Goal: Task Accomplishment & Management: Manage account settings

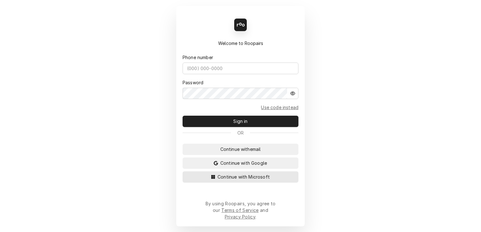
click at [232, 180] on span "Continue with Microsoft" at bounding box center [243, 177] width 55 height 7
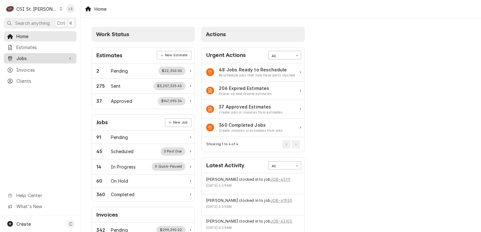
click at [22, 56] on span "Jobs" at bounding box center [40, 58] width 48 height 7
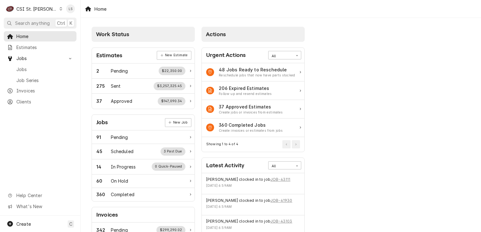
click at [45, 8] on div "C CSI St. Louis" at bounding box center [34, 9] width 61 height 13
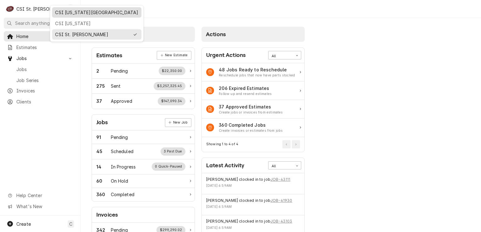
click at [55, 11] on div "CSI Kansas City" at bounding box center [96, 12] width 83 height 7
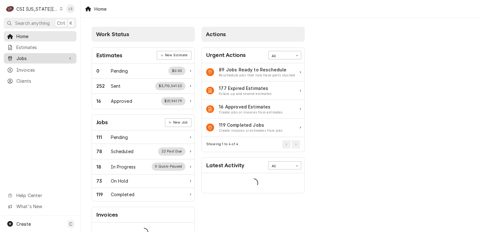
click at [24, 55] on span "Jobs" at bounding box center [40, 58] width 48 height 7
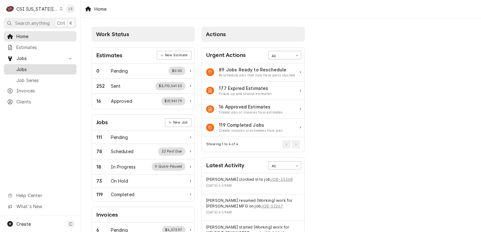
click at [24, 66] on span "Jobs" at bounding box center [44, 69] width 57 height 7
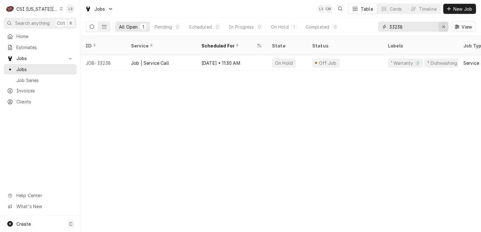
click at [442, 28] on icon "Erase input" at bounding box center [443, 27] width 3 height 4
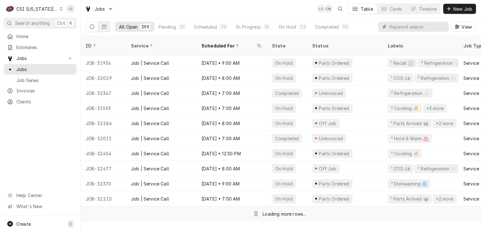
click at [397, 29] on input "Dynamic Content Wrapper" at bounding box center [418, 27] width 56 height 10
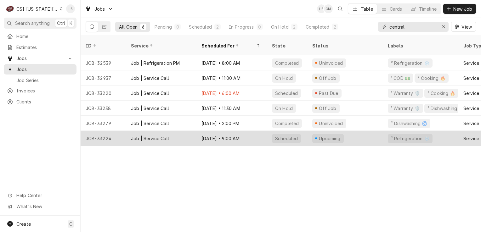
type input "central"
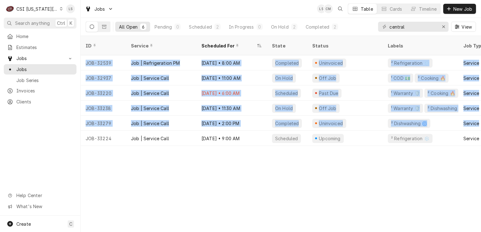
drag, startPoint x: 211, startPoint y: 138, endPoint x: 238, endPoint y: 179, distance: 48.5
click at [238, 179] on div "ID Service Scheduled For State Status Labels Job Type Priority Techs Date Recei…" at bounding box center [281, 134] width 401 height 197
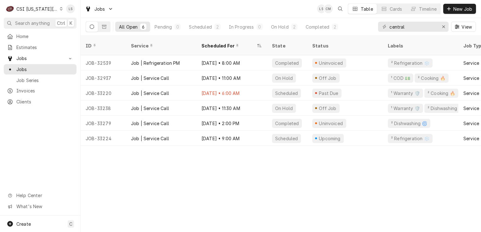
drag, startPoint x: 238, startPoint y: 179, endPoint x: 228, endPoint y: 152, distance: 28.4
click at [231, 163] on div "ID Service Scheduled For State Status Labels Job Type Priority Techs Date Recei…" at bounding box center [281, 134] width 401 height 197
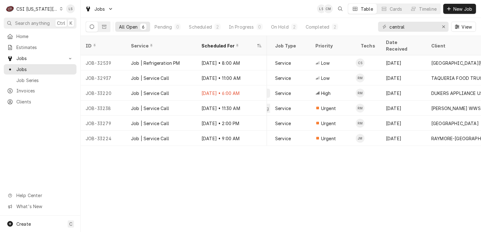
scroll to position [0, 255]
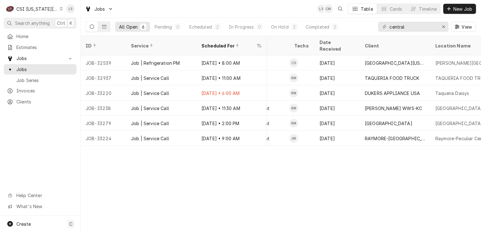
click at [339, 194] on div "ID Service Scheduled For State Status Labels Job Type Priority Techs Date Recei…" at bounding box center [281, 134] width 401 height 197
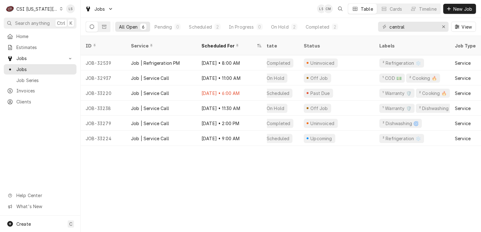
scroll to position [0, 0]
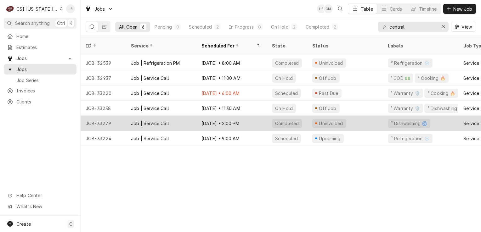
click at [102, 117] on div "JOB-33279" at bounding box center [103, 123] width 45 height 15
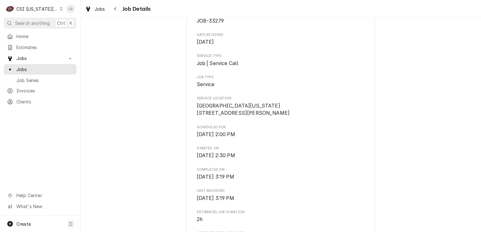
scroll to position [31, 0]
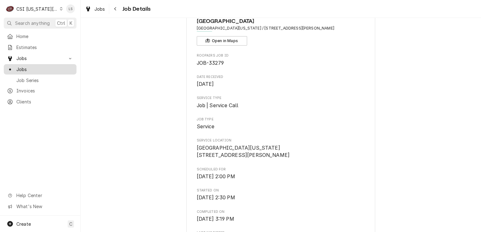
click at [23, 67] on span "Jobs" at bounding box center [44, 69] width 57 height 7
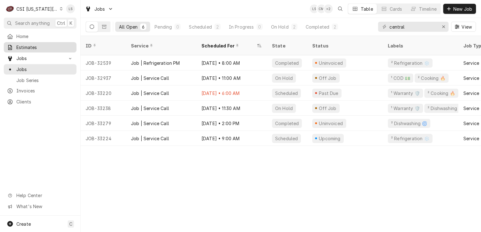
click at [29, 48] on span "Estimates" at bounding box center [44, 47] width 57 height 7
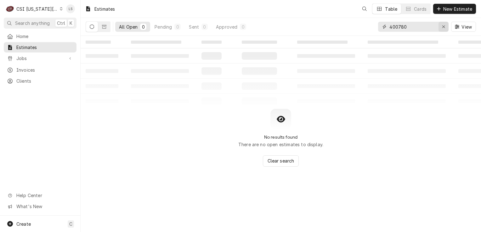
click at [445, 27] on icon "Erase input" at bounding box center [443, 27] width 3 height 4
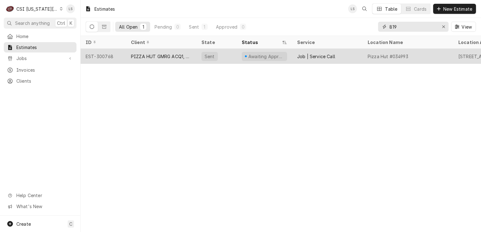
type input "819"
click at [95, 57] on div "EST-300768" at bounding box center [103, 56] width 45 height 15
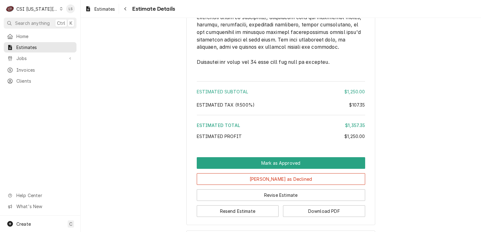
scroll to position [1299, 0]
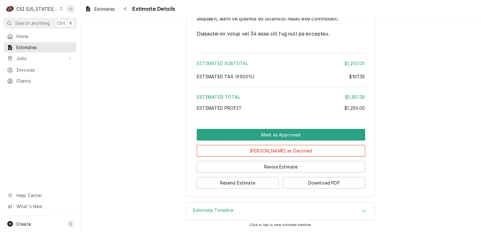
click at [476, 212] on div "Estimate Timeline Click or tap to view estimate timeline." at bounding box center [281, 218] width 401 height 30
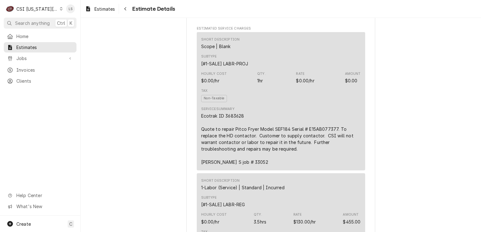
scroll to position [409, 0]
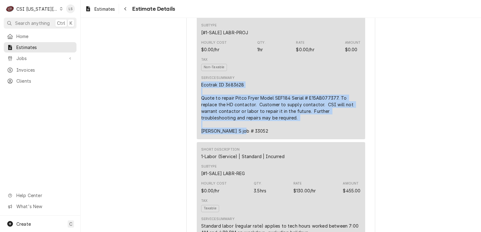
drag, startPoint x: 241, startPoint y: 146, endPoint x: 190, endPoint y: 96, distance: 71.5
copy div "Ecotrak ID 3683628 Quote to repair Pitco Fryer Model SEF184 Serial # E15AB07737…"
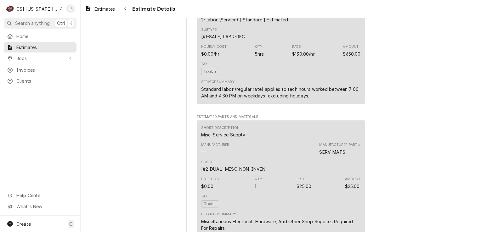
scroll to position [756, 0]
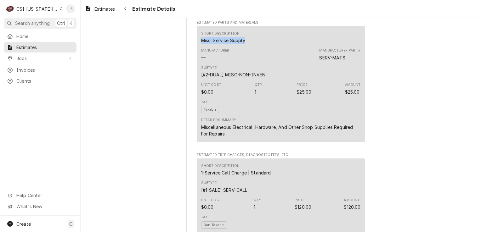
drag, startPoint x: 243, startPoint y: 54, endPoint x: 191, endPoint y: 54, distance: 51.7
click at [191, 54] on div "Sender CSI Kansas City CSI Commercial Services Inc1021 NE Jib Ct Unit B Lee’s S…" at bounding box center [280, 4] width 189 height 1452
copy div "Misc. Service Supply"
drag, startPoint x: 346, startPoint y: 75, endPoint x: 315, endPoint y: 73, distance: 30.9
click at [315, 63] on div "Manufacturer — Manufacturer Part # SERV-MATS" at bounding box center [281, 54] width 160 height 17
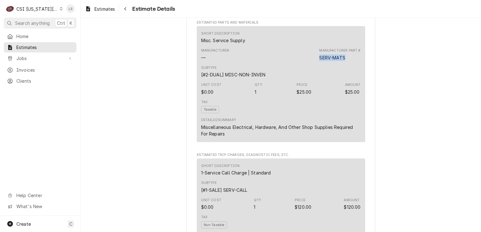
copy div "SERV-MATS"
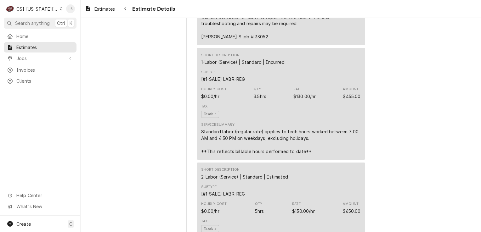
scroll to position [441, 0]
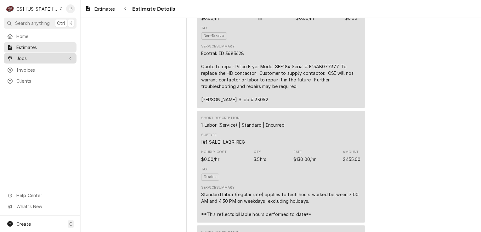
click at [48, 56] on span "Jobs" at bounding box center [40, 58] width 48 height 7
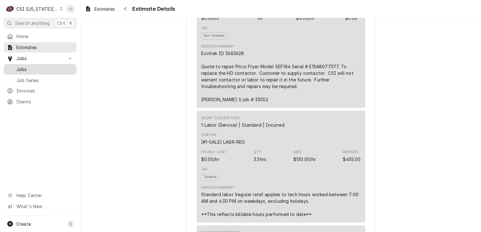
click at [42, 67] on span "Jobs" at bounding box center [44, 69] width 57 height 7
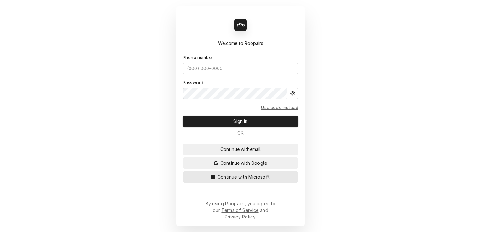
click at [264, 180] on span "Continue with Microsoft" at bounding box center [243, 177] width 55 height 7
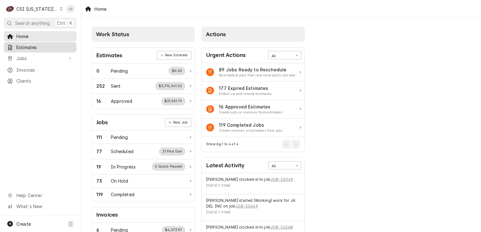
click at [26, 46] on span "Estimates" at bounding box center [44, 47] width 57 height 7
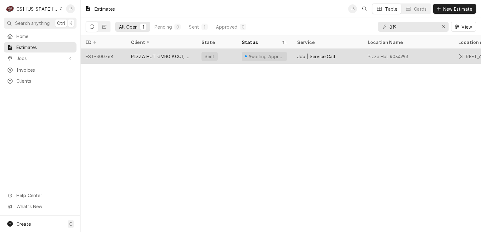
click at [93, 59] on div "EST-300768" at bounding box center [103, 56] width 45 height 15
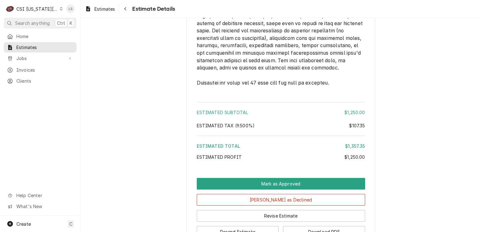
scroll to position [1299, 0]
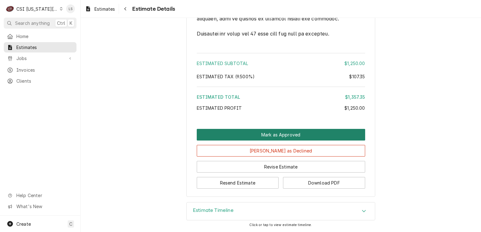
click at [313, 139] on button "Mark as Approved" at bounding box center [281, 135] width 168 height 12
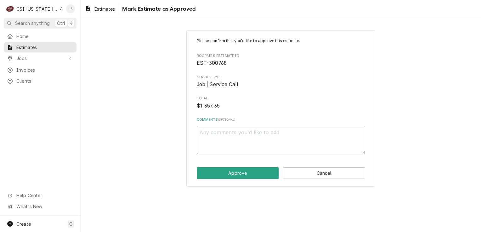
click at [267, 148] on textarea "Comments ( optional )" at bounding box center [281, 140] width 168 height 28
type textarea "x"
type textarea "A"
type textarea "x"
type textarea "Ap"
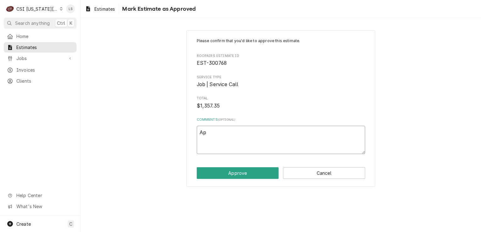
type textarea "x"
type textarea "App"
type textarea "x"
type textarea "Appr"
type textarea "x"
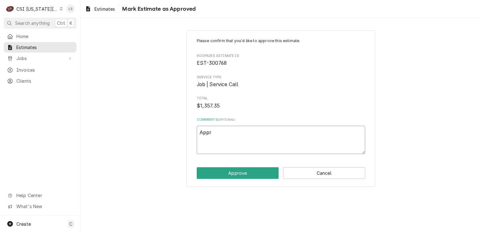
type textarea "Appro"
type textarea "x"
type textarea "Approv"
type textarea "x"
type textarea "Approve"
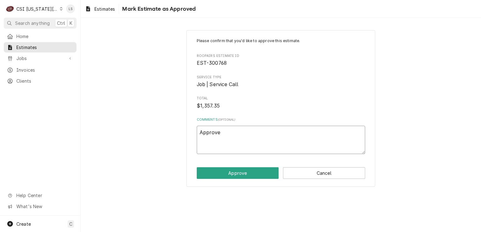
type textarea "x"
type textarea "Approved"
type textarea "x"
type textarea "Approved"
type textarea "x"
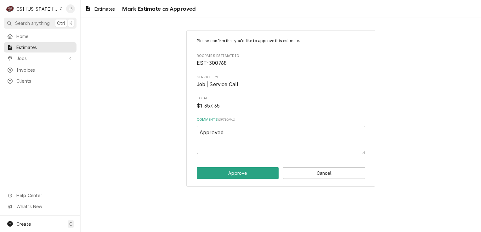
type textarea "Approved v"
type textarea "x"
type textarea "Approved vi"
type textarea "x"
type textarea "Approved via"
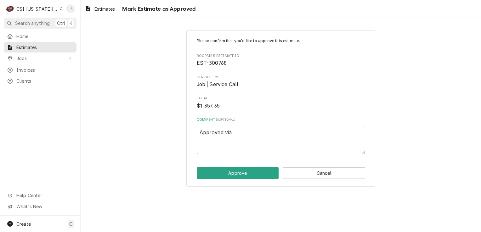
type textarea "x"
type textarea "Approved via"
type textarea "x"
type textarea "Approved via e"
type textarea "x"
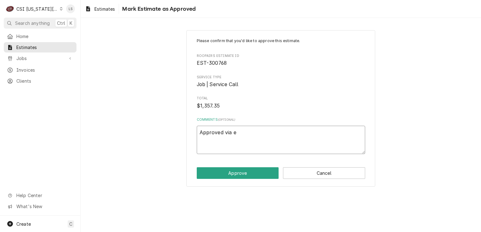
type textarea "Approved via em"
type textarea "x"
type textarea "Approved via ema"
type textarea "x"
type textarea "Approved via emai"
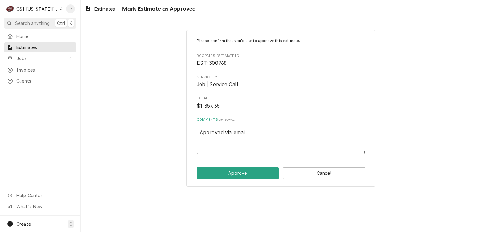
type textarea "x"
type textarea "Approved via email"
type textarea "x"
type textarea "Approved via email"
type textarea "x"
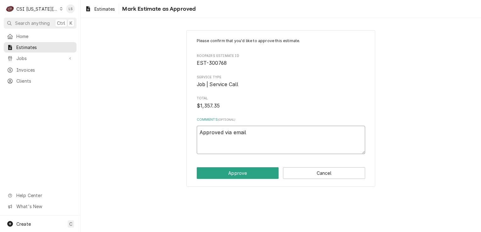
type textarea "Approved via email b"
type textarea "x"
type textarea "Approved via email by"
type textarea "x"
type textarea "Approved via email by"
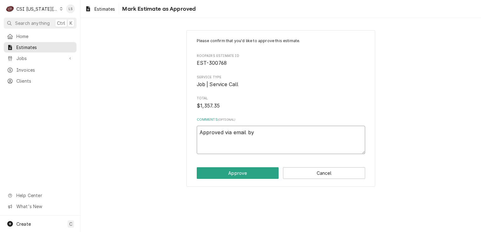
type textarea "x"
type textarea "Approved via email by E"
type textarea "x"
type textarea "Approved via email by Ec"
type textarea "x"
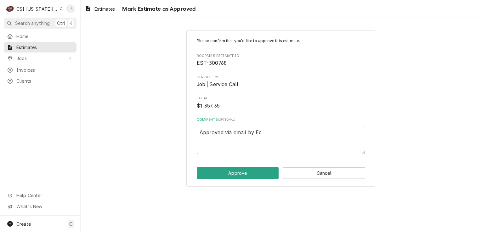
type textarea "Approved via email by Eco"
type textarea "x"
type textarea "Approved via email by Ec"
type textarea "x"
type textarea "Approved via email by E"
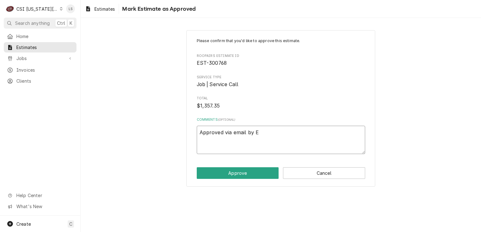
type textarea "x"
type textarea "Approved via email by"
type textarea "x"
type textarea "Approved via email by"
type textarea "x"
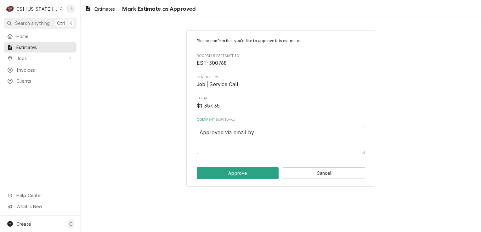
type textarea "Approved via email b"
type textarea "x"
type textarea "Approved via email"
type textarea "x"
type textarea "Approved via email f"
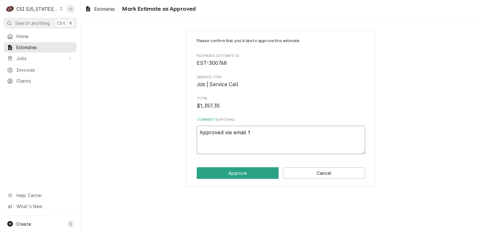
type textarea "x"
type textarea "Approved via email fr"
type textarea "x"
type textarea "Approved via email fro"
type textarea "x"
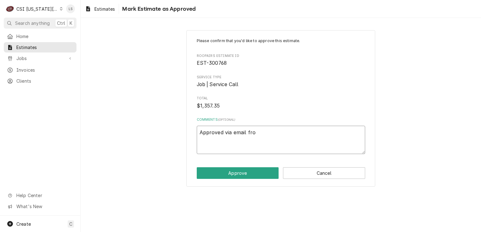
type textarea "Approved via email from"
type textarea "x"
type textarea "Approved via email from"
type textarea "x"
type textarea "Approved via email from E"
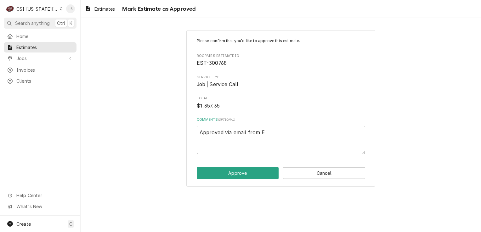
type textarea "x"
type textarea "Approved via email from Ec"
type textarea "x"
type textarea "Approved via email from Eco"
type textarea "x"
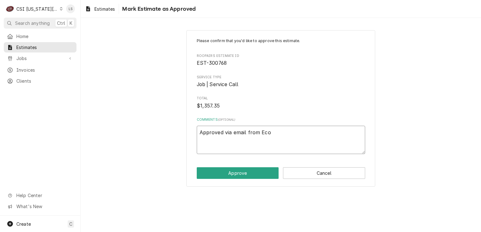
type textarea "Approved via email from Ecot"
type textarea "x"
type textarea "Approved via email from Ecotr"
type textarea "x"
type textarea "Approved via email from Ecotra"
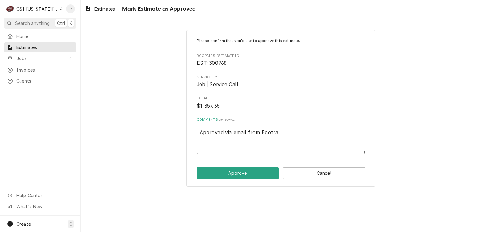
type textarea "x"
type textarea "Approved via email from Ecotrak"
type textarea "x"
type textarea "Approved via email from Ecotrak."
type textarea "x"
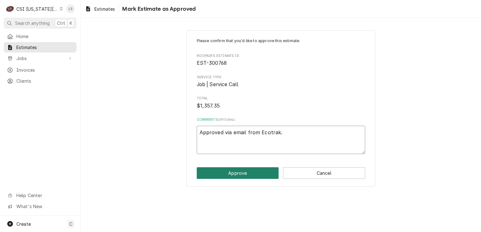
type textarea "Approved via email from Ecotrak."
click at [244, 174] on button "Approve" at bounding box center [238, 174] width 82 height 12
type textarea "x"
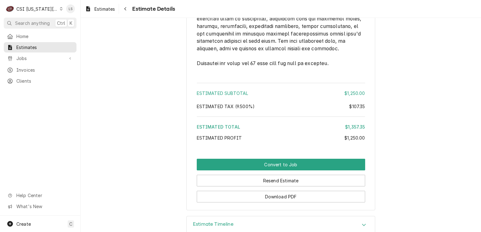
scroll to position [1304, 0]
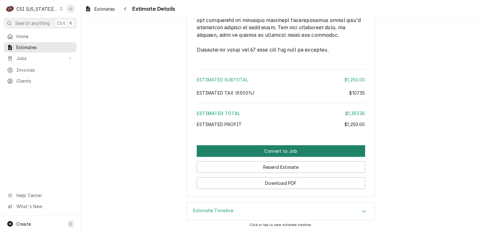
click at [306, 151] on button "Convert to Job" at bounding box center [281, 152] width 168 height 12
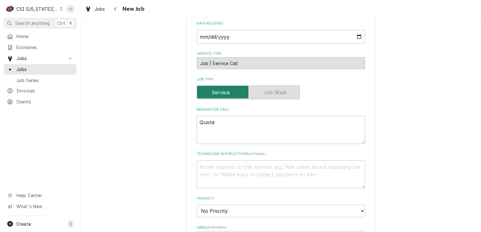
scroll to position [378, 0]
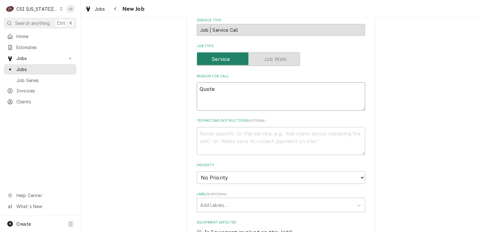
drag, startPoint x: 214, startPoint y: 69, endPoint x: 174, endPoint y: 71, distance: 40.1
click at [174, 71] on div "Please provide the following information to create a job: Client Details Client…" at bounding box center [281, 56] width 401 height 818
type textarea "x"
paste textarea "Ecotrak ID 3683628 Quote to repair Pitco Fryer Model SEF184 Serial # E15AB07737…"
type textarea "x"
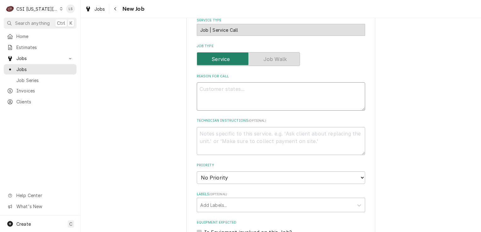
type textarea "Ecotrak ID 3683628 Quote to repair Pitco Fryer Model SEF184 Serial # E15AB07737…"
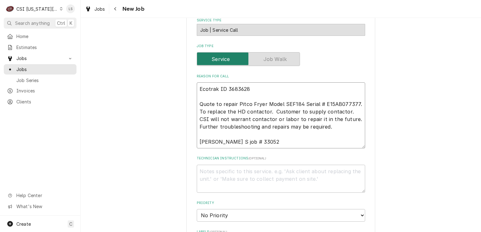
type textarea "x"
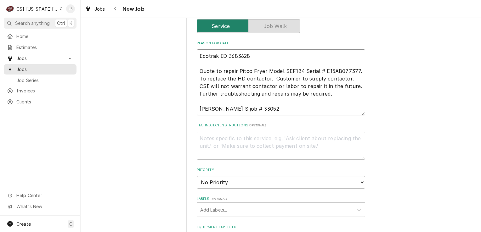
scroll to position [472, 0]
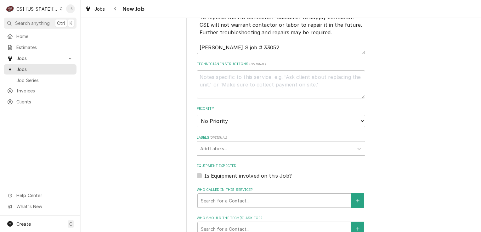
type textarea "Ecotrak ID 3683628 Quote to repair Pitco Fryer Model SEF184 Serial # E15AB07737…"
click at [219, 71] on textarea "Technician Instructions ( optional )" at bounding box center [281, 85] width 168 height 28
paste textarea "Misc. Service Supply"
type textarea "x"
type textarea "Misc. Service Supply"
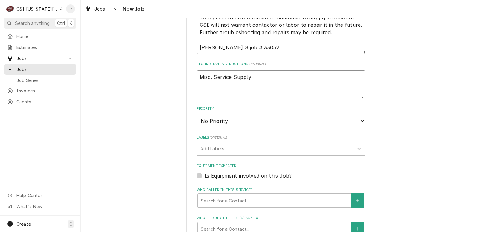
type textarea "x"
type textarea "Misc. Service Supply"
type textarea "x"
type textarea "Misc. Service Supply -"
type textarea "x"
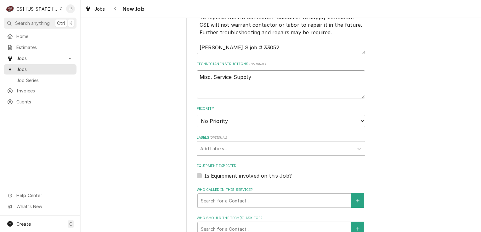
type textarea "Misc. Service Supply -"
type textarea "x"
type textarea "Misc. Service Supply -"
paste textarea "SERV-MATS"
type textarea "x"
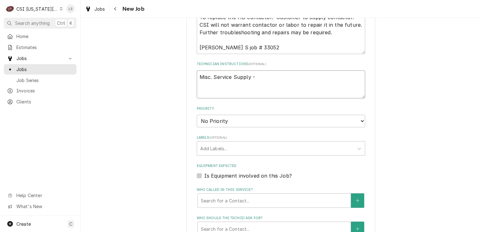
type textarea "Misc. Service Supply - SERV-MATS"
type textarea "x"
type textarea "Misc. Service Supply - SERV-MATS"
type textarea "x"
type textarea "Misc. Service Supply - SERV-MATS -"
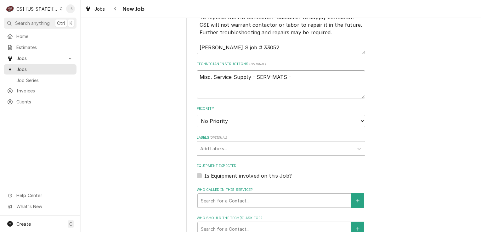
type textarea "x"
type textarea "Misc. Service Supply - SERV-MATS -"
type textarea "x"
type textarea "Misc. Service Supply - SERV-MATS - qt"
type textarea "x"
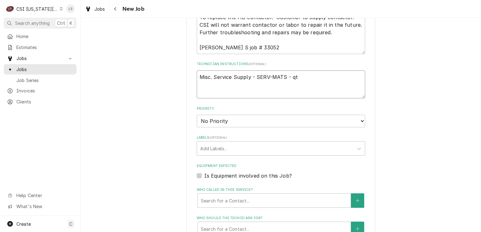
type textarea "Misc. Service Supply - SERV-MATS - qty"
type textarea "x"
type textarea "Misc. Service Supply - SERV-MATS - qty"
type textarea "x"
type textarea "Misc. Service Supply - SERV-MATS - qty 1"
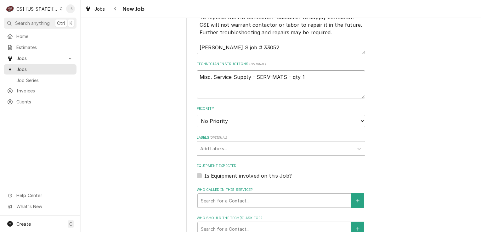
type textarea "x"
type textarea "Misc. Service Supply - SERV-MATS - qty 1"
type textarea "x"
type textarea "Misc. Service Supply - SERV-MATS - qty 1"
click at [197, 71] on textarea "Misc. Service Supply - SERV-MATS - qty 1" at bounding box center [281, 85] width 168 height 28
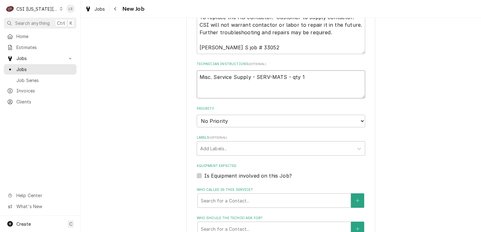
type textarea "x"
type textarea "Misc. Service Supply - SERV-MATS - qty 1"
type textarea "x"
type textarea "Misc. Service Supply - SERV-MATS - qty 1"
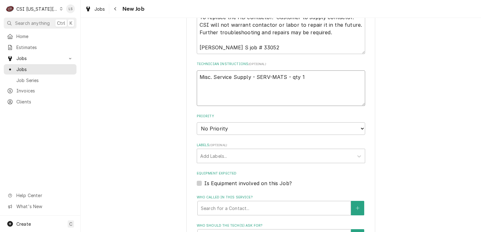
click at [197, 71] on textarea "Misc. Service Supply - SERV-MATS - qty 1" at bounding box center [281, 89] width 168 height 36
click at [203, 83] on textarea "Misc. Service Supply - SERV-MATS - qty 1" at bounding box center [281, 89] width 168 height 36
type textarea "x"
type textarea "Misc. Service Supply - SERV-MATS - qty 1"
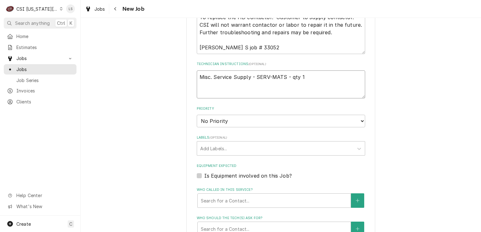
type textarea "x"
type textarea "e Misc. Service Supply - SERV-MATS - qty 1"
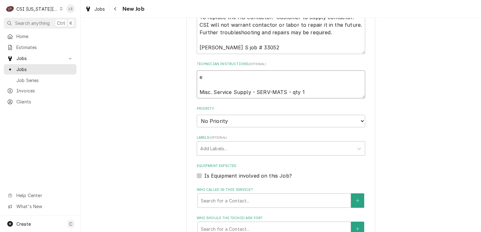
type textarea "x"
type textarea "em Misc. Service Supply - SERV-MATS - qty 1"
type textarea "x"
type textarea "emai Misc. Service Supply - SERV-MATS - qty 1"
type textarea "x"
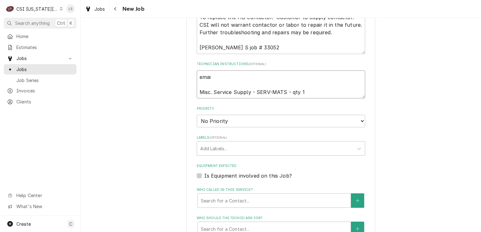
type textarea "email Misc. Service Supply - SERV-MATS - qty 1"
type textarea "x"
type textarea "emaile Misc. Service Supply - SERV-MATS - qty 1"
type textarea "x"
type textarea "emailed Misc. Service Supply - SERV-MATS - qty 1"
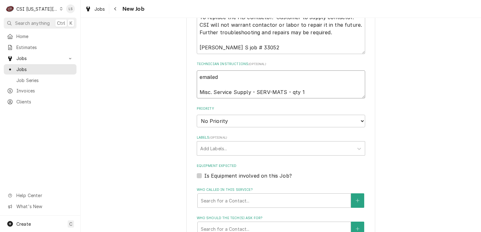
type textarea "x"
type textarea "emailed Misc. Service Supply - SERV-MATS - qty 1"
type textarea "x"
type textarea "emailed pa Misc. Service Supply - SERV-MATS - qty 1"
type textarea "x"
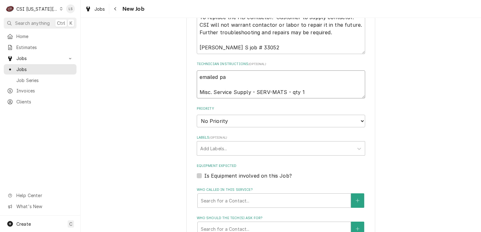
type textarea "emailed par Misc. Service Supply - SERV-MATS - qty 1"
type textarea "x"
type textarea "emailed part Misc. Service Supply - SERV-MATS - qty 1"
type textarea "x"
type textarea "emailed parts Misc. Service Supply - SERV-MATS - qty 1"
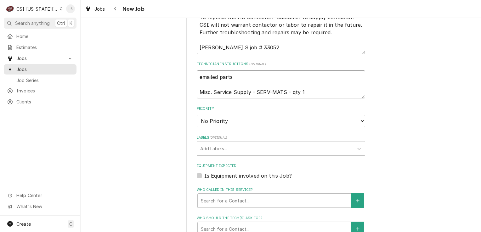
type textarea "x"
type textarea "emailed parts Misc. Service Supply - SERV-MATS - qty 1"
type textarea "x"
type textarea "emailed parts & Misc. Service Supply - SERV-MATS - qty 1"
type textarea "x"
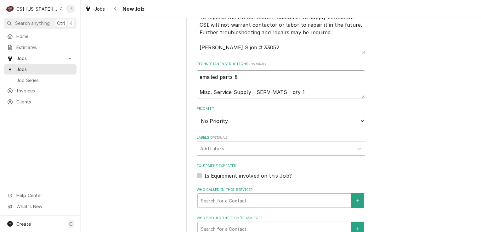
type textarea "emailed parts & Misc. Service Supply - SERV-MATS - qty 1"
type textarea "x"
type textarea "emailed parts & Misc. Service Supply - SERV-MATS - qty 1"
type textarea "x"
type textarea "emailed parts Misc. Service Supply - SERV-MATS - qty 1"
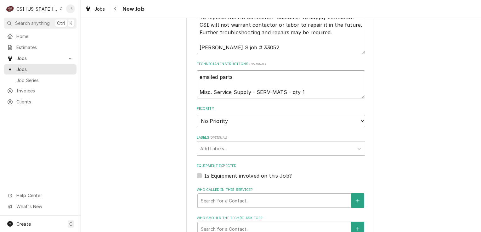
type textarea "x"
type textarea "emailed parts a Misc. Service Supply - SERV-MATS - qty 1"
type textarea "x"
type textarea "emailed parts an Misc. Service Supply - SERV-MATS - qty 1"
type textarea "x"
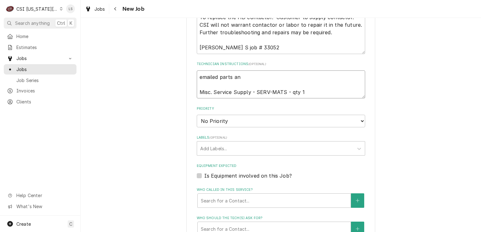
type textarea "emailed parts and Misc. Service Supply - SERV-MATS - qty 1"
type textarea "x"
type textarea "emailed parts and Misc. Service Supply - SERV-MATS - qty 1"
type textarea "x"
type textarea "emailed parts and l Misc. Service Supply - SERV-MATS - qty 1"
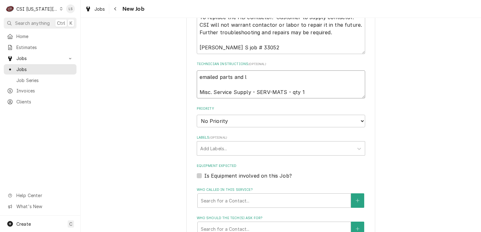
type textarea "x"
type textarea "emailed parts and li Misc. Service Supply - SERV-MATS - qty 1"
type textarea "x"
type textarea "emailed parts and lind Misc. Service Supply - SERV-MATS - qty 1"
type textarea "x"
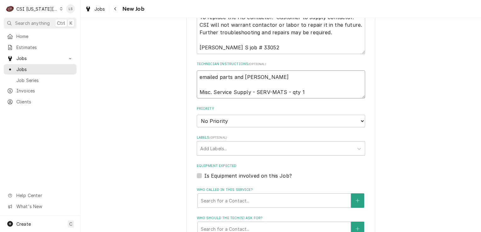
type textarea "emailed parts and lindy Misc. Service Supply - SERV-MATS - qty 1"
type textarea "x"
type textarea "emailed parts and lindy Misc. Service Supply - SERV-MATS - qty 1"
type textarea "x"
type textarea "emailed parts and lindy - Misc. Service Supply - SERV-MATS - qty 1"
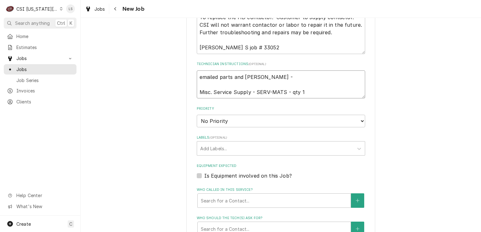
type textarea "x"
type textarea "emailed parts and lindy - Misc. Service Supply - SERV-MATS - qty 1"
type textarea "x"
type textarea "emailed parts and lindy - 1 Misc. Service Supply - SERV-MATS - qty 1"
type textarea "x"
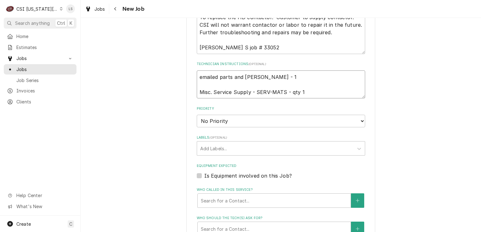
type textarea "emailed parts and lindy - 10 Misc. Service Supply - SERV-MATS - qty 1"
type textarea "x"
type textarea "emailed parts and lindy - 10/ Misc. Service Supply - SERV-MATS - qty 1"
type textarea "x"
type textarea "emailed parts and lindy - 10/7 Misc. Service Supply - SERV-MATS - qty 1"
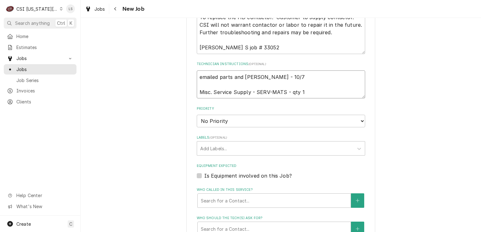
type textarea "x"
type textarea "emailed parts and lindy - 10/7 Misc. Service Supply - SERV-MATS - qty 1"
type textarea "x"
type textarea "emailed parts and lindy - 10/7 - Misc. Service Supply - SERV-MATS - qty 1"
type textarea "x"
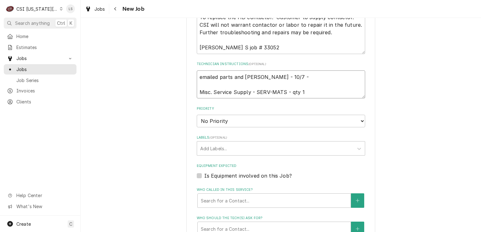
type textarea "emailed parts and lindy - 10/7 - Misc. Service Supply - SERV-MATS - qty 1"
type textarea "x"
type textarea "emailed parts and lindy - 10/7 - L Misc. Service Supply - SERV-MATS - qty 1"
type textarea "x"
type textarea "emailed parts and lindy - 10/7 - LS Misc. Service Supply - SERV-MATS - qty 1"
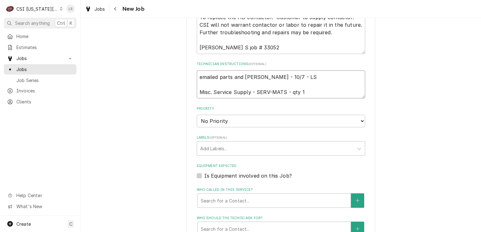
type textarea "x"
type textarea "emailed parts and lindy - 10/7 - LS Misc. Service Supply - SERV-MATS - qty 1"
drag, startPoint x: 228, startPoint y: 104, endPoint x: 228, endPoint y: 110, distance: 6.3
click at [228, 115] on select "No Priority Urgent High Medium Low" at bounding box center [281, 121] width 168 height 13
select select "4"
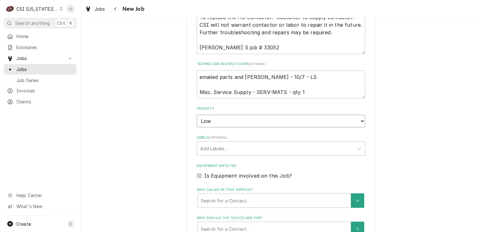
click at [197, 115] on select "No Priority Urgent High Medium Low" at bounding box center [281, 121] width 168 height 13
click at [207, 143] on div "Labels" at bounding box center [275, 148] width 150 height 11
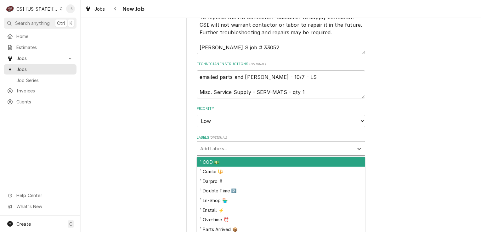
type textarea "x"
type input "coo"
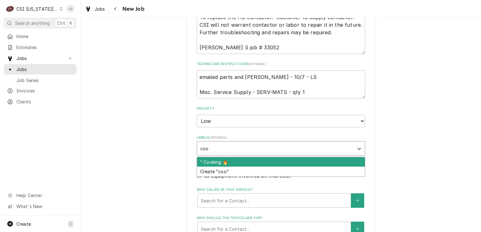
type textarea "x"
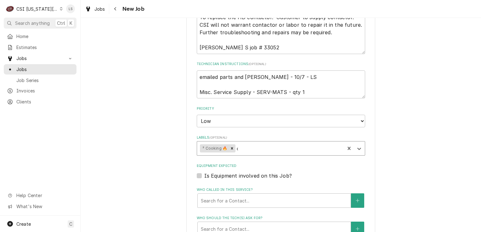
type input "qu"
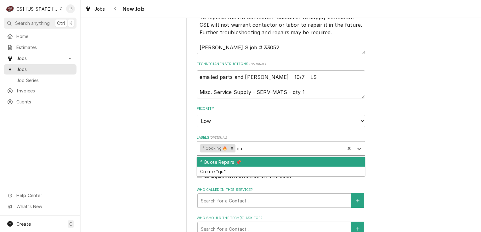
type textarea "x"
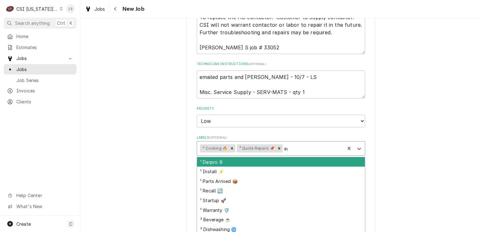
type input "awa"
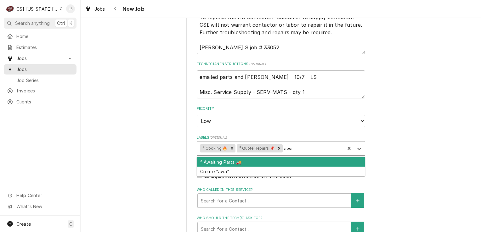
type textarea "x"
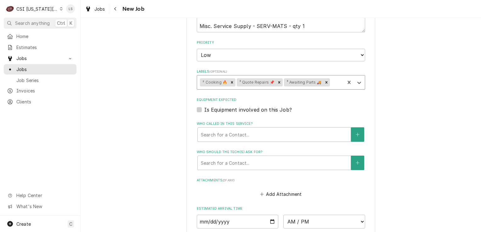
scroll to position [598, 0]
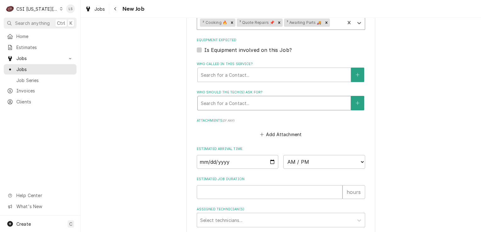
click at [223, 98] on div "Who should the tech(s) ask for?" at bounding box center [274, 103] width 147 height 11
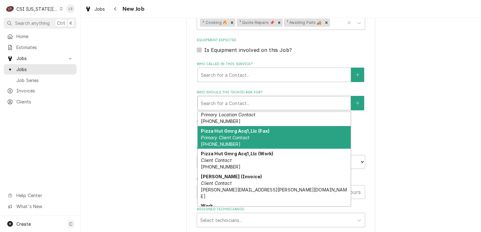
scroll to position [43, 0]
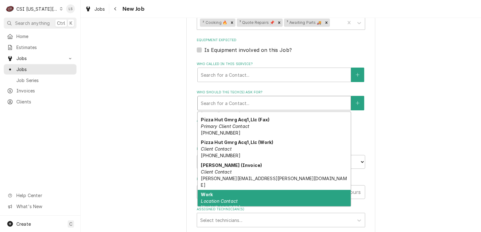
click at [225, 199] on em "Location Contact" at bounding box center [219, 201] width 37 height 5
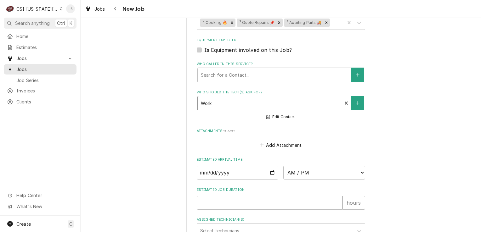
scroll to position [641, 0]
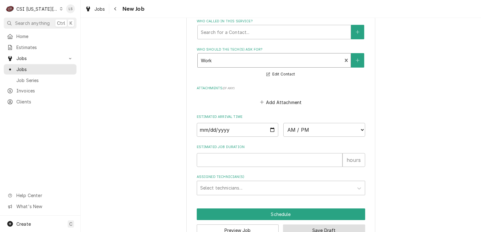
click at [304, 225] on button "Save Draft" at bounding box center [324, 231] width 82 height 12
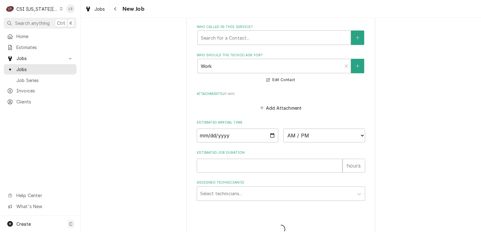
type textarea "x"
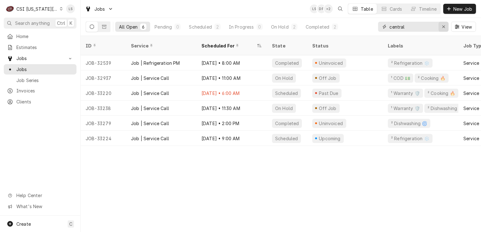
click at [441, 28] on div "Erase input" at bounding box center [444, 27] width 6 height 6
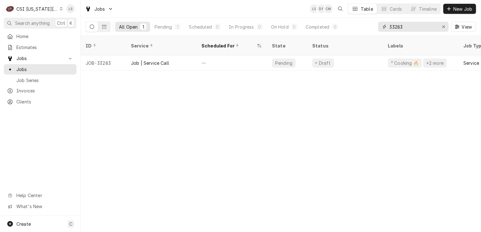
type input "33283"
click at [439, 29] on button "Erase input" at bounding box center [444, 27] width 10 height 10
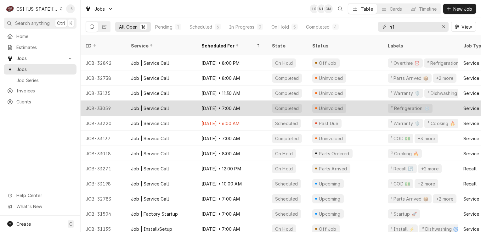
type input "4"
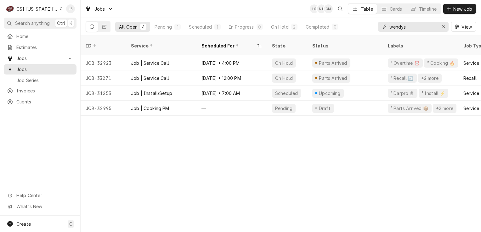
type input "wendys"
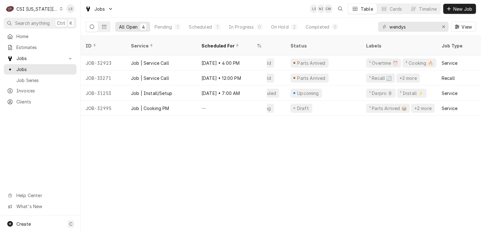
scroll to position [0, 0]
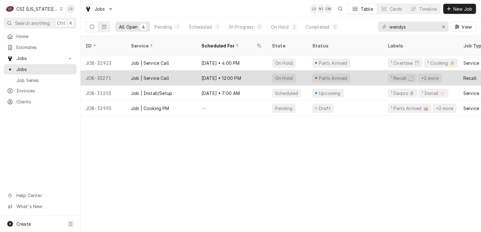
click at [102, 71] on div "JOB-33271" at bounding box center [103, 78] width 45 height 15
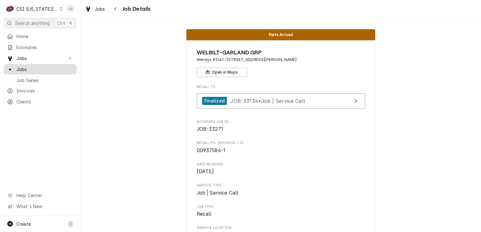
click at [25, 68] on span "Jobs" at bounding box center [44, 69] width 57 height 7
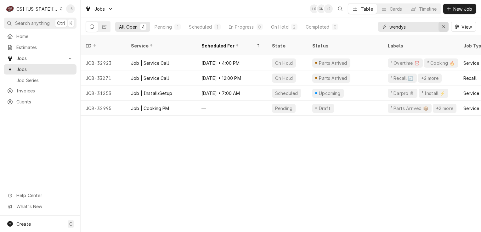
click at [441, 25] on div "Erase input" at bounding box center [444, 27] width 6 height 6
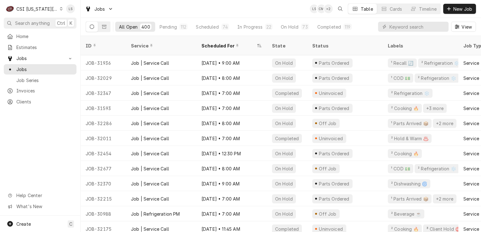
click at [60, 9] on icon "Dynamic Content Wrapper" at bounding box center [61, 8] width 3 height 3
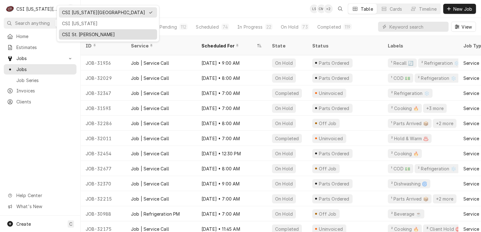
click at [73, 32] on div "CSI St. [PERSON_NAME]" at bounding box center [108, 34] width 92 height 7
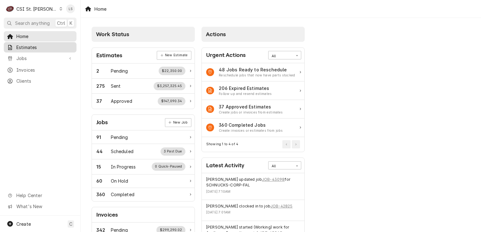
click at [24, 46] on span "Estimates" at bounding box center [44, 47] width 57 height 7
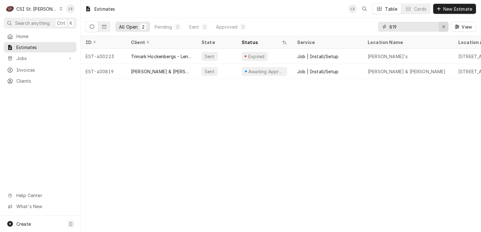
click at [443, 28] on icon "Erase input" at bounding box center [443, 27] width 3 height 4
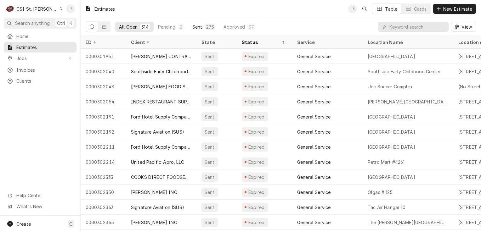
click at [202, 27] on div "Sent" at bounding box center [197, 27] width 10 height 7
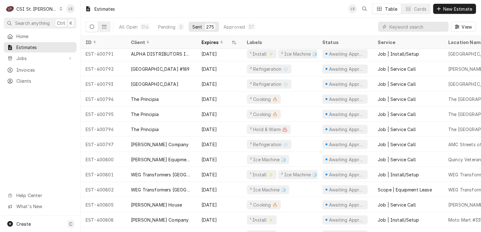
scroll to position [3859, 0]
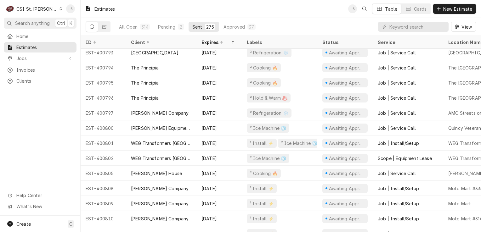
click at [60, 9] on icon "Dynamic Content Wrapper" at bounding box center [61, 8] width 3 height 3
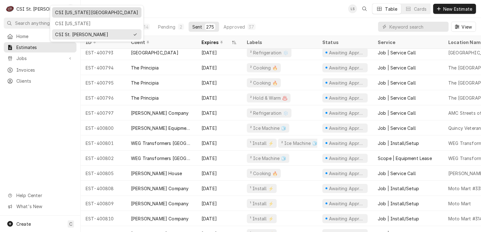
click at [59, 13] on div "CSI Kansas City" at bounding box center [96, 12] width 83 height 7
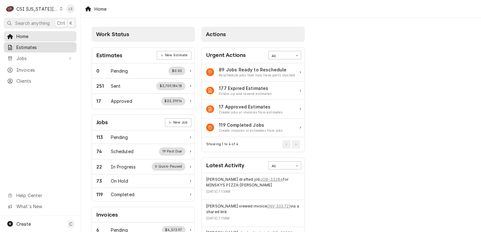
click at [31, 46] on span "Estimates" at bounding box center [44, 47] width 57 height 7
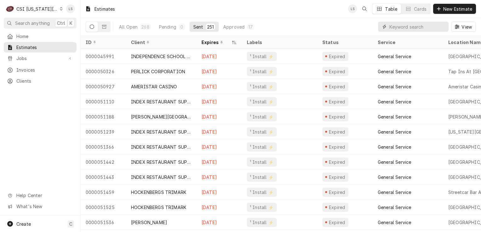
paste input "300766"
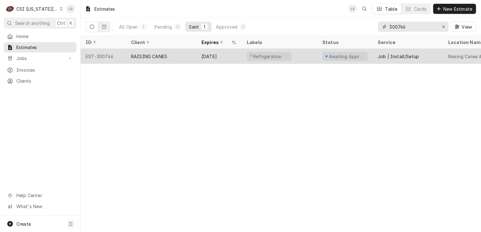
type input "300766"
click at [101, 56] on div "EST-300766" at bounding box center [103, 56] width 45 height 15
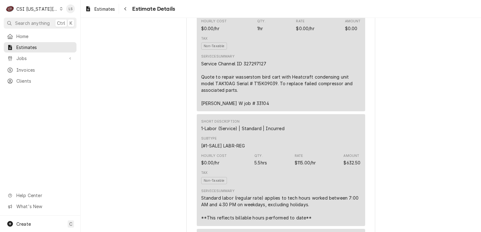
scroll to position [441, 0]
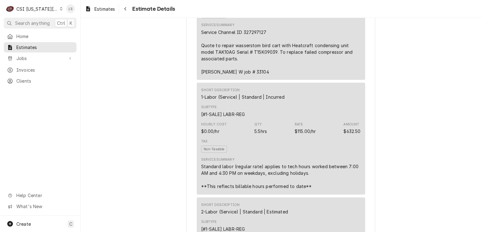
click at [51, 9] on div "C CSI Kansas City" at bounding box center [34, 9] width 61 height 13
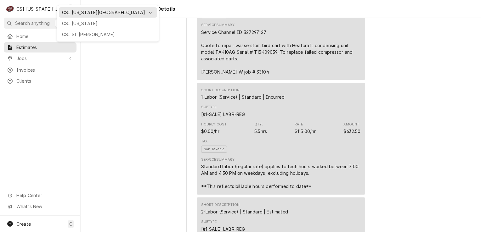
click at [70, 38] on div "CSI Kansas City CSI Kentucky CSI St. Louis" at bounding box center [108, 23] width 103 height 37
click at [70, 35] on div "CSI St. [PERSON_NAME]" at bounding box center [108, 34] width 92 height 7
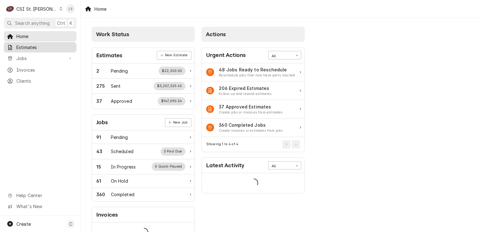
click at [36, 48] on span "Estimates" at bounding box center [44, 47] width 57 height 7
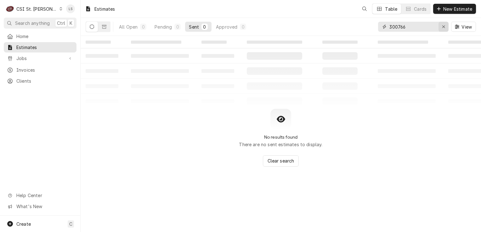
click at [442, 27] on icon "Erase input" at bounding box center [443, 27] width 3 height 4
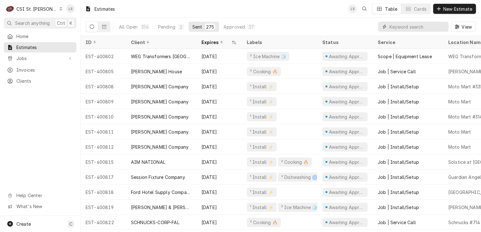
scroll to position [3977, 0]
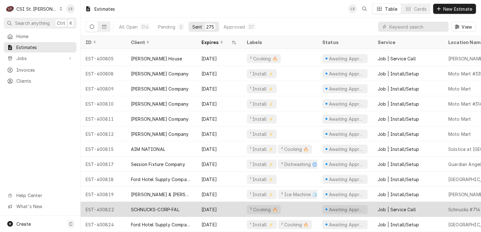
click at [170, 207] on div "SCHNUCKS-CORP-FAL" at bounding box center [155, 210] width 49 height 7
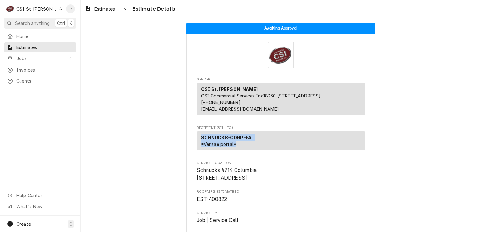
drag, startPoint x: 226, startPoint y: 147, endPoint x: 198, endPoint y: 147, distance: 28.0
click at [198, 147] on div "SCHNUCKS-CORP-FAL *Verisae portal*" at bounding box center [281, 141] width 168 height 19
drag, startPoint x: 198, startPoint y: 147, endPoint x: 243, endPoint y: 151, distance: 45.8
click at [242, 148] on p "SCHNUCKS-CORP-FAL *Verisae portal*" at bounding box center [227, 140] width 53 height 13
click at [255, 148] on div "SCHNUCKS-CORP-FAL *Verisae portal*" at bounding box center [281, 141] width 168 height 19
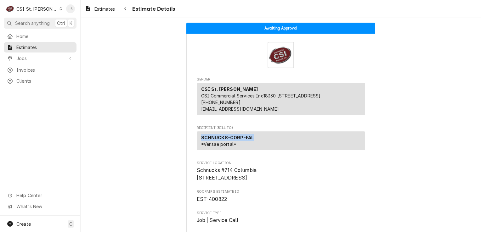
drag, startPoint x: 254, startPoint y: 145, endPoint x: 195, endPoint y: 143, distance: 58.9
click at [197, 143] on div "SCHNUCKS-CORP-FAL *Verisae portal*" at bounding box center [281, 141] width 168 height 19
copy strong "SCHNUCKS-CORP-FAL"
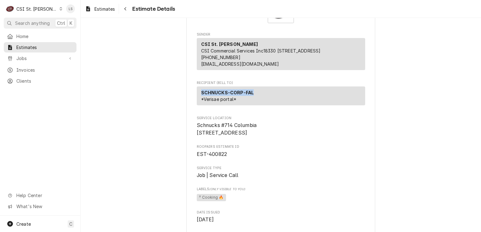
scroll to position [63, 0]
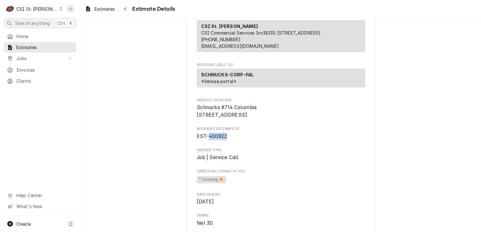
drag, startPoint x: 231, startPoint y: 153, endPoint x: 207, endPoint y: 151, distance: 23.7
click at [207, 140] on span "EST-400822" at bounding box center [281, 137] width 168 height 8
copy span "400822"
click at [34, 46] on span "Estimates" at bounding box center [44, 47] width 57 height 7
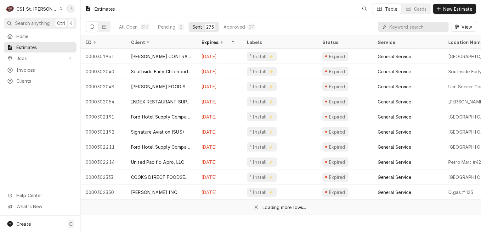
click at [442, 26] on input "Dynamic Content Wrapper" at bounding box center [418, 27] width 56 height 10
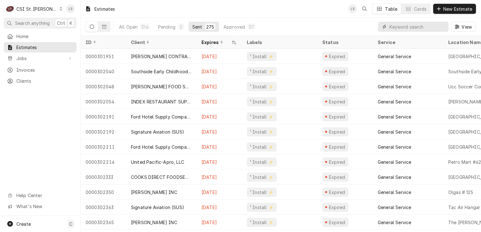
paste input "400705"
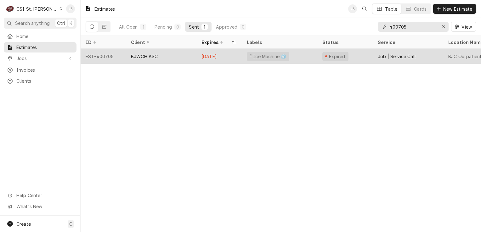
type input "400705"
click at [100, 57] on div "EST-400705" at bounding box center [103, 56] width 45 height 15
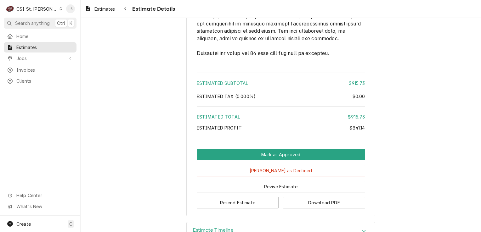
scroll to position [1104, 0]
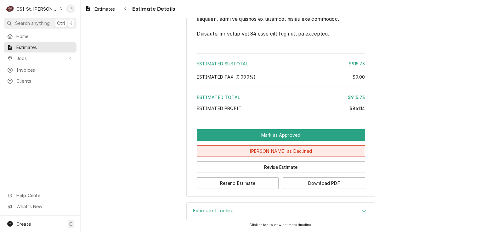
click at [256, 152] on button "Mark as Declined" at bounding box center [281, 152] width 168 height 12
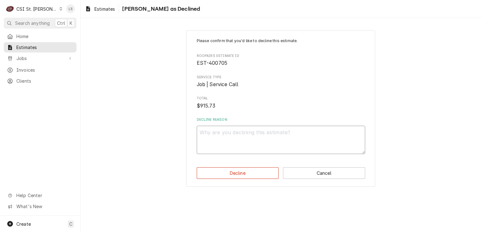
click at [225, 140] on textarea "Decline Reason" at bounding box center [281, 140] width 168 height 28
type textarea "x"
type textarea "D"
type textarea "x"
type textarea "De"
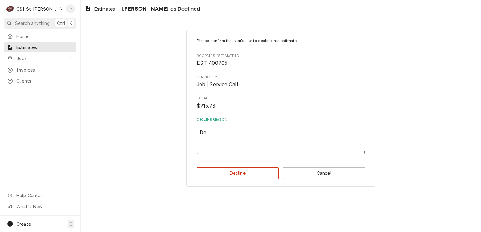
type textarea "x"
type textarea "Dec"
type textarea "x"
type textarea "Decl"
type textarea "x"
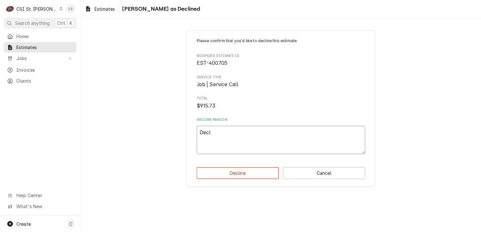
type textarea "Decli"
type textarea "x"
type textarea "Declin"
type textarea "x"
type textarea "Declini"
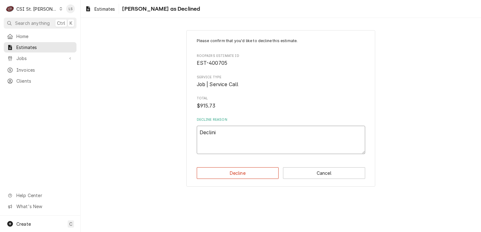
type textarea "x"
type textarea "Declinin"
type textarea "x"
type textarea "Declining"
type textarea "x"
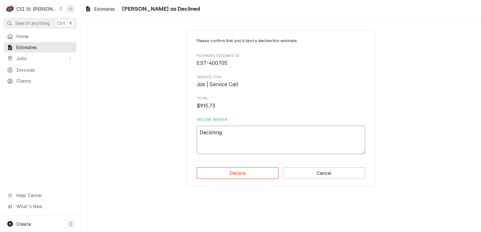
type textarea "Declining,"
type textarea "x"
type textarea "Declining,"
type textarea "x"
type textarea "Declining, o"
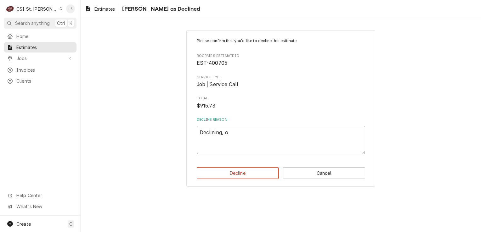
type textarea "x"
type textarea "Declining, ol"
type textarea "x"
type textarea "Declining, old"
type textarea "x"
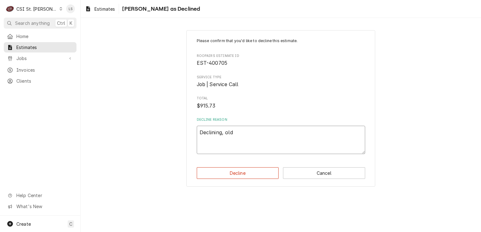
type textarea "Declining, olde"
type textarea "x"
type textarea "Declining, older"
type textarea "x"
type textarea "Declining, oldert"
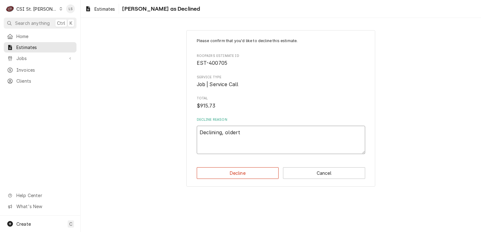
type textarea "x"
type textarea "Declining, olderth"
type textarea "x"
type textarea "Declining, oldert"
type textarea "x"
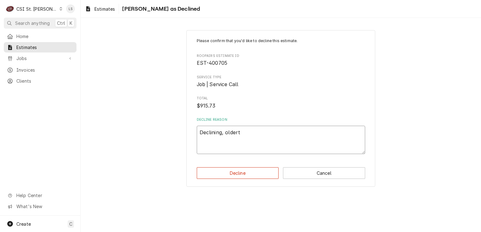
type textarea "Declining, older"
type textarea "x"
type textarea "Declining, older"
type textarea "x"
type textarea "Declining, older t"
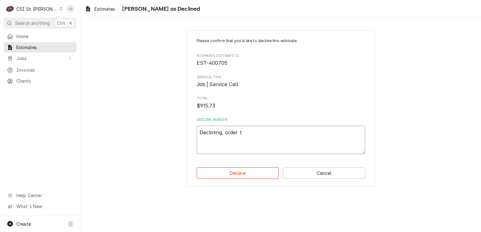
type textarea "x"
type textarea "Declining, older th"
type textarea "x"
type textarea "Declining, older tha"
type textarea "x"
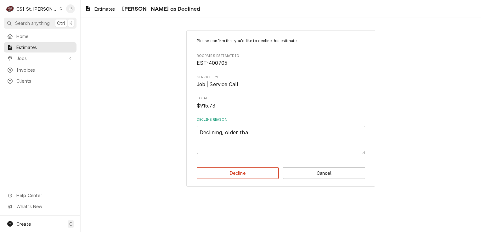
type textarea "Declining, older than"
type textarea "x"
type textarea "Declining, older than"
type textarea "x"
type textarea "Declining, older than 3"
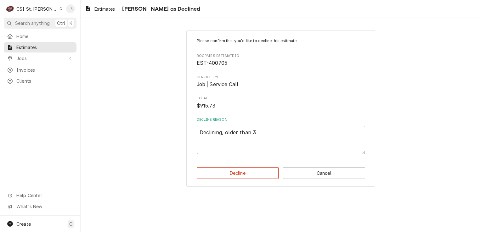
type textarea "x"
type textarea "Declining, older than 30"
type textarea "x"
type textarea "Declining, older than 30"
type textarea "x"
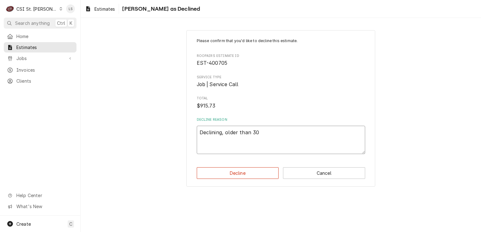
type textarea "Declining, older than 30 d"
type textarea "x"
type textarea "Declining, older than 30 da"
type textarea "x"
type textarea "Declining, older than 30 day"
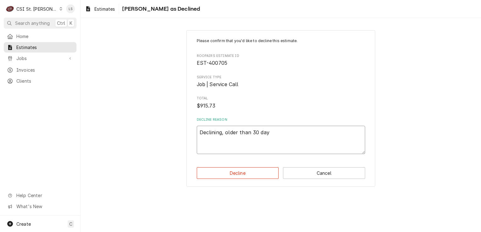
type textarea "x"
type textarea "Declining, older than 30 days"
type textarea "x"
type textarea "Declining, older than 30 days"
type textarea "x"
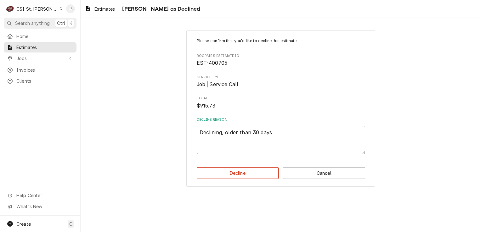
type textarea "Declining, older than 30 days a"
type textarea "x"
type textarea "Declining, older than 30 days an"
type textarea "x"
type textarea "Declining, older than 30 days and"
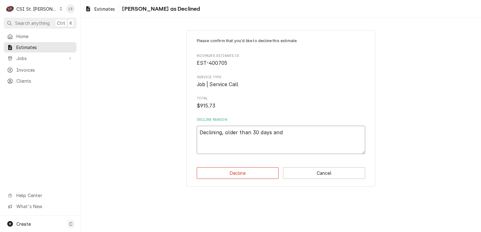
type textarea "x"
type textarea "Declining, older than 30 days and"
type textarea "x"
type textarea "Declining, older than 30 days and n"
type textarea "x"
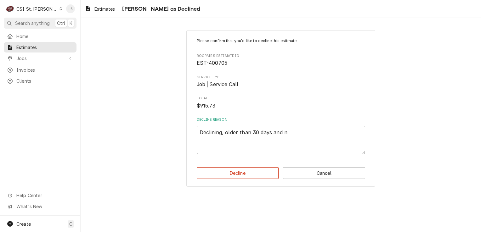
type textarea "Declining, older than 30 days and no"
type textarea "x"
type textarea "Declining, older than 30 days and no"
type textarea "x"
type textarea "Declining, older than 30 days and no i"
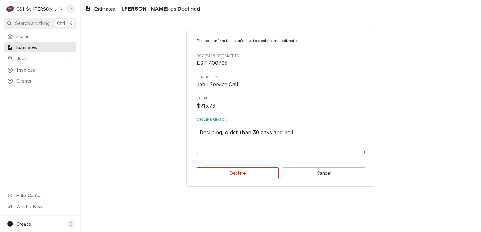
type textarea "x"
type textarea "Declining, older than 30 days and no inc"
type textarea "x"
type textarea "Declining, older than 30 days and no incu"
type textarea "x"
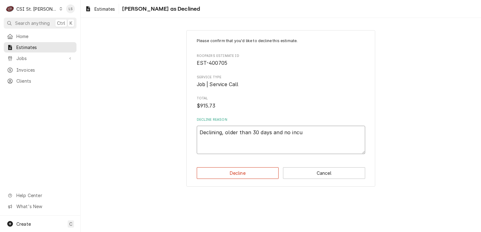
type textarea "Declining, older than 30 days and no incur"
type textarea "x"
type textarea "Declining, older than 30 days and no incurr"
type textarea "x"
type textarea "Declining, older than 30 days and no incurre"
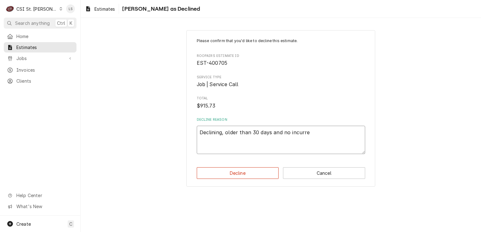
type textarea "x"
type textarea "Declining, older than 30 days and no incurred"
type textarea "x"
type textarea "Declining, older than 30 days and no incurred"
type textarea "x"
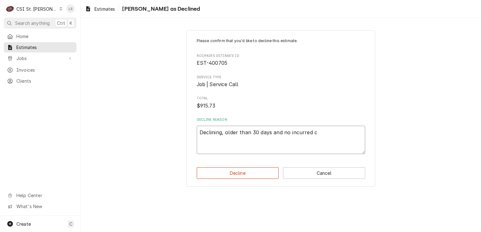
type textarea "Declining, older than 30 days and no incurred co"
type textarea "x"
type textarea "Declining, older than 30 days and no incurred cos"
type textarea "x"
type textarea "Declining, older than 30 days and no incurred cost"
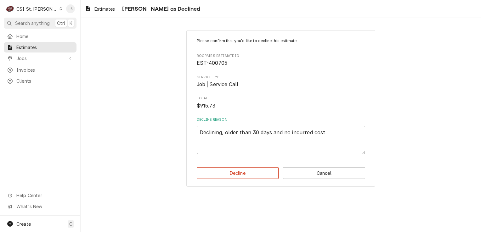
type textarea "x"
type textarea "Declining, older than 30 days and no incurred costs"
type textarea "x"
type textarea "Declining, older than 30 days and no incurred costs."
type textarea "x"
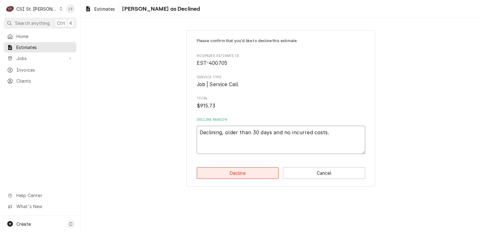
type textarea "Declining, older than 30 days and no incurred costs."
click at [232, 175] on button "Decline" at bounding box center [238, 174] width 82 height 12
type textarea "x"
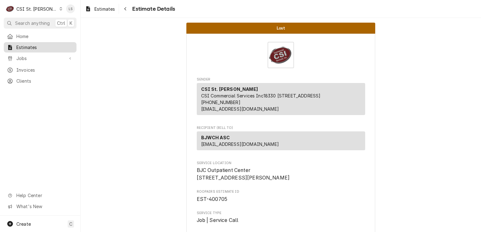
click at [43, 44] on span "Estimates" at bounding box center [44, 47] width 57 height 7
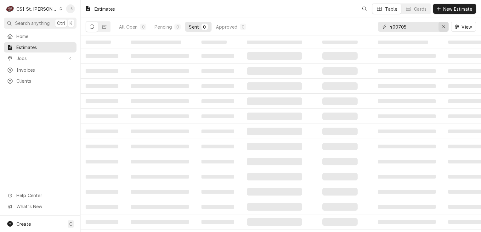
click at [443, 27] on icon "Erase input" at bounding box center [443, 27] width 3 height 4
paste input "400720"
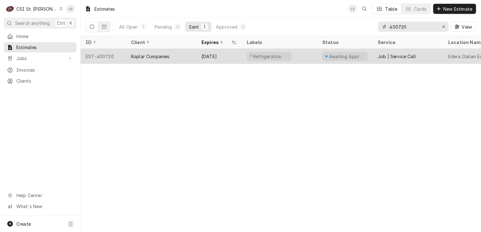
type input "400720"
click at [112, 57] on div "EST-400720" at bounding box center [103, 56] width 45 height 15
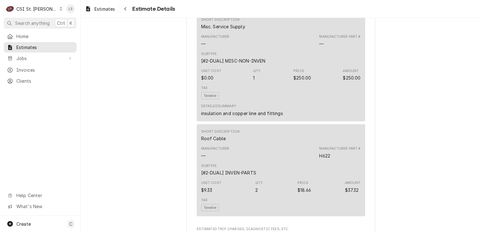
scroll to position [1405, 0]
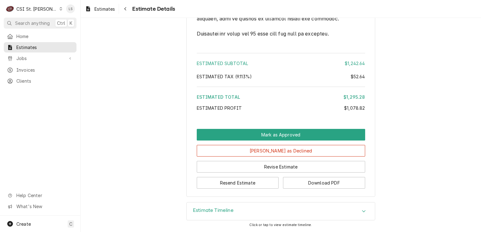
click at [359, 215] on div "Accordion Header" at bounding box center [363, 212] width 9 height 8
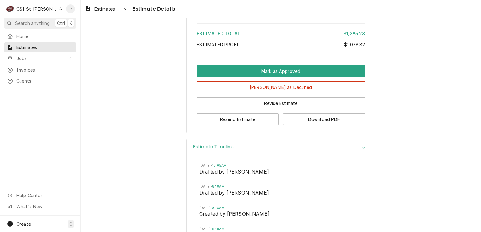
scroll to position [1451, 0]
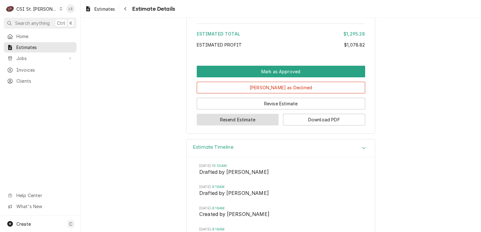
click at [205, 126] on button "Resend Estimate" at bounding box center [238, 120] width 82 height 12
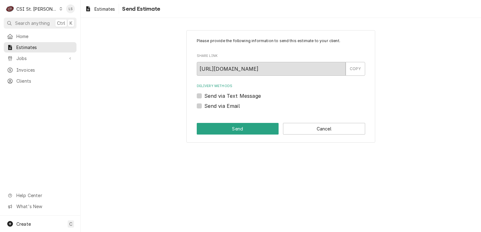
click at [204, 108] on label "Send via Email" at bounding box center [222, 106] width 36 height 8
click at [204, 108] on input "Send via Email" at bounding box center [288, 109] width 168 height 14
checkbox input "true"
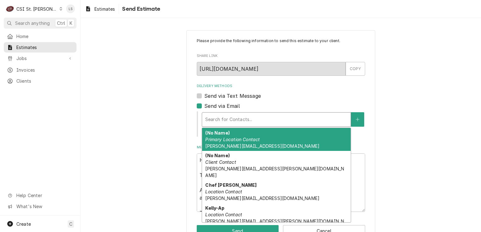
click at [236, 121] on div "Delivery Methods" at bounding box center [276, 119] width 142 height 11
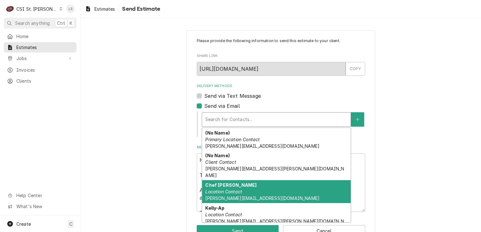
click at [221, 189] on em "Location Contact" at bounding box center [223, 191] width 37 height 5
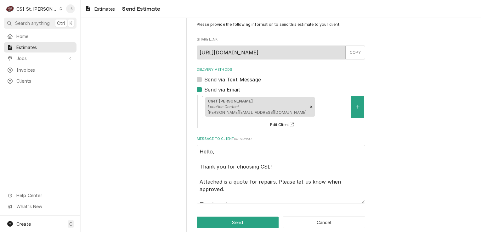
scroll to position [25, 0]
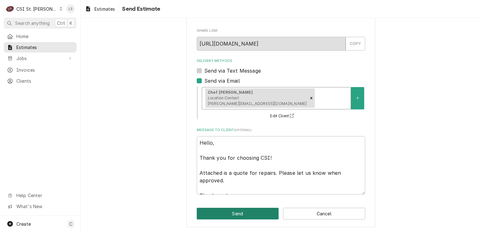
click at [212, 211] on button "Send" at bounding box center [238, 214] width 82 height 12
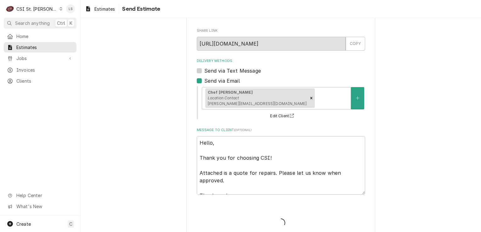
type textarea "x"
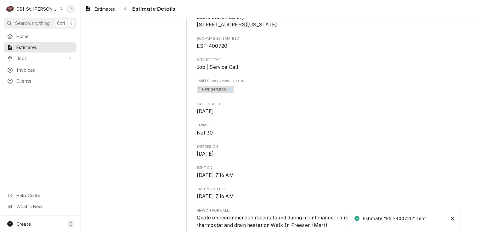
scroll to position [157, 0]
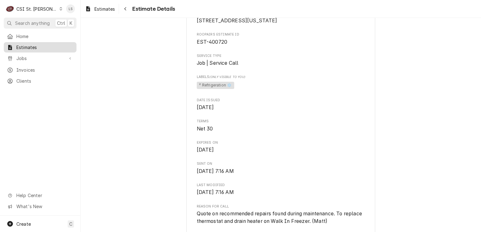
drag, startPoint x: 38, startPoint y: 44, endPoint x: 54, endPoint y: 42, distance: 16.8
click at [38, 44] on span "Estimates" at bounding box center [44, 47] width 57 height 7
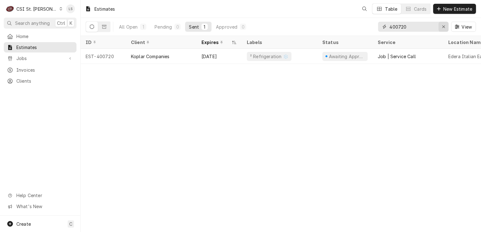
click at [442, 29] on icon "Erase input" at bounding box center [443, 27] width 3 height 4
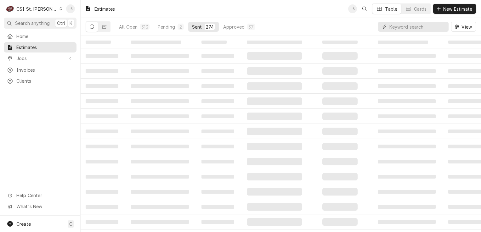
paste input "400722"
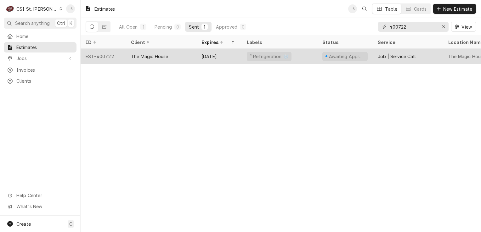
type input "400722"
click at [94, 56] on div "EST-400722" at bounding box center [103, 56] width 45 height 15
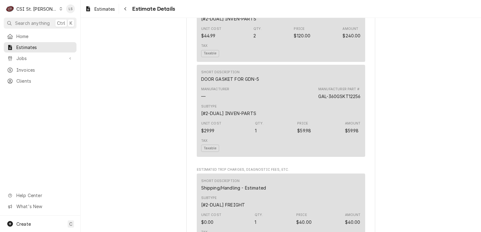
scroll to position [1321, 0]
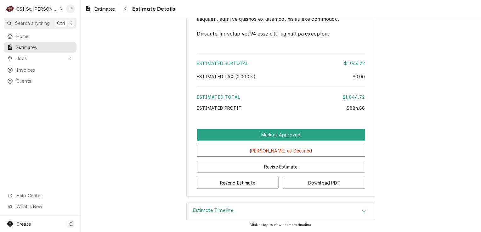
click at [362, 214] on icon "Accordion Header" at bounding box center [364, 211] width 4 height 5
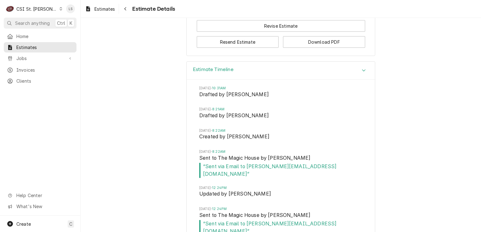
scroll to position [1357, 0]
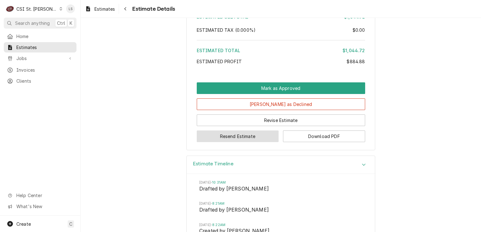
click at [220, 142] on button "Resend Estimate" at bounding box center [238, 137] width 82 height 12
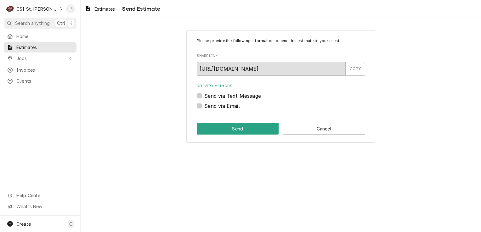
click at [204, 106] on label "Send via Email" at bounding box center [222, 106] width 36 height 8
click at [204, 106] on input "Send via Email" at bounding box center [288, 109] width 168 height 14
checkbox input "true"
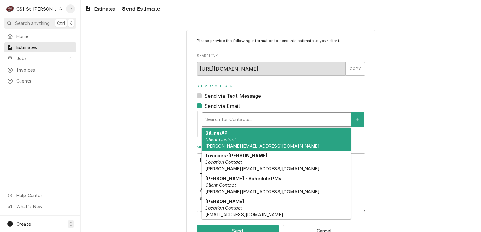
click at [224, 115] on div "Delivery Methods" at bounding box center [276, 119] width 142 height 11
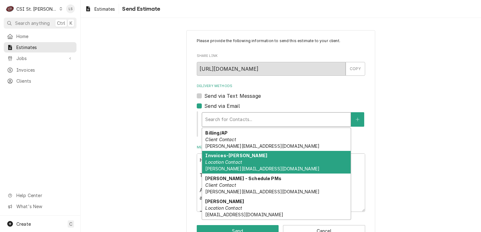
click at [264, 152] on div "Invoices-Cheryl Location Contact cheryl@magichouse.org" at bounding box center [276, 162] width 149 height 23
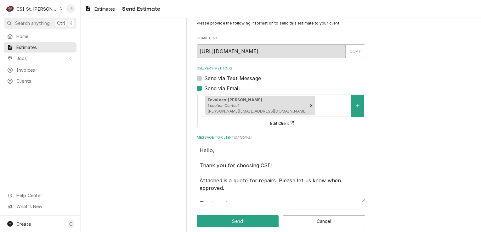
scroll to position [25, 0]
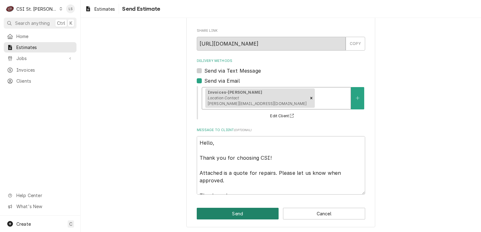
click at [228, 213] on button "Send" at bounding box center [238, 214] width 82 height 12
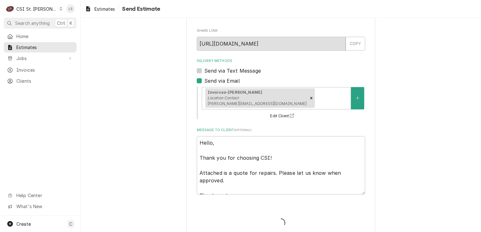
type textarea "x"
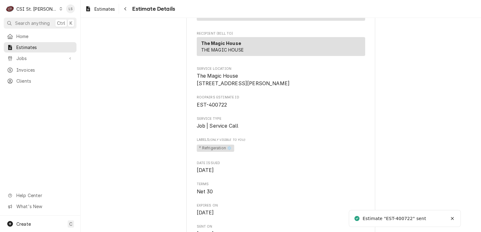
scroll to position [126, 0]
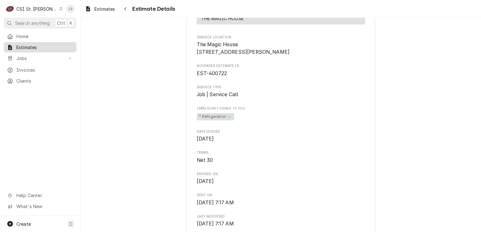
click at [32, 44] on span "Estimates" at bounding box center [44, 47] width 57 height 7
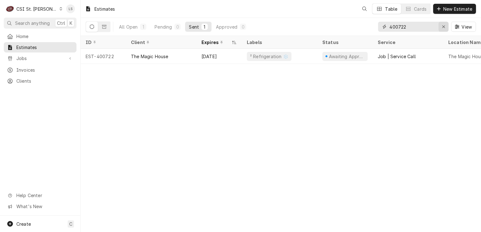
click at [439, 28] on button "Erase input" at bounding box center [444, 27] width 10 height 10
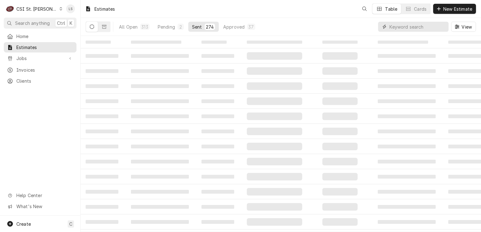
paste input "400723"
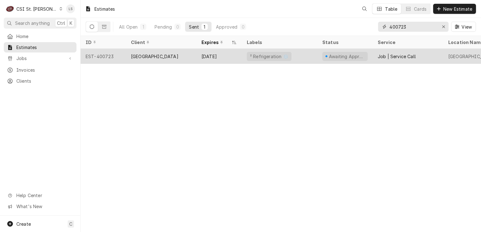
type input "400723"
click at [109, 55] on div "EST-400723" at bounding box center [103, 56] width 45 height 15
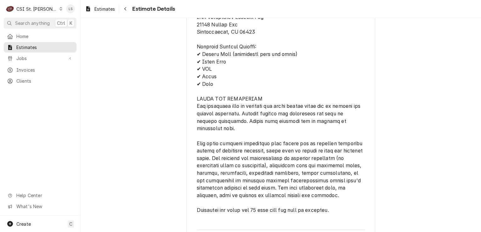
scroll to position [1640, 0]
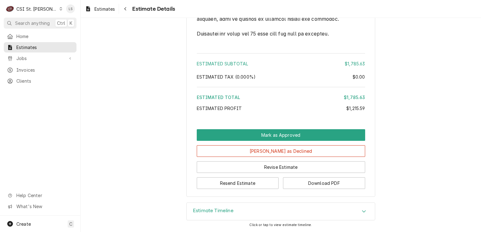
click at [359, 212] on div "Accordion Header" at bounding box center [363, 212] width 9 height 8
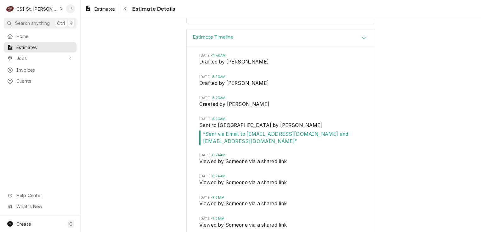
scroll to position [1798, 0]
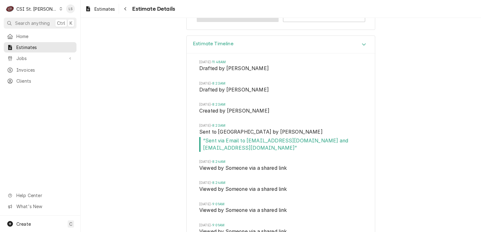
click at [212, 22] on button "Resend Estimate" at bounding box center [238, 16] width 82 height 12
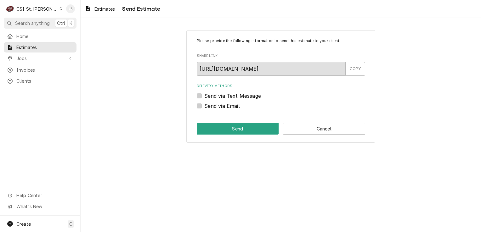
click at [204, 106] on label "Send via Email" at bounding box center [222, 106] width 36 height 8
click at [204, 106] on input "Send via Email" at bounding box center [288, 109] width 168 height 14
checkbox input "true"
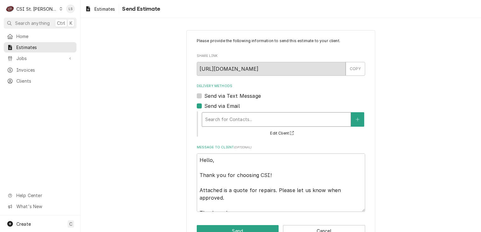
click at [231, 120] on div "Delivery Methods" at bounding box center [276, 119] width 142 height 11
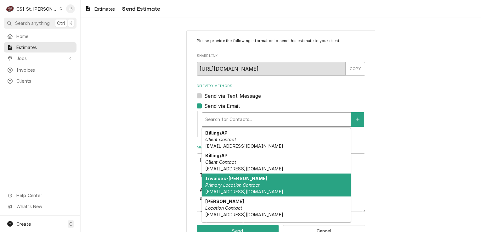
click at [237, 183] on em "Primary Location Contact" at bounding box center [232, 185] width 54 height 5
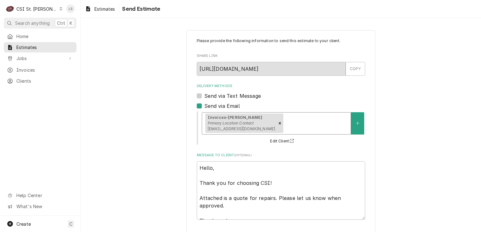
click at [298, 118] on div "Delivery Methods" at bounding box center [316, 123] width 63 height 11
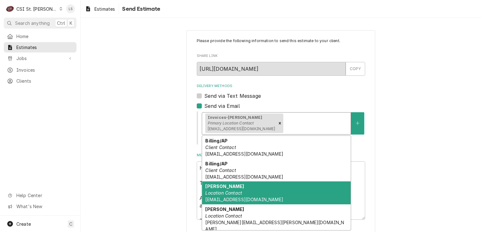
click at [242, 195] on div "Kevin Mckinley Location Contact kmckinley@pmma.org" at bounding box center [276, 193] width 149 height 23
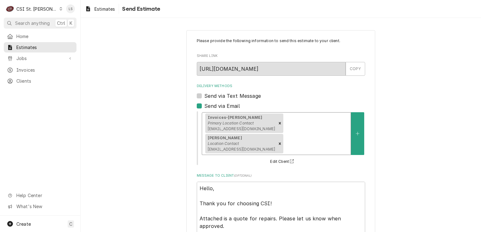
scroll to position [25, 0]
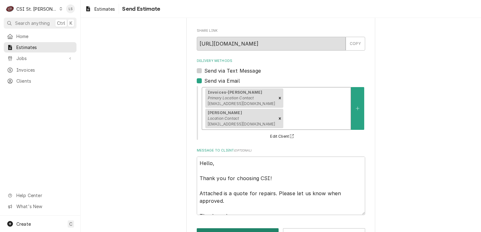
click at [231, 229] on button "Send" at bounding box center [238, 235] width 82 height 12
type textarea "x"
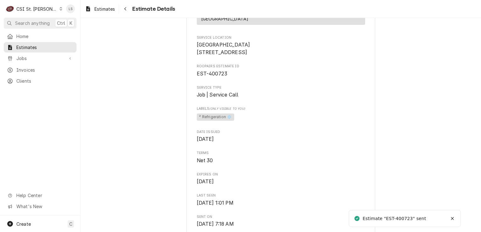
scroll to position [126, 0]
click at [33, 48] on span "Estimates" at bounding box center [44, 47] width 57 height 7
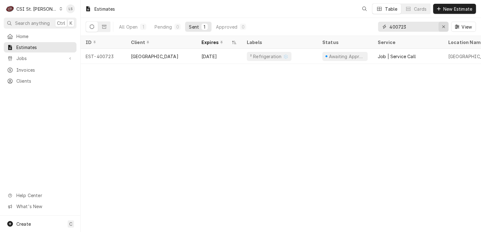
click at [440, 26] on button "Erase input" at bounding box center [444, 27] width 10 height 10
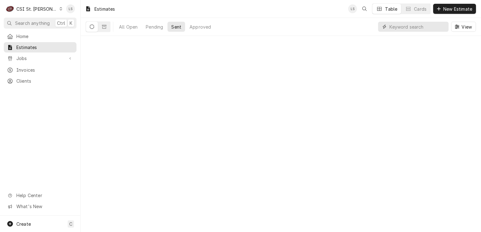
paste input "400727"
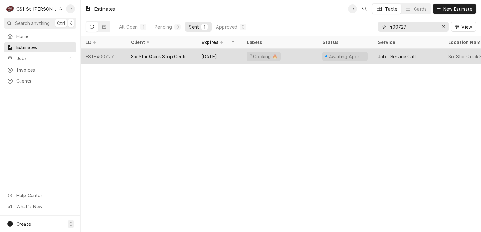
type input "400727"
click at [112, 56] on div "EST-400727" at bounding box center [103, 56] width 45 height 15
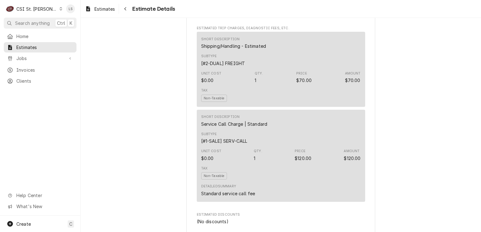
scroll to position [1544, 0]
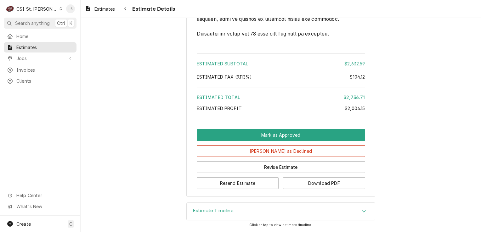
click at [339, 214] on div "Estimate Timeline" at bounding box center [281, 212] width 188 height 18
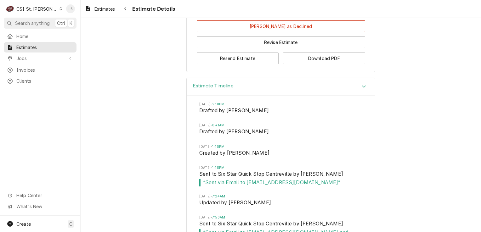
scroll to position [1632, 0]
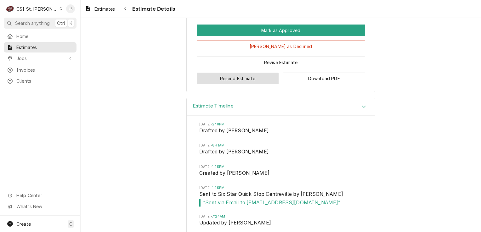
click at [200, 84] on button "Resend Estimate" at bounding box center [238, 79] width 82 height 12
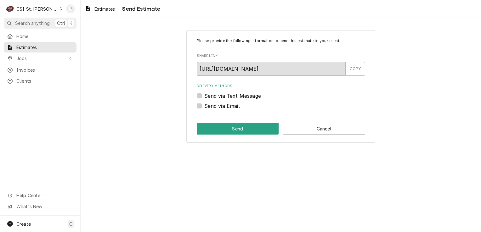
click at [204, 107] on label "Send via Email" at bounding box center [222, 106] width 36 height 8
click at [204, 107] on input "Send via Email" at bounding box center [288, 109] width 168 height 14
checkbox input "true"
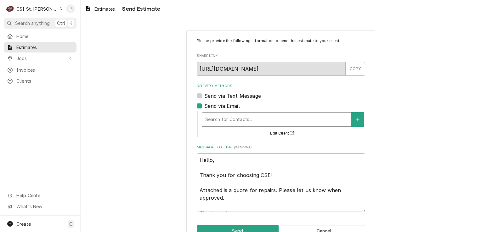
click at [234, 123] on div "Delivery Methods" at bounding box center [276, 119] width 142 height 11
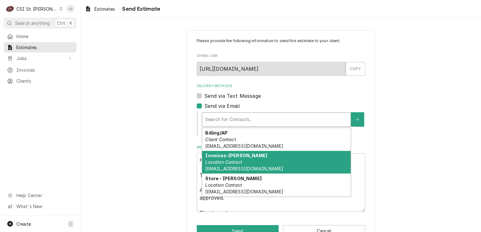
click at [228, 161] on em "Location Contact" at bounding box center [223, 162] width 37 height 5
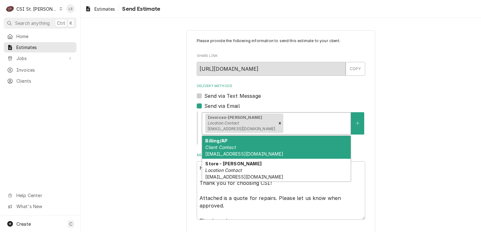
click at [285, 128] on div "Delivery Methods" at bounding box center [316, 123] width 63 height 11
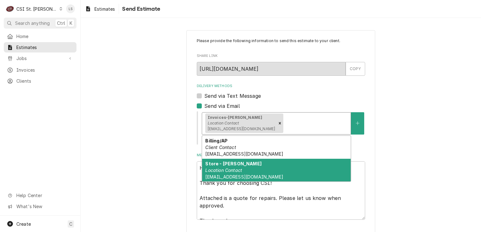
click at [242, 162] on div "Store - Obie Location Contact obaidanijmeh@yahoo.com" at bounding box center [276, 170] width 149 height 23
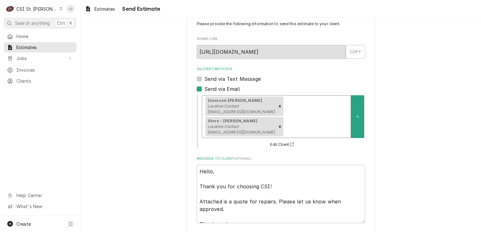
scroll to position [25, 0]
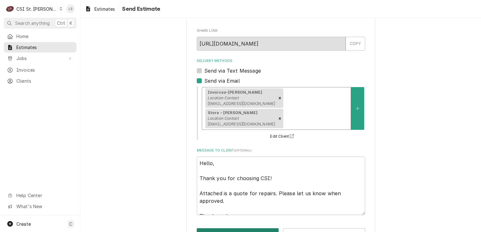
click at [229, 229] on button "Send" at bounding box center [238, 235] width 82 height 12
type textarea "x"
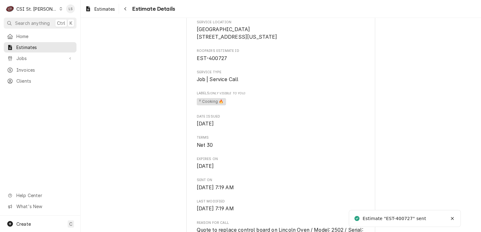
scroll to position [157, 0]
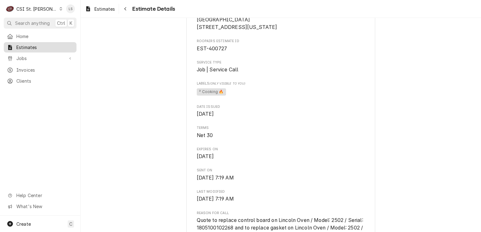
click at [30, 49] on span "Estimates" at bounding box center [44, 47] width 57 height 7
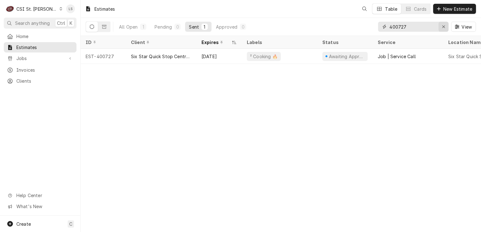
click at [442, 26] on icon "Erase input" at bounding box center [443, 27] width 3 height 4
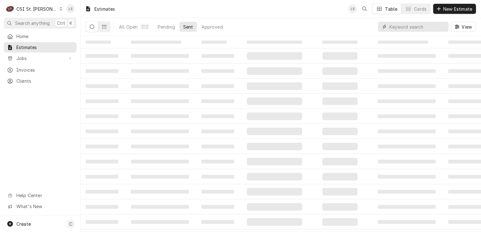
paste input "400785"
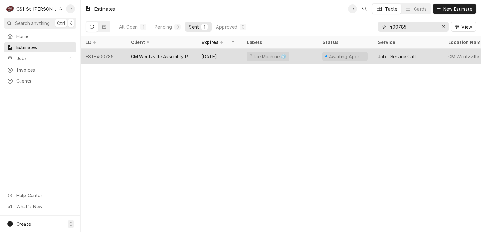
type input "400785"
click at [102, 55] on div "EST-400785" at bounding box center [103, 56] width 45 height 15
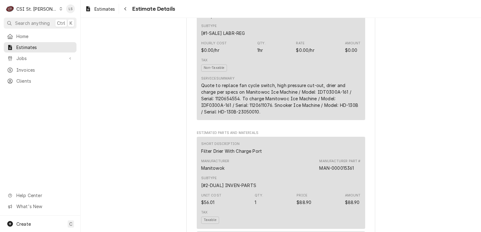
scroll to position [1662, 0]
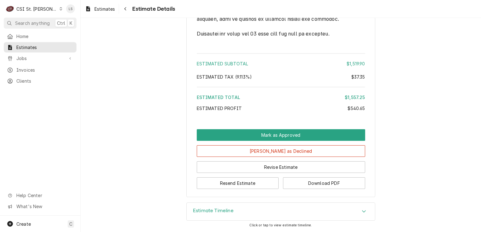
click at [359, 211] on div "Accordion Header" at bounding box center [363, 212] width 9 height 8
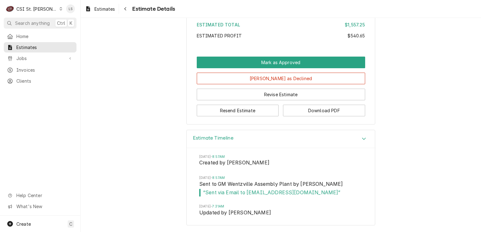
scroll to position [1734, 0]
click at [204, 115] on button "Resend Estimate" at bounding box center [238, 111] width 82 height 12
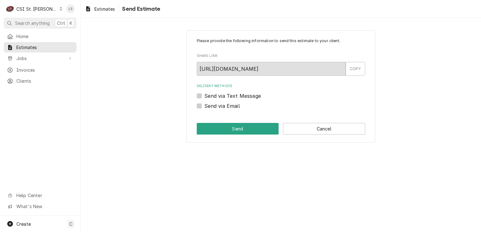
click at [204, 106] on label "Send via Email" at bounding box center [222, 106] width 36 height 8
click at [204, 106] on input "Send via Email" at bounding box center [288, 109] width 168 height 14
checkbox input "true"
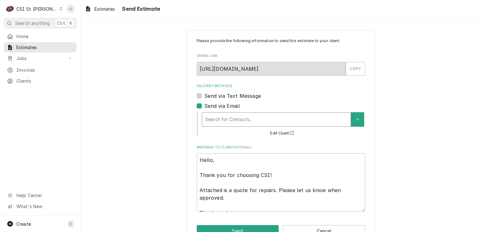
click at [224, 120] on div "Delivery Methods" at bounding box center [276, 119] width 142 height 11
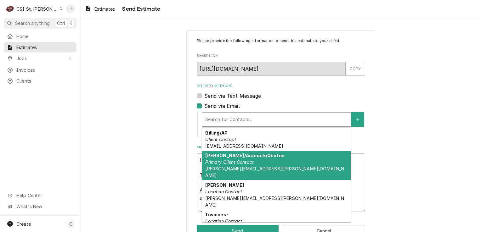
click at [248, 162] on em "Primary Client Contact" at bounding box center [229, 162] width 49 height 5
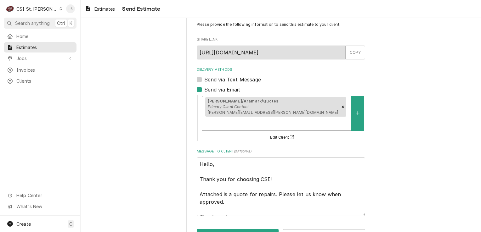
scroll to position [25, 0]
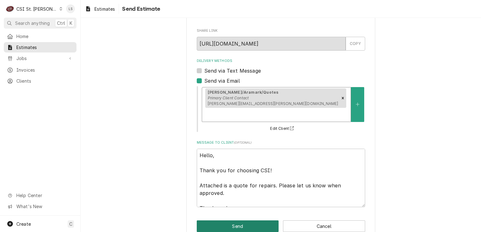
click at [218, 221] on button "Send" at bounding box center [238, 227] width 82 height 12
type textarea "x"
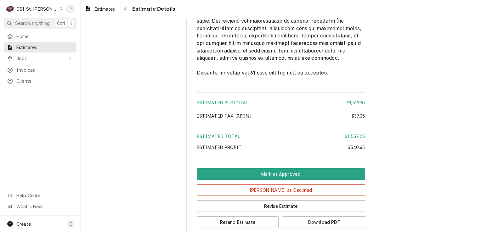
scroll to position [1662, 0]
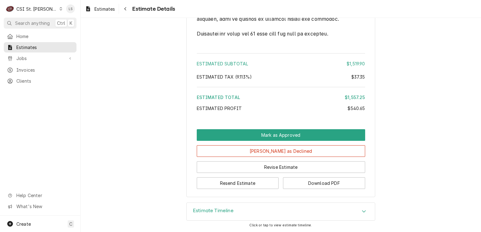
click at [359, 216] on div "Estimate Timeline" at bounding box center [281, 212] width 188 height 18
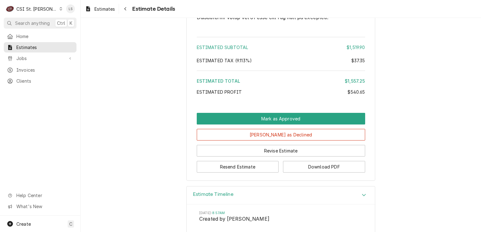
scroll to position [1763, 0]
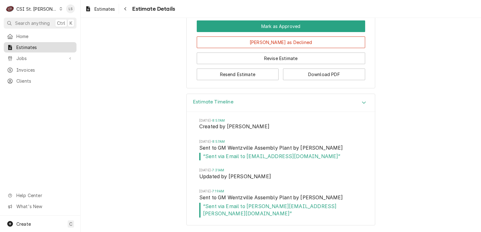
click at [31, 48] on span "Estimates" at bounding box center [44, 47] width 57 height 7
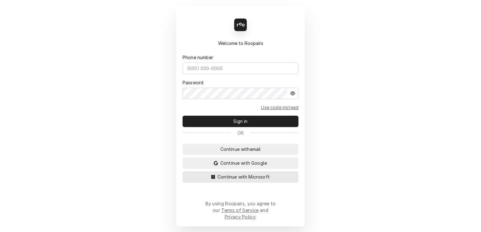
click at [271, 183] on button "Continue with Microsoft" at bounding box center [241, 177] width 116 height 11
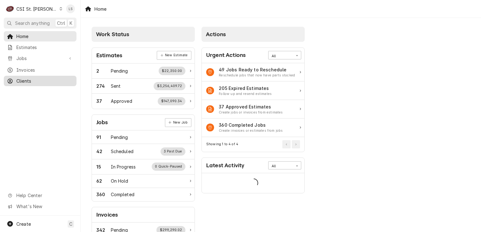
click at [25, 81] on span "Clients" at bounding box center [44, 81] width 57 height 7
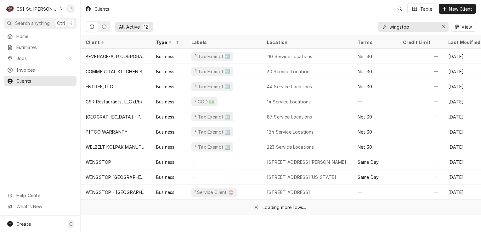
click at [442, 28] on icon "Erase input" at bounding box center [443, 27] width 3 height 4
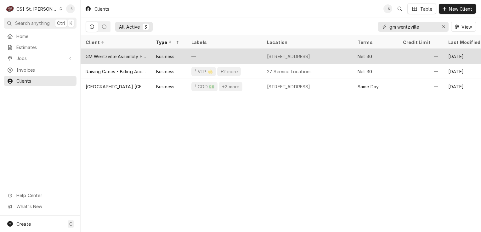
type input "gm wentzville"
click at [124, 53] on div "GM Wentzville Assembly Plant" at bounding box center [116, 56] width 60 height 7
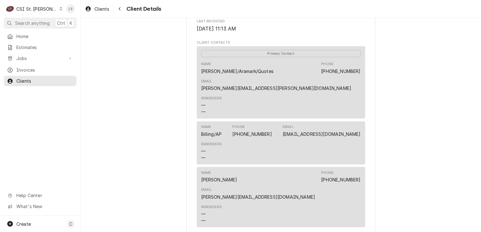
scroll to position [189, 0]
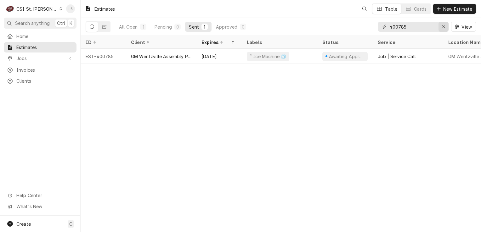
click at [442, 25] on div "Erase input" at bounding box center [444, 27] width 6 height 6
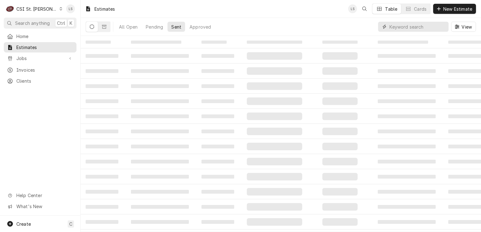
paste input "400788"
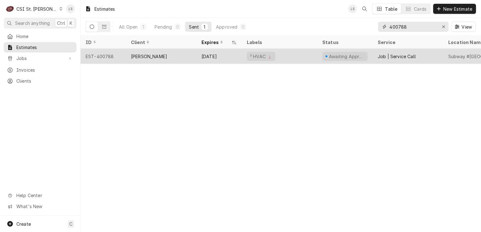
type input "400788"
click at [82, 54] on div "EST-400788" at bounding box center [103, 56] width 45 height 15
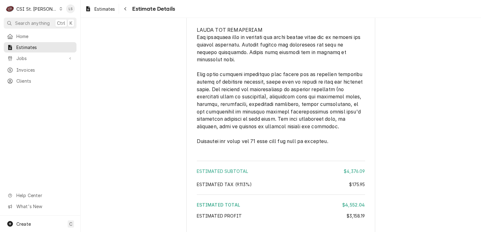
scroll to position [1803, 0]
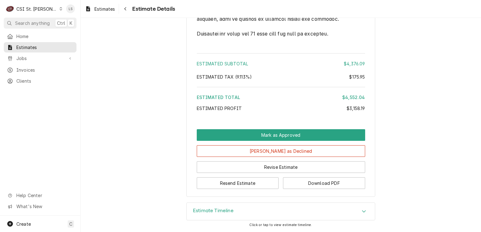
click at [354, 210] on div "Estimate Timeline" at bounding box center [281, 212] width 188 height 18
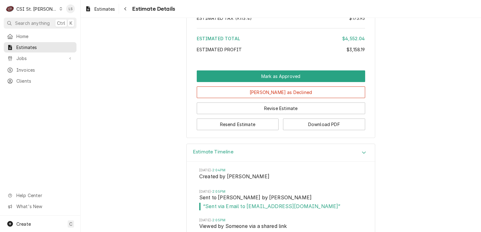
scroll to position [1897, 0]
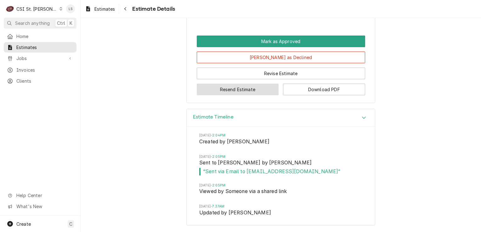
click at [208, 93] on button "Resend Estimate" at bounding box center [238, 90] width 82 height 12
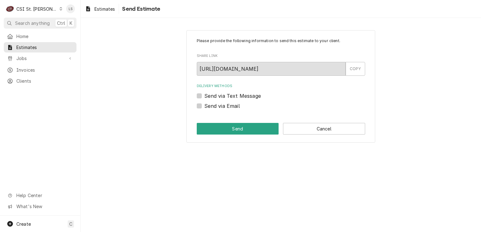
click at [204, 105] on label "Send via Email" at bounding box center [222, 106] width 36 height 8
click at [204, 105] on input "Send via Email" at bounding box center [288, 109] width 168 height 14
checkbox input "true"
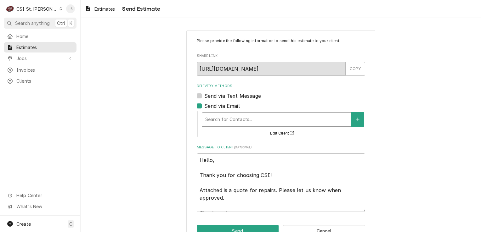
click at [219, 121] on div "Delivery Methods" at bounding box center [276, 119] width 142 height 11
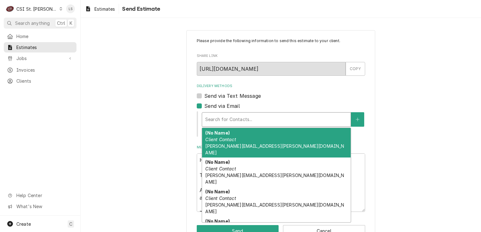
scroll to position [20, 0]
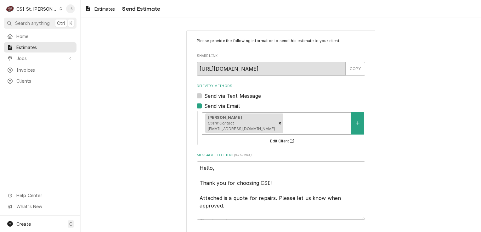
scroll to position [25, 0]
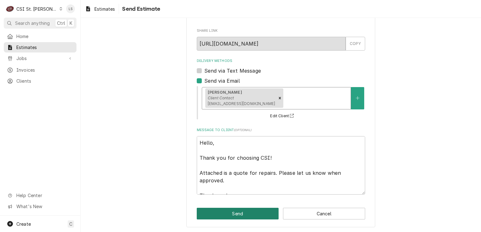
click at [230, 210] on button "Send" at bounding box center [238, 214] width 82 height 12
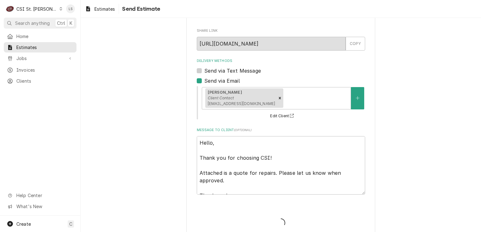
type textarea "x"
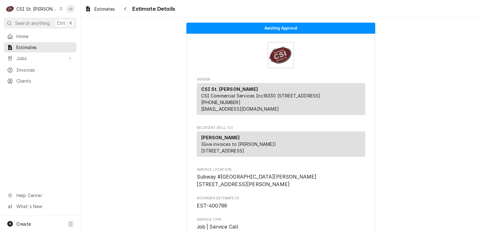
click at [60, 9] on icon "Dynamic Content Wrapper" at bounding box center [61, 8] width 3 height 3
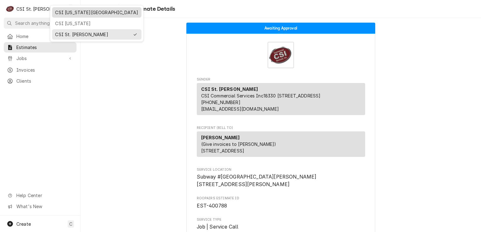
click at [61, 16] on div "CSI [US_STATE][GEOGRAPHIC_DATA]" at bounding box center [96, 12] width 89 height 10
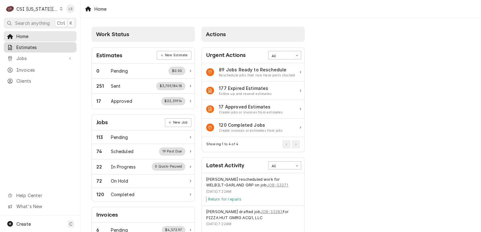
click at [22, 44] on span "Estimates" at bounding box center [44, 47] width 57 height 7
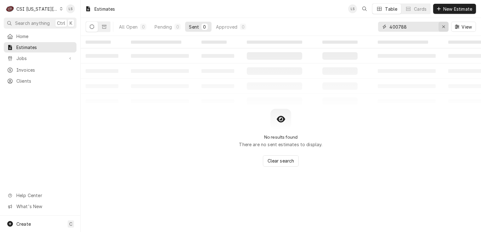
click at [441, 27] on div "Erase input" at bounding box center [444, 27] width 6 height 6
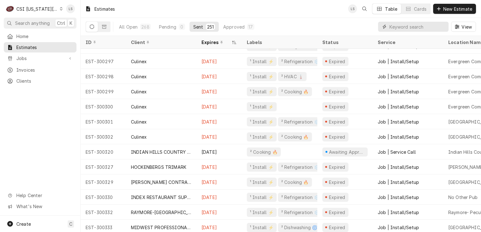
scroll to position [1165, 0]
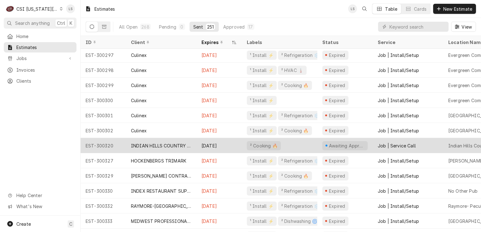
click at [201, 143] on div "[DATE]" at bounding box center [219, 145] width 45 height 15
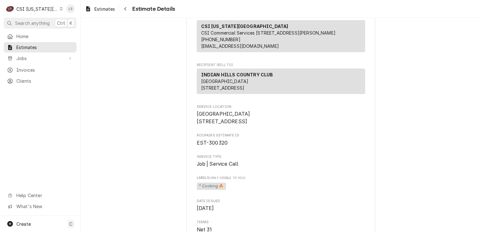
scroll to position [94, 0]
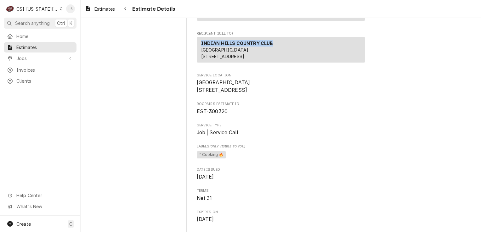
drag, startPoint x: 270, startPoint y: 49, endPoint x: 196, endPoint y: 47, distance: 73.7
click at [197, 47] on div "[GEOGRAPHIC_DATA] [STREET_ADDRESS]" at bounding box center [281, 50] width 168 height 26
copy strong "INDIAN HILLS COUNTRY CLUB"
drag, startPoint x: 226, startPoint y: 131, endPoint x: 205, endPoint y: 133, distance: 20.5
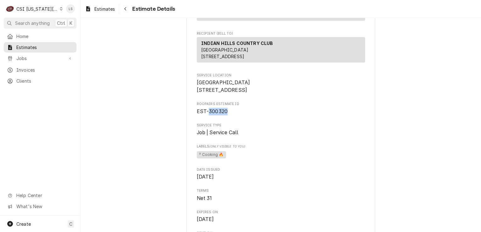
click at [205, 116] on span "EST-300320" at bounding box center [281, 112] width 168 height 8
copy span "300320"
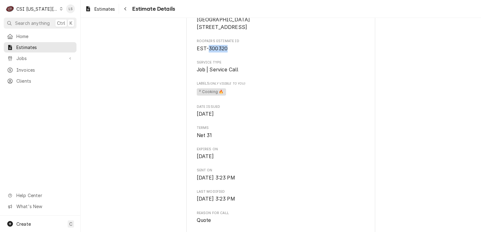
scroll to position [189, 0]
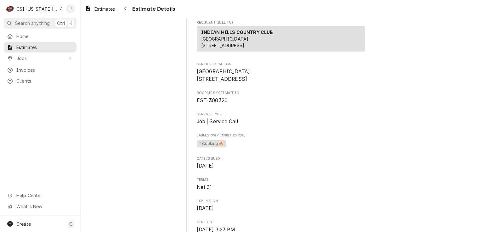
scroll to position [94, 0]
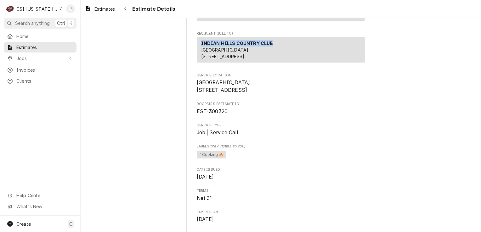
drag, startPoint x: 271, startPoint y: 51, endPoint x: 191, endPoint y: 50, distance: 80.0
copy strong "INDIAN HILLS COUNTRY CLUB"
drag, startPoint x: 230, startPoint y: 131, endPoint x: 207, endPoint y: 132, distance: 23.3
click at [207, 116] on span "EST-300320" at bounding box center [281, 112] width 168 height 8
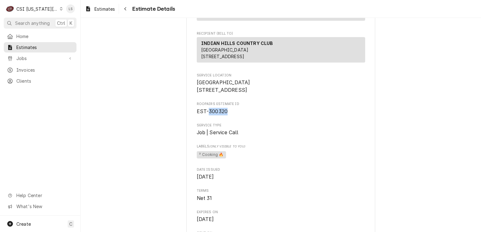
copy span "300320"
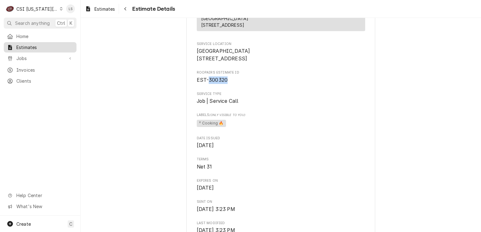
click at [26, 46] on span "Estimates" at bounding box center [44, 47] width 57 height 7
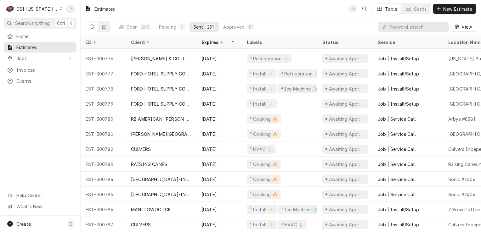
scroll to position [3520, 0]
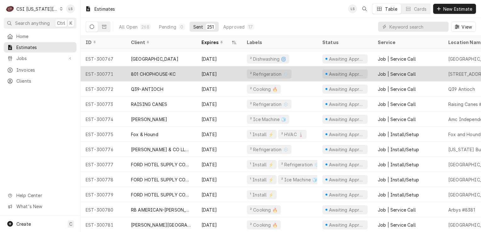
click at [159, 72] on div "801 CHOPHOUSE-KC" at bounding box center [153, 74] width 45 height 7
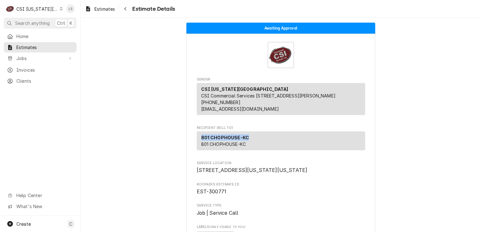
drag, startPoint x: 248, startPoint y: 143, endPoint x: 198, endPoint y: 145, distance: 50.1
click at [198, 145] on div "801 CHOPHOUSE-KC 801 CHOPHOUSE-KC" at bounding box center [281, 141] width 168 height 19
copy strong "801 CHOPHOUSE-KC"
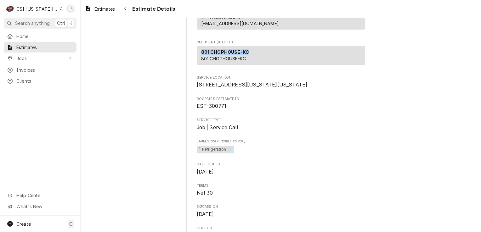
scroll to position [94, 0]
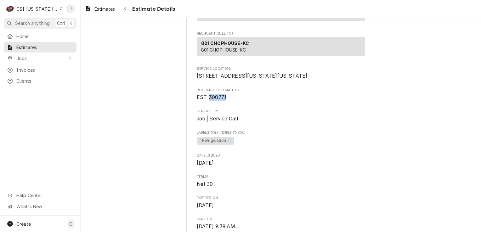
drag, startPoint x: 227, startPoint y: 123, endPoint x: 206, endPoint y: 117, distance: 21.6
copy span "300771"
click at [43, 48] on span "Estimates" at bounding box center [44, 47] width 57 height 7
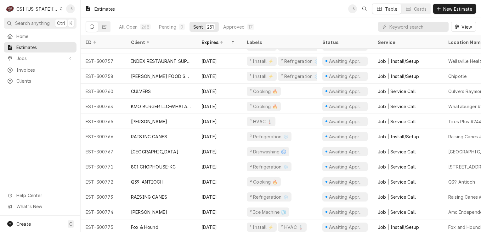
scroll to position [3448, 0]
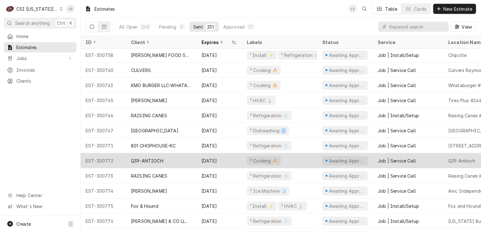
click at [172, 162] on div "Q39-ANTIOCH" at bounding box center [161, 160] width 71 height 15
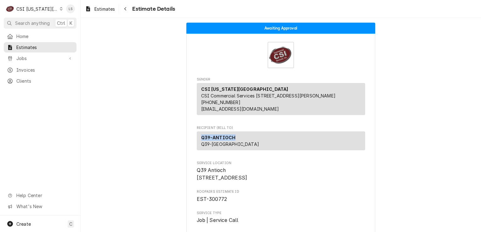
drag, startPoint x: 215, startPoint y: 146, endPoint x: 192, endPoint y: 146, distance: 23.0
copy strong "Q39-ANTIOCH"
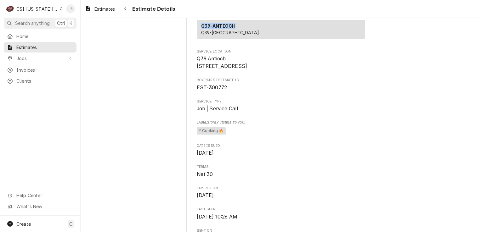
scroll to position [126, 0]
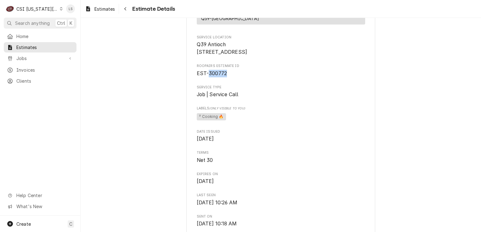
drag, startPoint x: 231, startPoint y: 97, endPoint x: 207, endPoint y: 91, distance: 24.8
click at [207, 77] on span "EST-300772" at bounding box center [281, 74] width 168 height 8
copy span "300772"
click at [46, 44] on span "Estimates" at bounding box center [44, 47] width 57 height 7
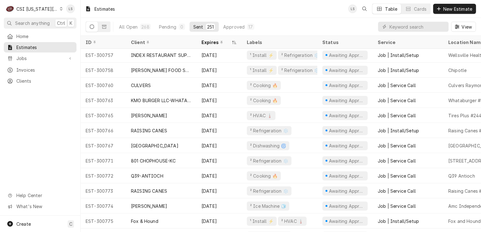
scroll to position [3478, 0]
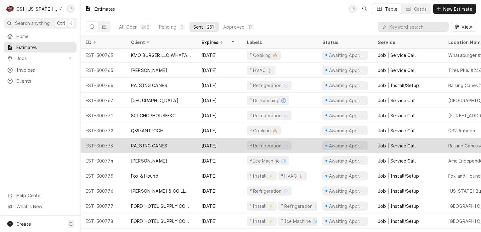
click at [176, 143] on div "RAISING CANES" at bounding box center [161, 145] width 71 height 15
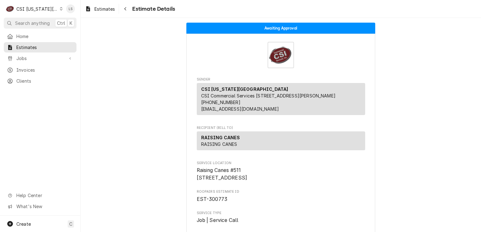
click at [234, 140] on strong "RAISING CANES" at bounding box center [220, 137] width 39 height 5
drag, startPoint x: 236, startPoint y: 145, endPoint x: 193, endPoint y: 144, distance: 42.2
copy strong "RAISING CANES"
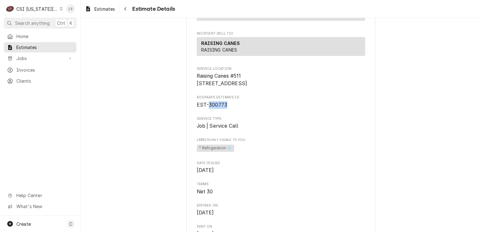
drag, startPoint x: 227, startPoint y: 119, endPoint x: 204, endPoint y: 119, distance: 22.4
click at [204, 109] on span "EST-300773" at bounding box center [281, 105] width 168 height 8
copy span "300773"
click at [38, 46] on span "Estimates" at bounding box center [44, 47] width 57 height 7
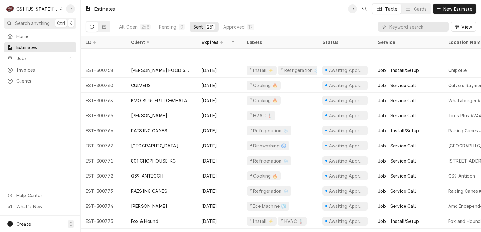
scroll to position [3478, 0]
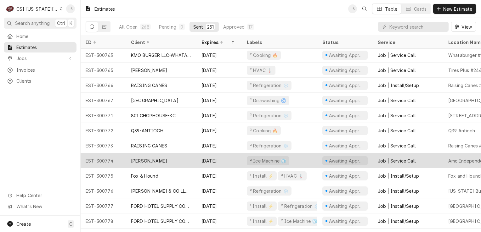
click at [145, 159] on div "[PERSON_NAME]" at bounding box center [149, 161] width 36 height 7
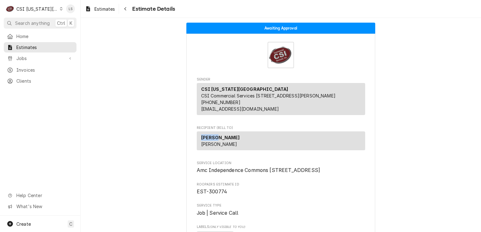
drag, startPoint x: 206, startPoint y: 146, endPoint x: 191, endPoint y: 145, distance: 14.8
copy strong "[PERSON_NAME]"
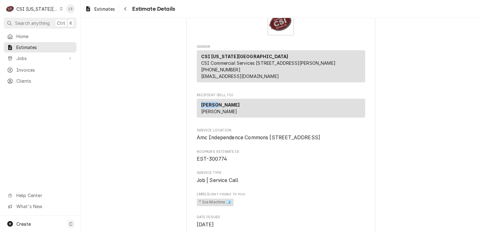
scroll to position [94, 0]
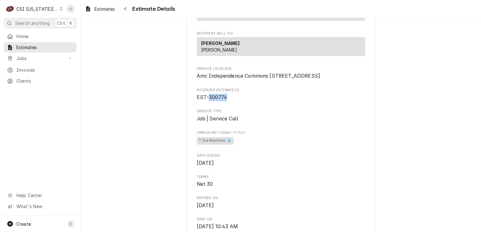
drag, startPoint x: 229, startPoint y: 122, endPoint x: 206, endPoint y: 119, distance: 23.3
click at [206, 101] on span "EST-300774" at bounding box center [281, 98] width 168 height 8
copy span "300774"
click at [41, 46] on span "Estimates" at bounding box center [44, 47] width 57 height 7
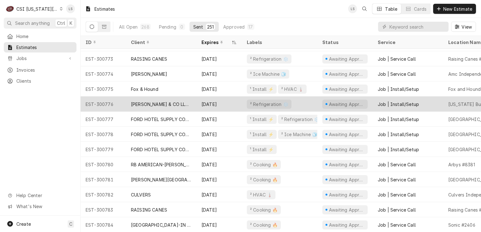
scroll to position [3520, 0]
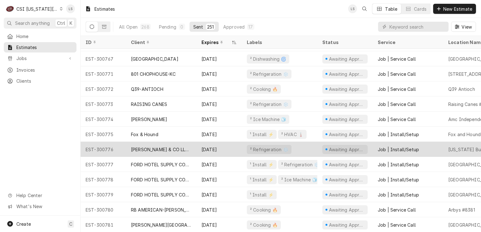
click at [151, 154] on div "[PERSON_NAME] & CO LLC-GOEBEL MITTS CONST" at bounding box center [161, 149] width 71 height 15
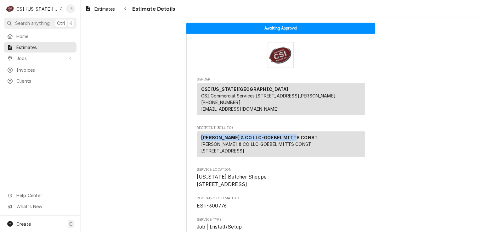
drag, startPoint x: 292, startPoint y: 144, endPoint x: 197, endPoint y: 145, distance: 95.4
click at [197, 145] on div "[PERSON_NAME] & CO LLC-GOEBEL MITTS CONST [PERSON_NAME] & CO LLC-GOEBEL MITTS C…" at bounding box center [281, 145] width 168 height 26
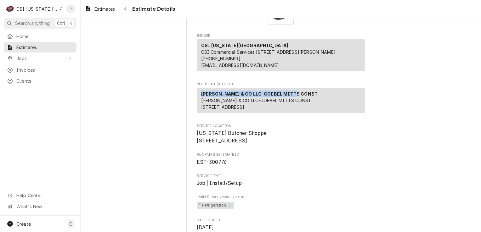
scroll to position [94, 0]
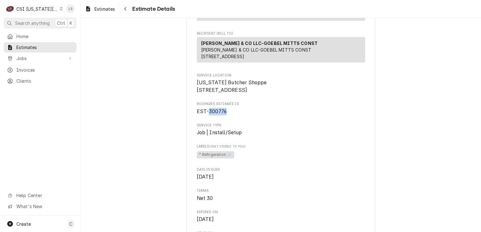
drag, startPoint x: 230, startPoint y: 136, endPoint x: 207, endPoint y: 135, distance: 23.4
copy span "300776"
click at [52, 46] on span "Estimates" at bounding box center [44, 47] width 57 height 7
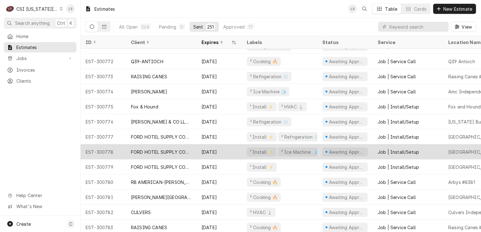
scroll to position [3569, 0]
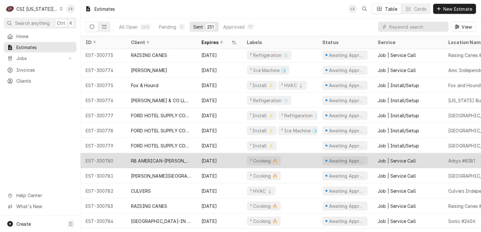
click at [147, 161] on div "RB AMERICAN-[PERSON_NAME] GROUP" at bounding box center [161, 161] width 60 height 7
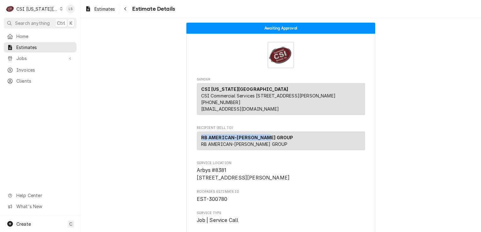
drag, startPoint x: 270, startPoint y: 144, endPoint x: 195, endPoint y: 145, distance: 74.6
click at [197, 145] on div "RB AMERICAN-FLYNN GROUP RB AMERICAN-FLYNN GROUP" at bounding box center [281, 141] width 168 height 19
copy strong "RB AMERICAN-FLYNN GROUP"
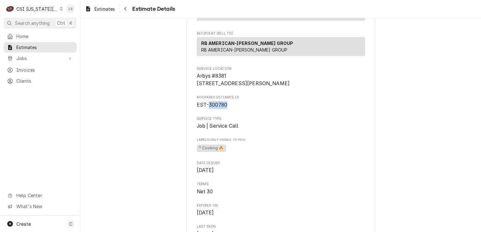
drag, startPoint x: 232, startPoint y: 122, endPoint x: 206, endPoint y: 122, distance: 25.5
click at [206, 109] on span "EST-300780" at bounding box center [281, 105] width 168 height 8
copy span "300780"
click at [42, 44] on span "Estimates" at bounding box center [44, 47] width 57 height 7
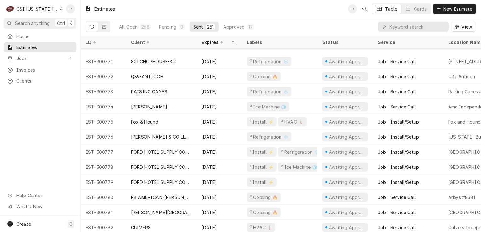
scroll to position [3554, 0]
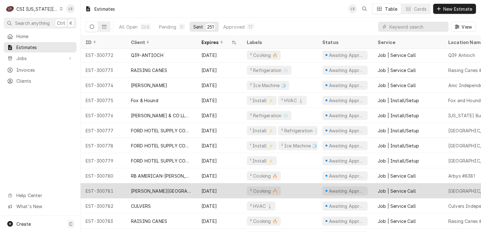
click at [155, 191] on div "[PERSON_NAME][GEOGRAPHIC_DATA]" at bounding box center [161, 191] width 60 height 7
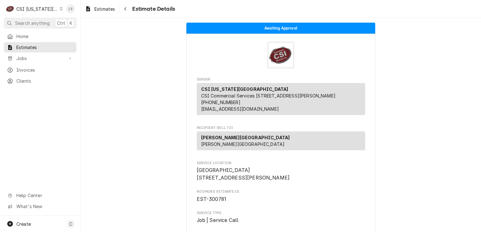
drag, startPoint x: 295, startPoint y: 146, endPoint x: 196, endPoint y: 146, distance: 99.2
click at [197, 146] on div "[PERSON_NAME][GEOGRAPHIC_DATA] [PERSON_NAME][GEOGRAPHIC_DATA]" at bounding box center [281, 141] width 168 height 19
copy strong "[PERSON_NAME][GEOGRAPHIC_DATA]"
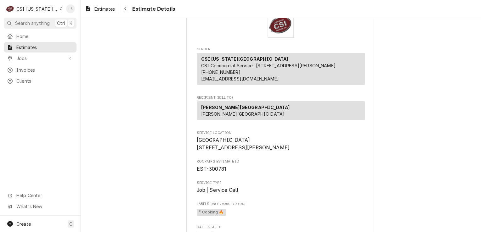
scroll to position [63, 0]
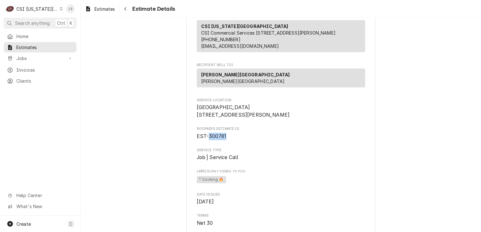
drag, startPoint x: 225, startPoint y: 152, endPoint x: 206, endPoint y: 152, distance: 19.2
click at [206, 140] on span "EST-300781" at bounding box center [281, 137] width 168 height 8
copy span "300781"
click at [39, 47] on span "Estimates" at bounding box center [44, 47] width 57 height 7
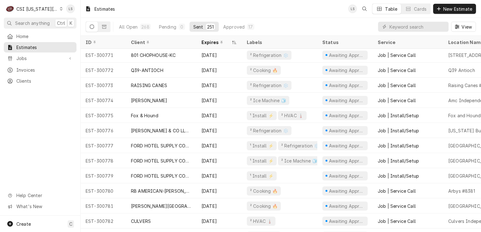
scroll to position [3584, 0]
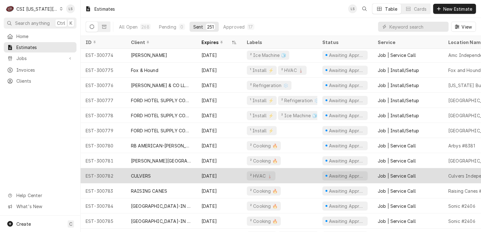
click at [140, 175] on div "CULVERS" at bounding box center [141, 176] width 20 height 7
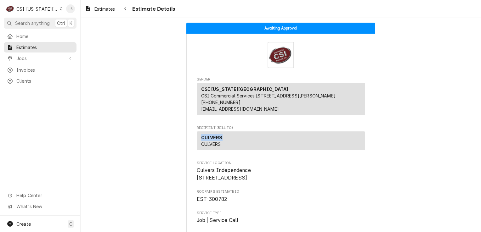
drag, startPoint x: 197, startPoint y: 144, endPoint x: 189, endPoint y: 143, distance: 7.6
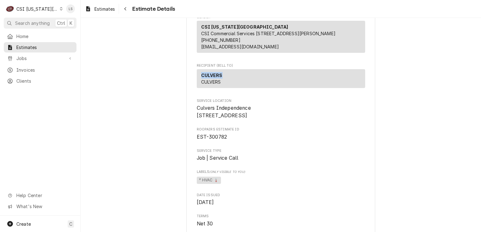
scroll to position [63, 0]
drag, startPoint x: 229, startPoint y: 151, endPoint x: 206, endPoint y: 151, distance: 22.4
click at [206, 140] on span "EST-300782" at bounding box center [281, 137] width 168 height 8
copy span "300782"
click at [39, 48] on span "Estimates" at bounding box center [44, 47] width 57 height 7
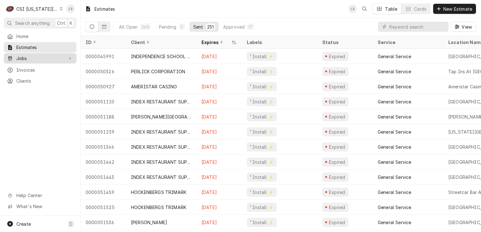
click at [59, 58] on span "Jobs" at bounding box center [40, 58] width 48 height 7
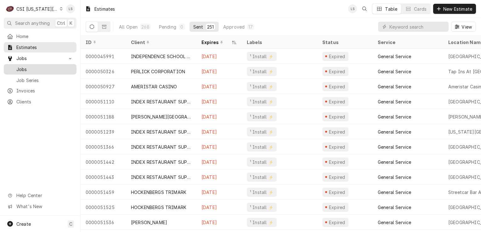
click at [49, 68] on span "Jobs" at bounding box center [44, 69] width 57 height 7
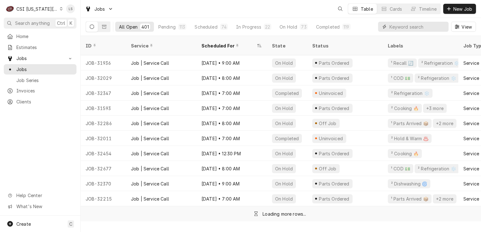
click at [426, 25] on input "Dynamic Content Wrapper" at bounding box center [418, 27] width 56 height 10
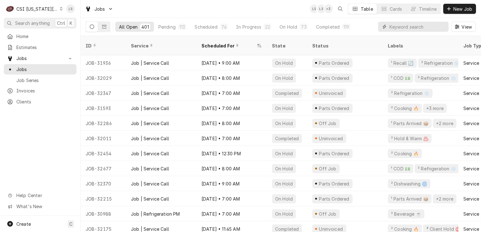
paste input "33271"
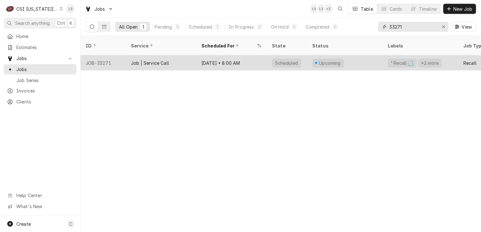
type input "33271"
click at [104, 58] on div "JOB-33271" at bounding box center [103, 62] width 45 height 15
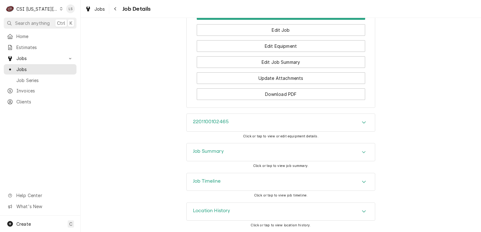
scroll to position [1419, 0]
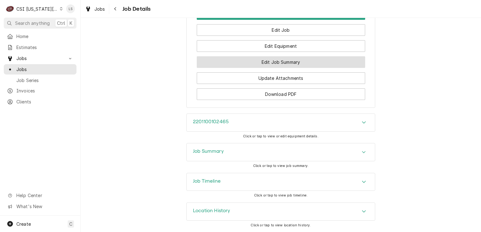
click at [274, 65] on button "Edit Job Summary" at bounding box center [281, 62] width 168 height 12
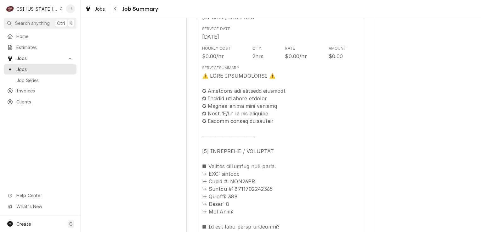
scroll to position [409, 0]
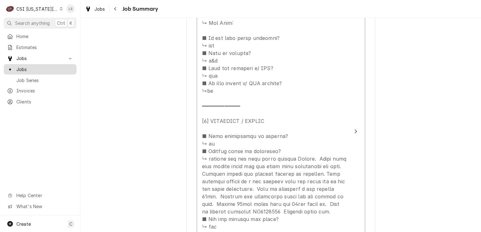
click at [35, 67] on span "Jobs" at bounding box center [44, 69] width 57 height 7
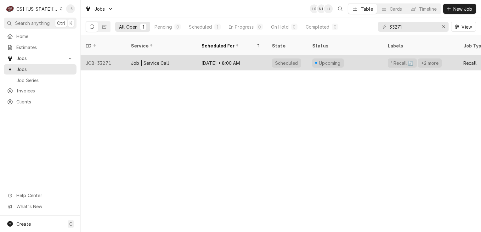
click at [109, 57] on div "JOB-33271" at bounding box center [103, 62] width 45 height 15
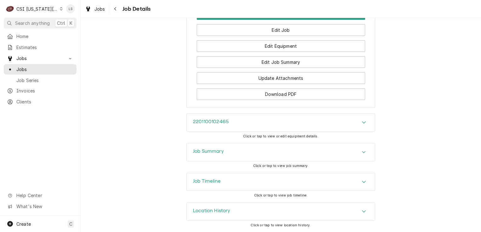
scroll to position [1419, 0]
click at [26, 45] on span "Estimates" at bounding box center [44, 47] width 57 height 7
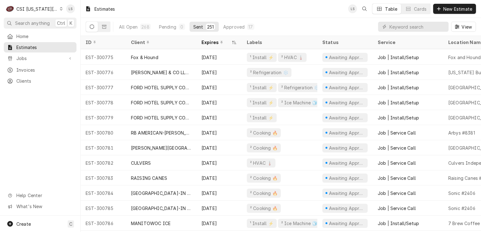
scroll to position [3599, 0]
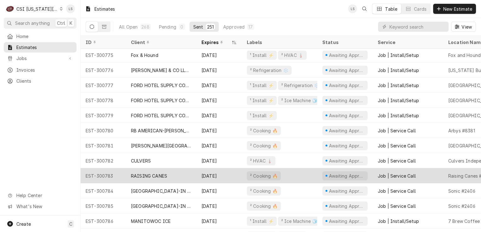
click at [136, 176] on div "RAISING CANES" at bounding box center [149, 176] width 36 height 7
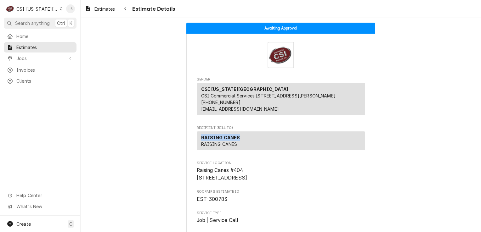
drag, startPoint x: 241, startPoint y: 146, endPoint x: 192, endPoint y: 146, distance: 48.8
copy strong "RAISING CANES"
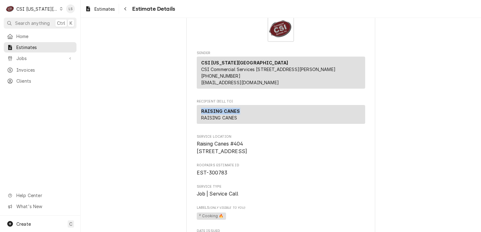
scroll to position [63, 0]
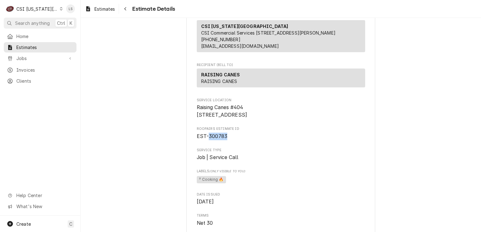
drag, startPoint x: 225, startPoint y: 149, endPoint x: 206, endPoint y: 151, distance: 18.9
click at [206, 140] on span "EST-300783" at bounding box center [281, 137] width 168 height 8
copy span "300783"
click at [38, 48] on span "Estimates" at bounding box center [44, 47] width 57 height 7
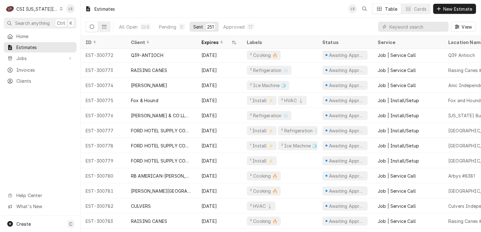
scroll to position [3599, 0]
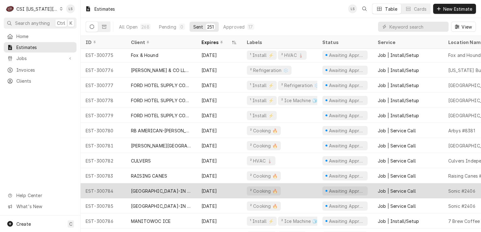
click at [156, 192] on div "[GEOGRAPHIC_DATA]-IN RESTAURANT LLC" at bounding box center [161, 191] width 60 height 7
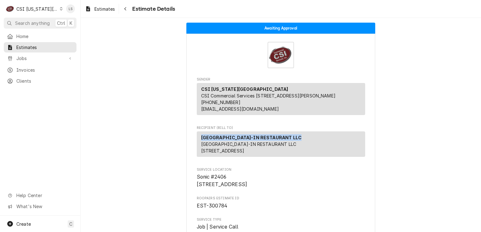
drag, startPoint x: 218, startPoint y: 147, endPoint x: 199, endPoint y: 146, distance: 19.0
click at [199, 146] on div "[GEOGRAPHIC_DATA]-IN RESTAURANT LLC [GEOGRAPHIC_DATA]-IN RESTAURANT LLC [STREET…" at bounding box center [281, 145] width 168 height 26
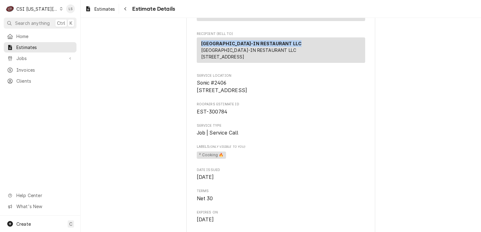
scroll to position [94, 0]
drag, startPoint x: 227, startPoint y: 131, endPoint x: 205, endPoint y: 132, distance: 21.4
click at [205, 116] on span "EST-300784" at bounding box center [281, 112] width 168 height 8
copy span "300784"
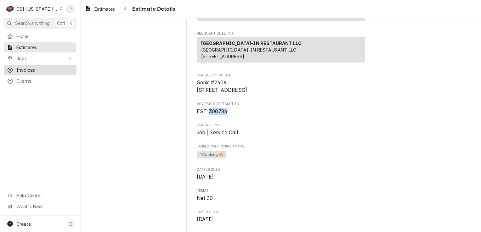
drag, startPoint x: 52, startPoint y: 47, endPoint x: 75, endPoint y: 64, distance: 28.7
click at [52, 47] on span "Estimates" at bounding box center [44, 47] width 57 height 7
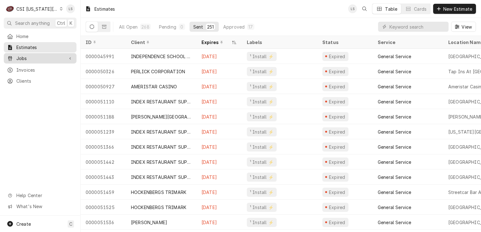
click at [31, 58] on span "Jobs" at bounding box center [40, 58] width 48 height 7
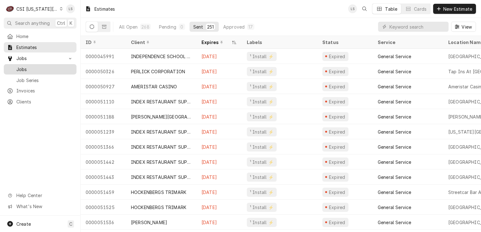
click at [29, 64] on link "Jobs" at bounding box center [40, 69] width 73 height 10
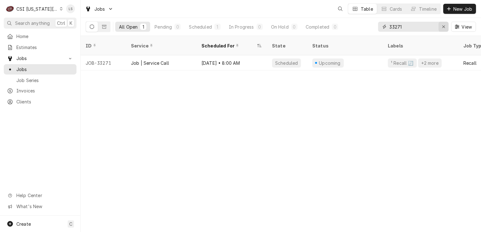
click at [442, 27] on icon "Erase input" at bounding box center [443, 27] width 3 height 4
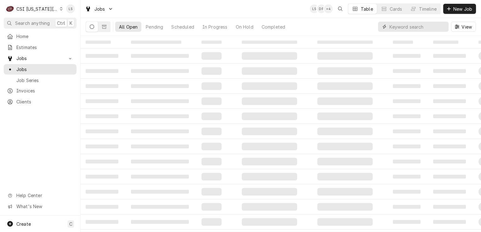
paste input "33271"
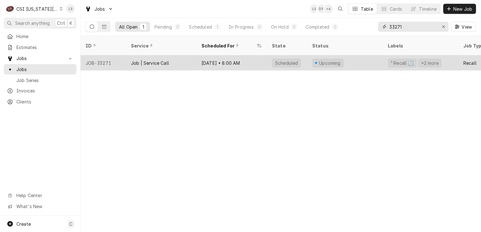
type input "33271"
click at [104, 57] on div "JOB-33271" at bounding box center [103, 62] width 45 height 15
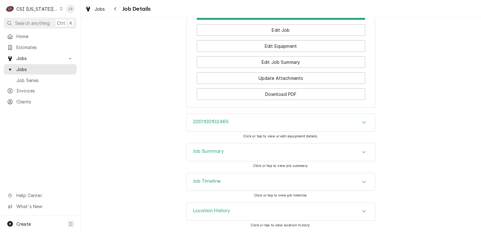
scroll to position [1419, 0]
click at [362, 153] on icon "Accordion Header" at bounding box center [364, 152] width 4 height 5
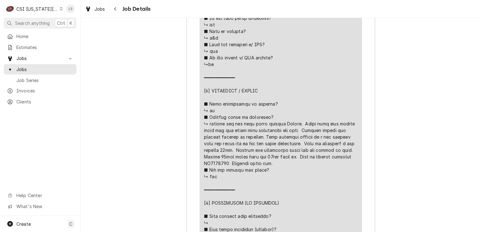
scroll to position [1892, 0]
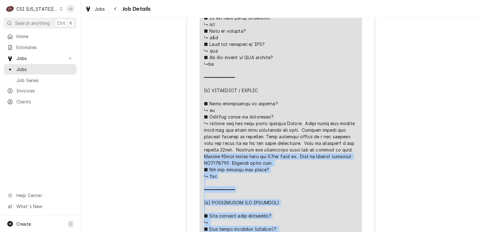
drag, startPoint x: 272, startPoint y: 171, endPoint x: 208, endPoint y: 131, distance: 75.7
click at [208, 131] on div "Line Item" at bounding box center [281, 133] width 154 height 503
copy div "Geting 21vdc going down and 10vdc going up. Need to replace actuator CK4603129 …"
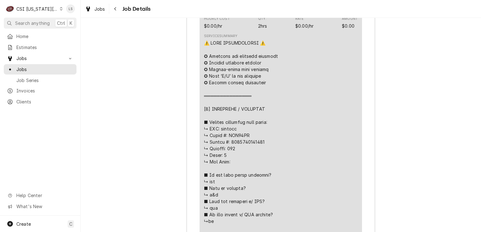
scroll to position [1671, 0]
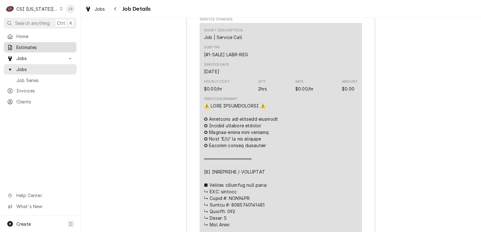
click at [26, 46] on span "Estimates" at bounding box center [44, 47] width 57 height 7
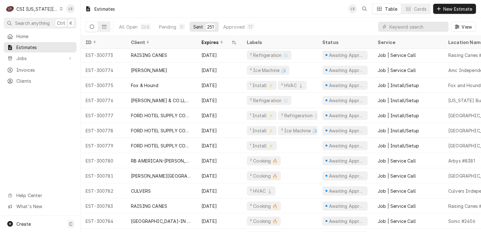
scroll to position [3614, 0]
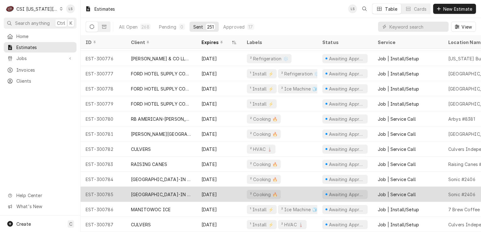
click at [136, 192] on div "LAWRENCE KS DRIVE-IN RESTAURANT LLC" at bounding box center [161, 194] width 60 height 7
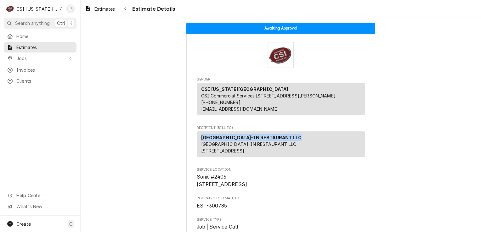
drag, startPoint x: 300, startPoint y: 144, endPoint x: 195, endPoint y: 146, distance: 104.3
click at [197, 146] on div "LAWRENCE KS DRIVE-IN RESTAURANT LLC LAWRENCE KS DRIVE-IN RESTAURANT LLC 3201 W …" at bounding box center [281, 145] width 168 height 26
copy strong "LAWRENCE KS DRIVE-IN RESTAURANT LLC"
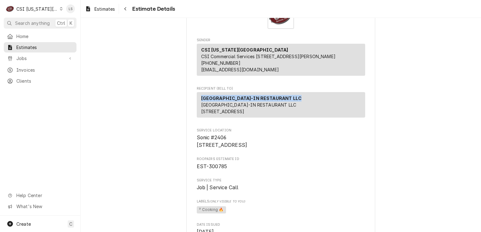
scroll to position [94, 0]
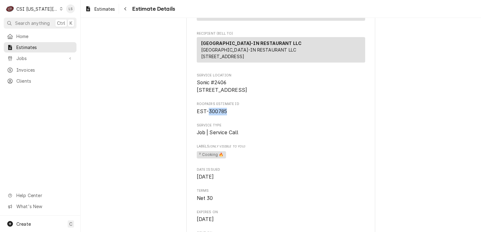
drag, startPoint x: 227, startPoint y: 135, endPoint x: 206, endPoint y: 134, distance: 20.5
click at [206, 116] on span "EST-300785" at bounding box center [281, 112] width 168 height 8
copy span "300785"
click at [37, 46] on span "Estimates" at bounding box center [44, 47] width 57 height 7
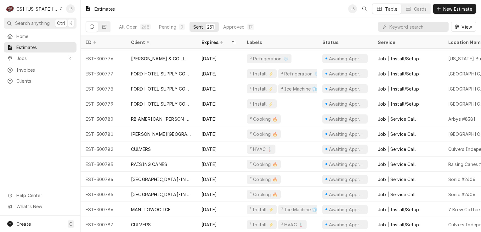
scroll to position [3614, 0]
click at [403, 27] on input "Dynamic Content Wrapper" at bounding box center [418, 27] width 56 height 10
paste input "300662"
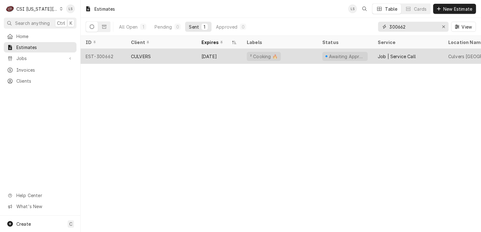
type input "300662"
click at [96, 56] on div "EST-300662" at bounding box center [103, 56] width 45 height 15
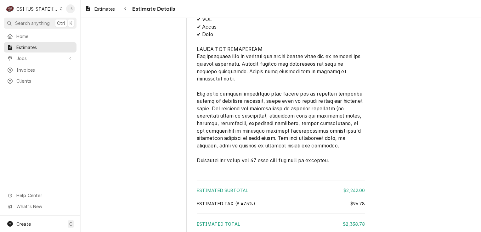
scroll to position [1282, 0]
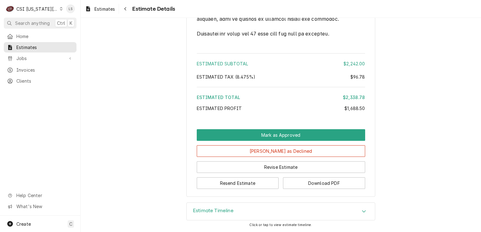
click at [349, 211] on div "Estimate Timeline" at bounding box center [281, 212] width 188 height 18
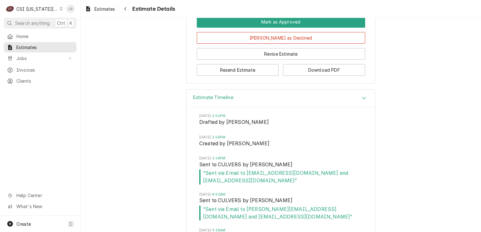
scroll to position [1441, 0]
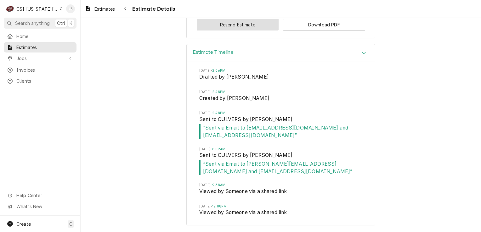
click at [209, 29] on button "Resend Estimate" at bounding box center [238, 25] width 82 height 12
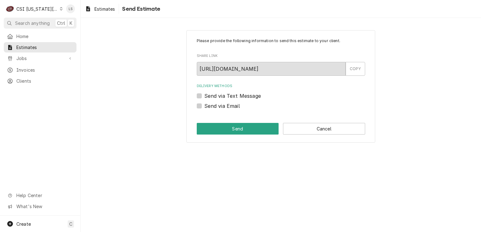
click at [204, 106] on label "Send via Email" at bounding box center [222, 106] width 36 height 8
click at [204, 106] on input "Send via Email" at bounding box center [288, 109] width 168 height 14
checkbox input "true"
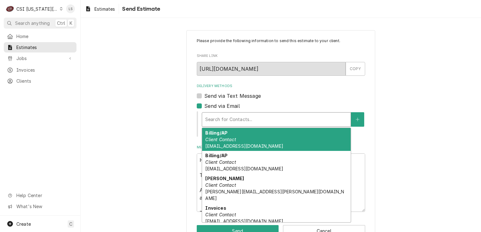
click at [238, 117] on div "Delivery Methods" at bounding box center [276, 119] width 142 height 11
click at [235, 139] on div "Billing/AP Client Contact accounting@mphdining.com" at bounding box center [276, 139] width 149 height 23
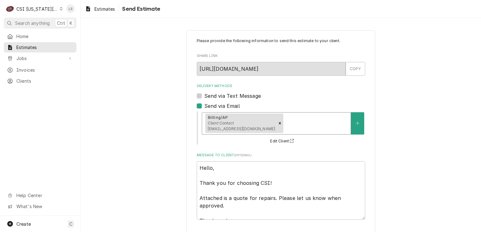
click at [288, 127] on div "Delivery Methods" at bounding box center [316, 123] width 63 height 11
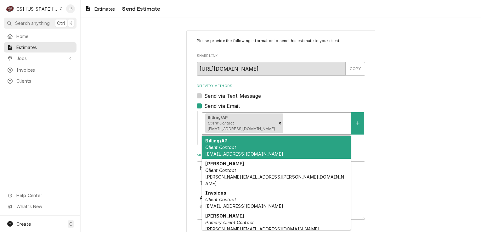
click at [234, 147] on div "Billing/AP Client Contact pfy@hq.bill.com" at bounding box center [276, 147] width 149 height 23
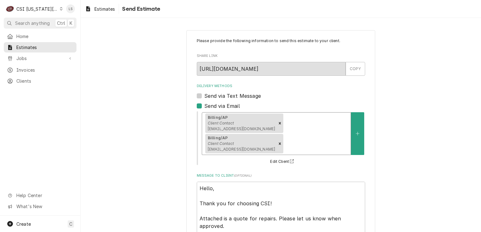
click at [315, 138] on div "Delivery Methods" at bounding box center [316, 143] width 63 height 11
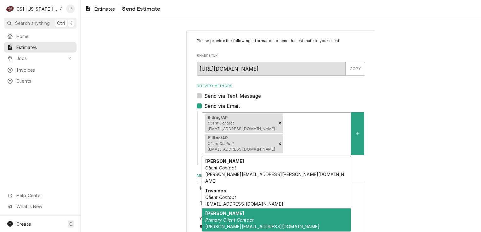
click at [239, 218] on em "Primary Client Contact" at bounding box center [229, 220] width 49 height 5
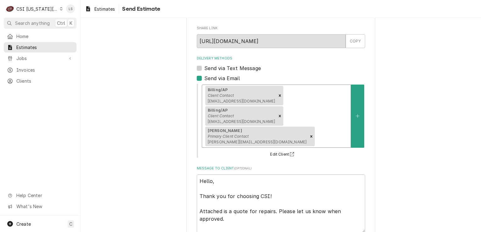
scroll to position [46, 0]
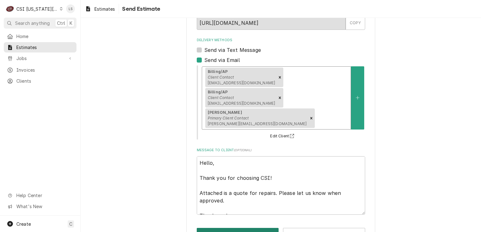
click at [221, 228] on button "Send" at bounding box center [238, 234] width 82 height 12
type textarea "x"
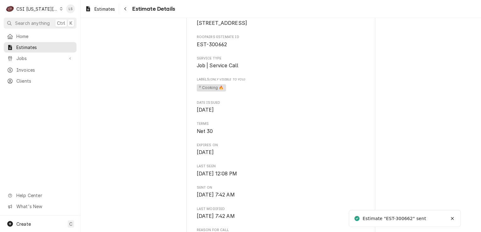
scroll to position [189, 0]
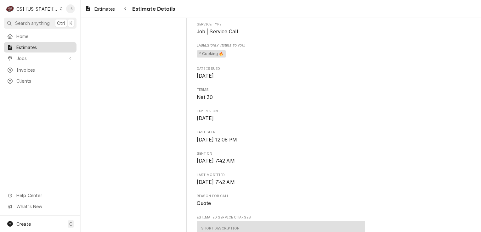
click at [37, 47] on span "Estimates" at bounding box center [44, 47] width 57 height 7
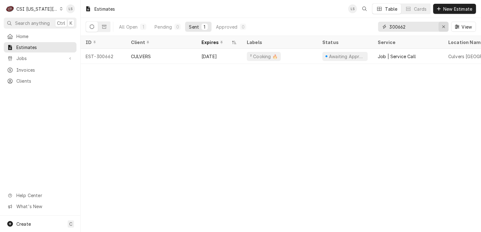
click at [439, 30] on button "Erase input" at bounding box center [444, 27] width 10 height 10
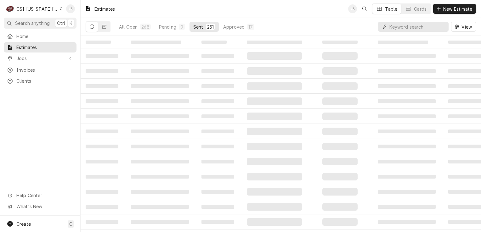
paste input "300715"
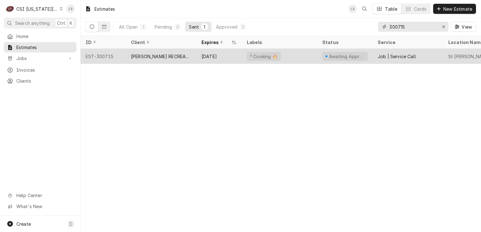
type input "300715"
click at [107, 57] on div "EST-300715" at bounding box center [103, 56] width 45 height 15
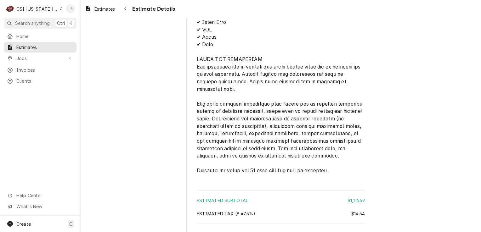
scroll to position [1329, 0]
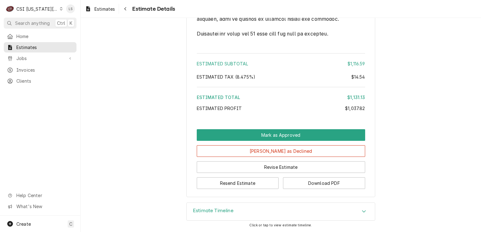
click at [359, 211] on div "Accordion Header" at bounding box center [363, 212] width 9 height 8
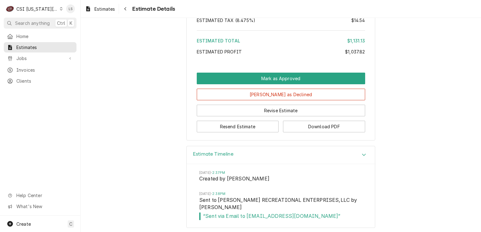
scroll to position [1387, 0]
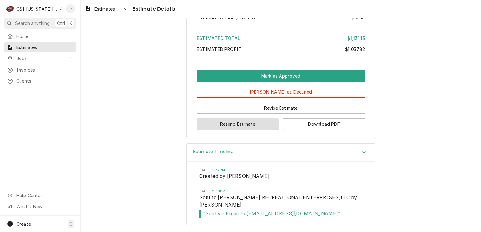
click at [215, 126] on button "Resend Estimate" at bounding box center [238, 124] width 82 height 12
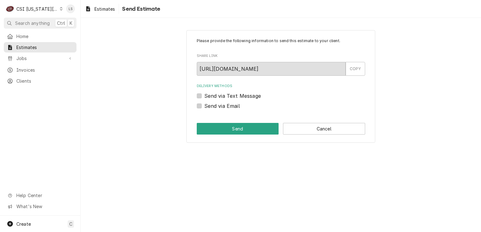
click at [204, 107] on label "Send via Email" at bounding box center [222, 106] width 36 height 8
click at [204, 107] on input "Send via Email" at bounding box center [288, 109] width 168 height 14
checkbox input "true"
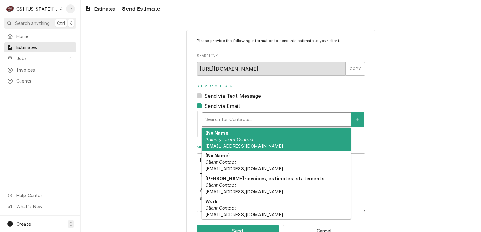
click at [218, 117] on div "Delivery Methods" at bounding box center [276, 119] width 142 height 11
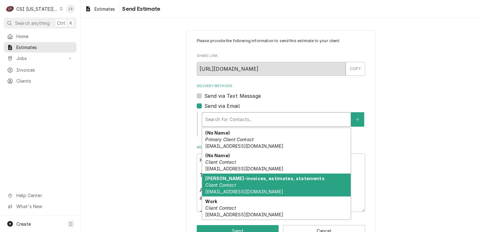
click at [227, 183] on em "Client Contact" at bounding box center [220, 185] width 31 height 5
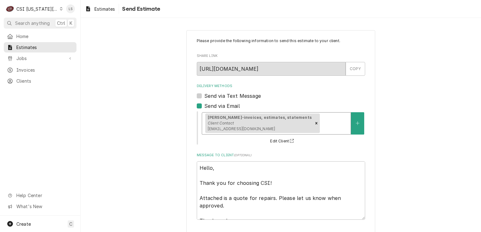
click at [321, 121] on div "Delivery Methods" at bounding box center [334, 123] width 26 height 11
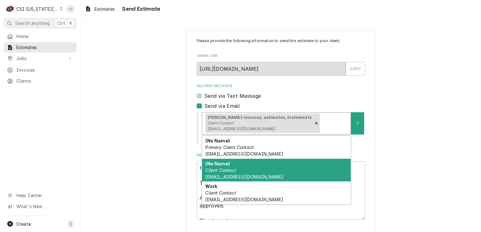
click at [242, 171] on div "(No Name) Client Contact Chef@stjoegolfclub.com" at bounding box center [276, 170] width 149 height 23
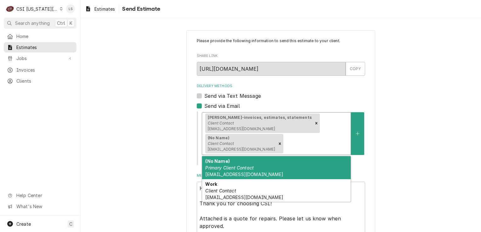
click at [325, 136] on div "MacDonald Niven-invoices, estimates, statements Client Contact mniven@stjoegolf…" at bounding box center [276, 134] width 149 height 42
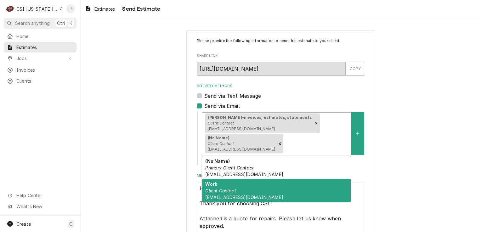
click at [244, 183] on div "Work Client Contact mniven@stjoegolfclub.com" at bounding box center [276, 191] width 149 height 23
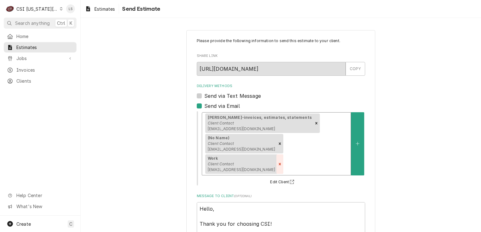
click at [282, 162] on icon "Remove [object Object]" at bounding box center [280, 164] width 4 height 4
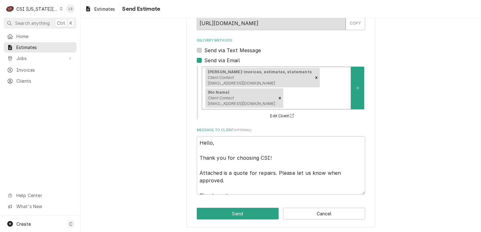
scroll to position [46, 0]
click at [219, 212] on button "Send" at bounding box center [238, 214] width 82 height 12
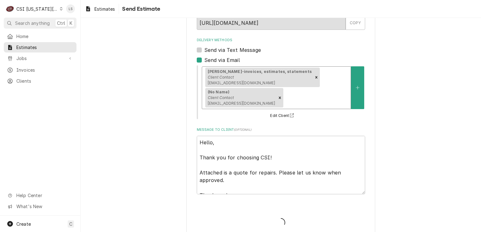
type textarea "x"
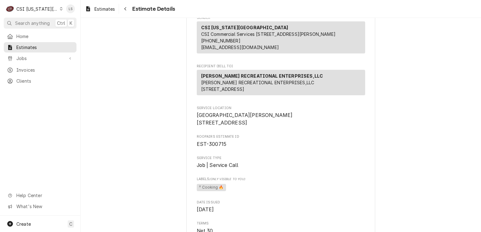
scroll to position [63, 0]
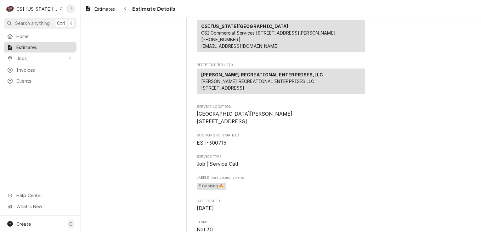
click at [40, 47] on span "Estimates" at bounding box center [44, 47] width 57 height 7
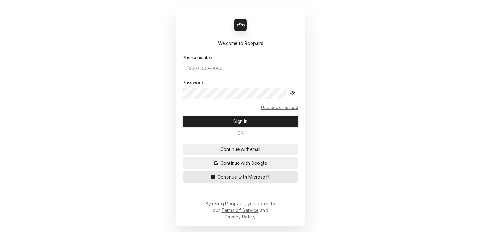
click at [262, 180] on span "Continue with Microsoft" at bounding box center [243, 177] width 55 height 7
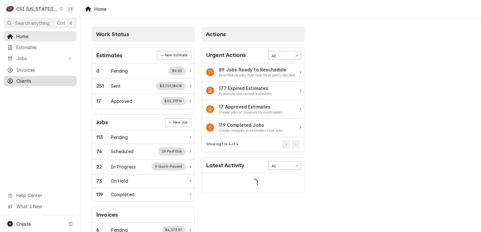
click at [32, 82] on span "Clients" at bounding box center [44, 81] width 57 height 7
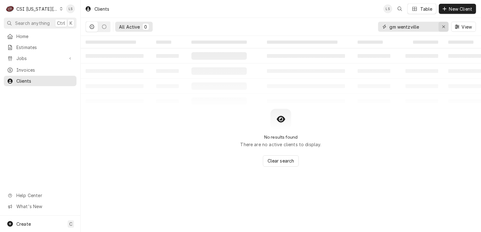
click at [442, 28] on icon "Erase input" at bounding box center [443, 27] width 3 height 4
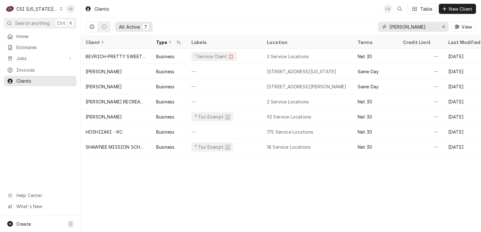
type input "[PERSON_NAME]"
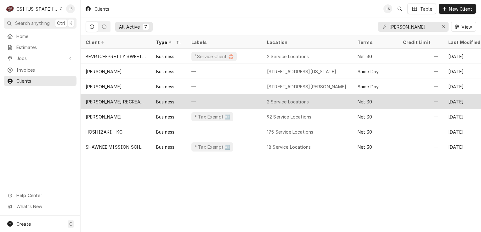
click at [141, 99] on div "CRAIG RECREATIONAL ENTERPRISES,LLC" at bounding box center [116, 102] width 60 height 7
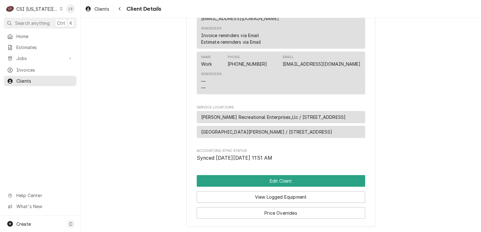
scroll to position [378, 0]
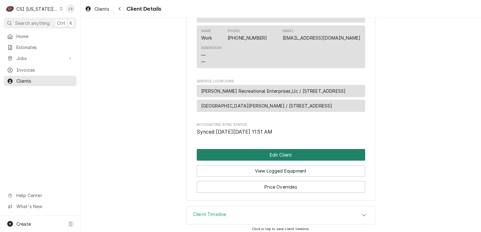
click at [277, 161] on button "Edit Client" at bounding box center [281, 155] width 168 height 12
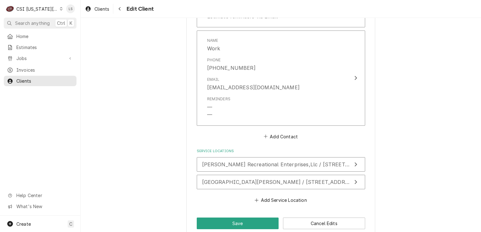
scroll to position [783, 0]
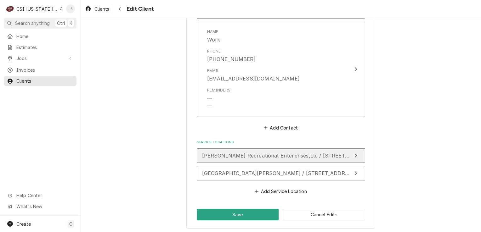
click at [246, 155] on span "[PERSON_NAME] Recreational Enterprises,Llc / [STREET_ADDRESS]" at bounding box center [288, 156] width 172 height 6
type textarea "x"
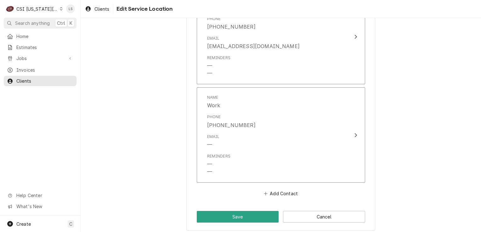
scroll to position [683, 0]
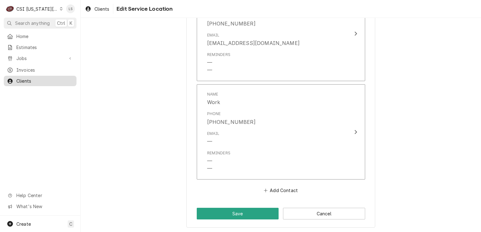
click at [49, 81] on span "Clients" at bounding box center [44, 81] width 57 height 7
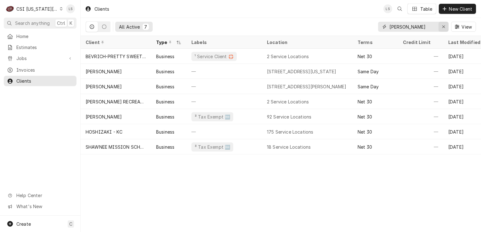
click at [442, 29] on div "Erase input" at bounding box center [444, 27] width 6 height 6
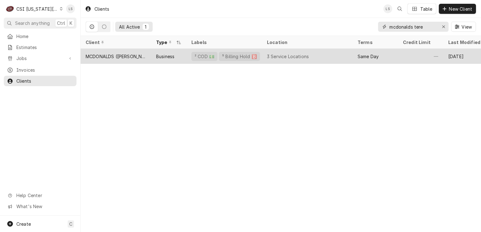
type input "mcdonalds tere"
click at [133, 54] on div "MCDONALDS ([PERSON_NAME])" at bounding box center [116, 56] width 60 height 7
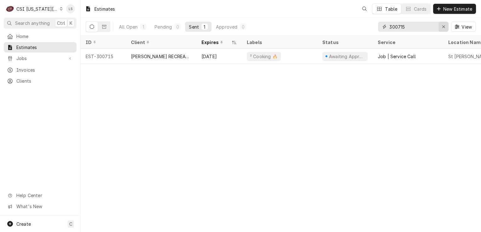
click at [439, 27] on button "Erase input" at bounding box center [444, 27] width 10 height 10
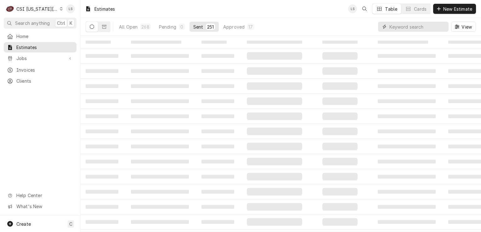
paste input "300716"
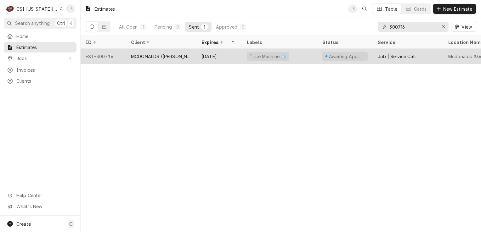
type input "300716"
click at [111, 56] on div "EST-300716" at bounding box center [103, 56] width 45 height 15
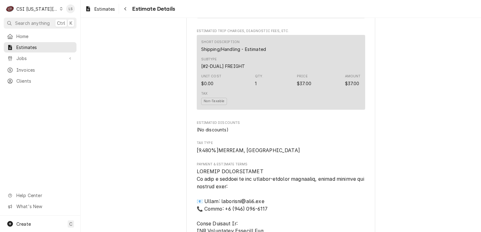
scroll to position [1214, 0]
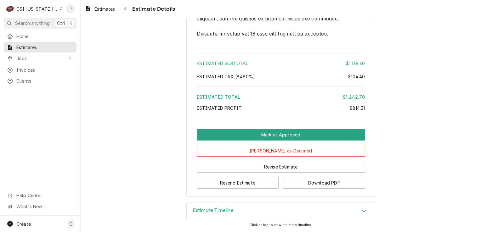
click at [352, 214] on div "Estimate Timeline" at bounding box center [281, 212] width 188 height 18
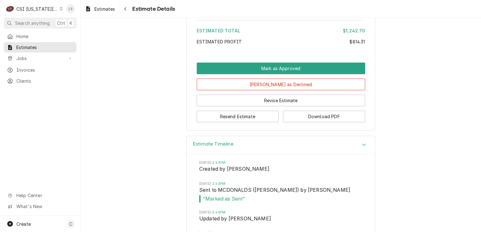
scroll to position [1316, 0]
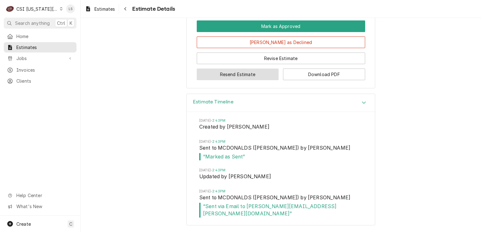
click at [208, 80] on button "Resend Estimate" at bounding box center [238, 75] width 82 height 12
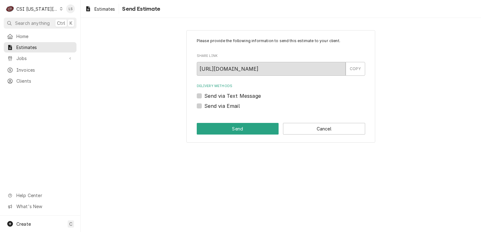
click at [204, 107] on label "Send via Email" at bounding box center [222, 106] width 36 height 8
click at [204, 107] on input "Send via Email" at bounding box center [288, 109] width 168 height 14
checkbox input "true"
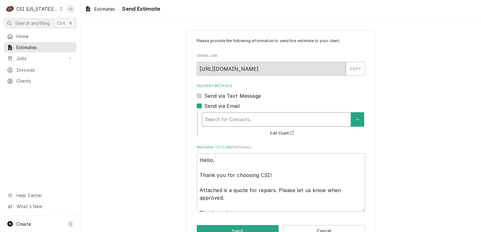
click at [221, 121] on div "Delivery Methods" at bounding box center [276, 119] width 142 height 11
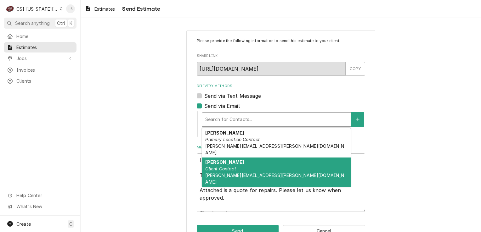
click at [229, 158] on div "Teresa Canseco Client Contact Teresa.canseco@partners.mcd.com" at bounding box center [276, 173] width 149 height 30
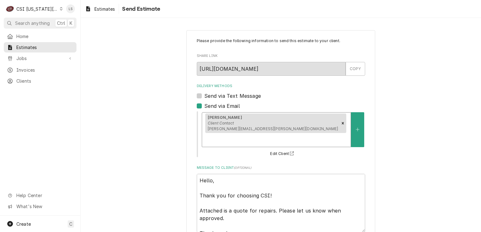
scroll to position [25, 0]
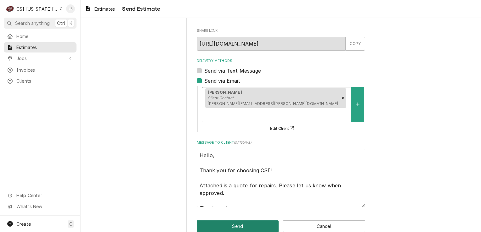
click at [224, 221] on button "Send" at bounding box center [238, 227] width 82 height 12
type textarea "x"
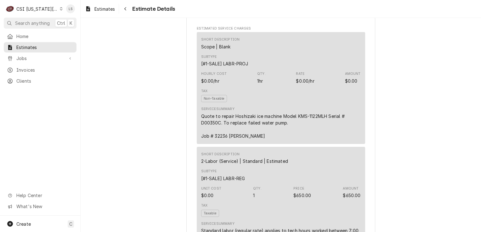
scroll to position [378, 0]
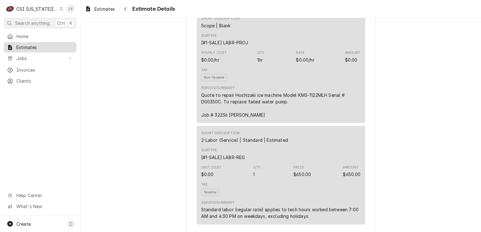
click at [34, 46] on span "Estimates" at bounding box center [44, 47] width 57 height 7
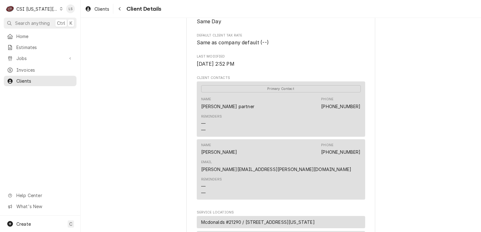
scroll to position [189, 0]
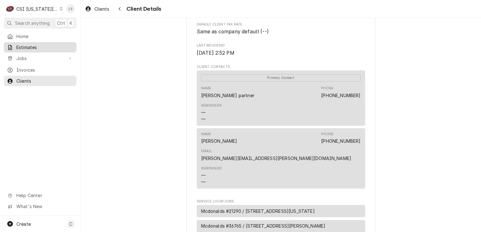
click at [30, 47] on span "Estimates" at bounding box center [44, 47] width 57 height 7
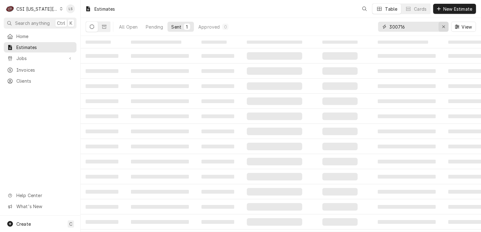
click at [441, 28] on div "Erase input" at bounding box center [444, 27] width 6 height 6
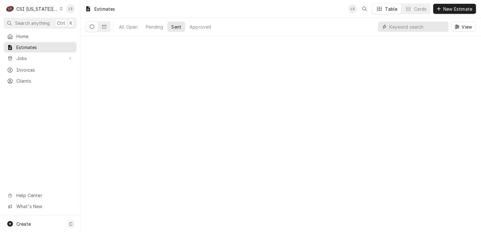
paste input "300721"
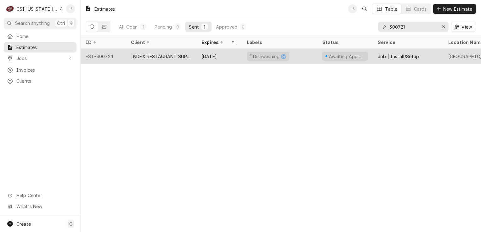
type input "300721"
click at [105, 54] on div "EST-300721" at bounding box center [103, 56] width 45 height 15
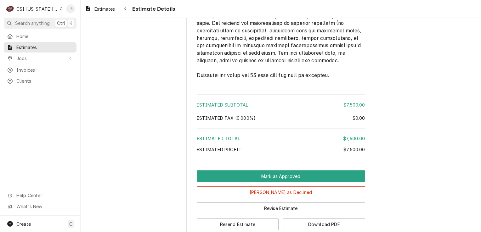
scroll to position [1313, 0]
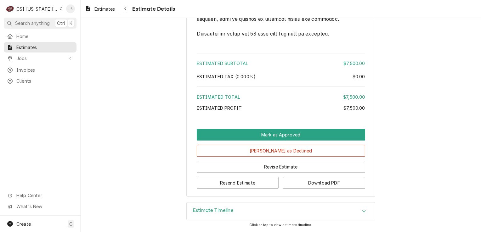
click at [364, 212] on div "Accordion Header" at bounding box center [363, 212] width 9 height 8
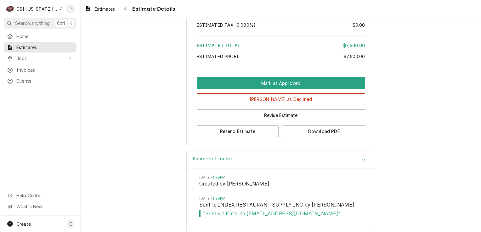
scroll to position [1371, 0]
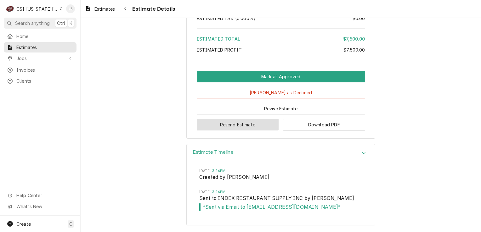
click at [204, 123] on button "Resend Estimate" at bounding box center [238, 125] width 82 height 12
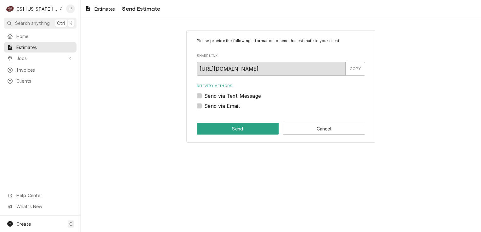
click at [204, 106] on label "Send via Email" at bounding box center [222, 106] width 36 height 8
click at [204, 106] on input "Send via Email" at bounding box center [288, 109] width 168 height 14
checkbox input "true"
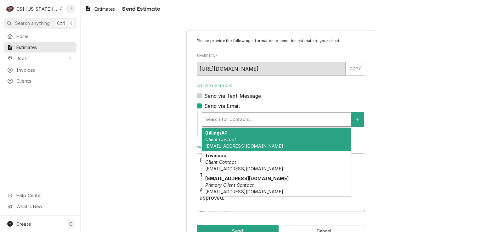
click at [218, 122] on div "Delivery Methods" at bounding box center [276, 119] width 142 height 11
click at [164, 113] on div "Please provide the following information to send this estimate to your client. …" at bounding box center [281, 138] width 401 height 226
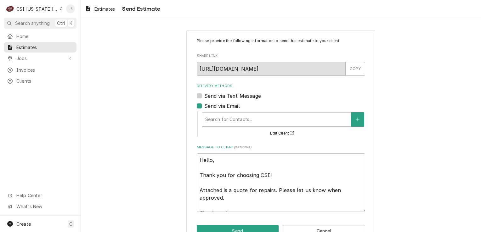
scroll to position [18, 0]
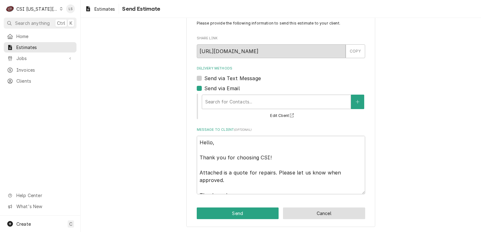
click at [301, 215] on button "Cancel" at bounding box center [324, 214] width 82 height 12
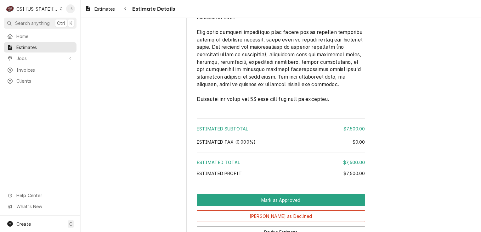
scroll to position [1313, 0]
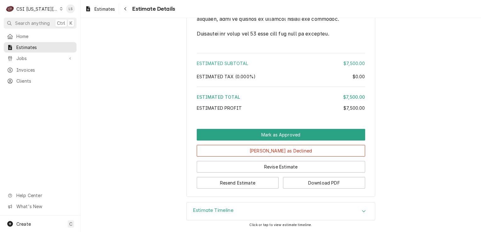
click at [348, 212] on div "Estimate Timeline" at bounding box center [281, 212] width 188 height 18
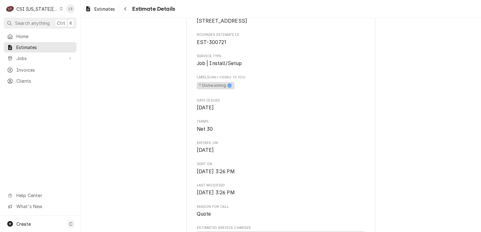
scroll to position [157, 0]
click at [48, 46] on span "Estimates" at bounding box center [44, 47] width 57 height 7
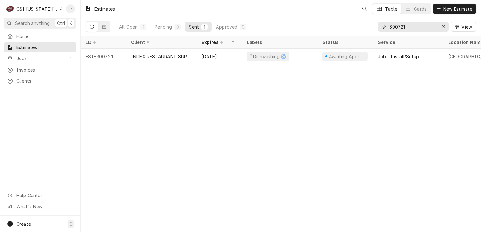
drag, startPoint x: 445, startPoint y: 26, endPoint x: 434, endPoint y: 30, distance: 12.0
click at [445, 26] on icon "Erase input" at bounding box center [443, 27] width 3 height 4
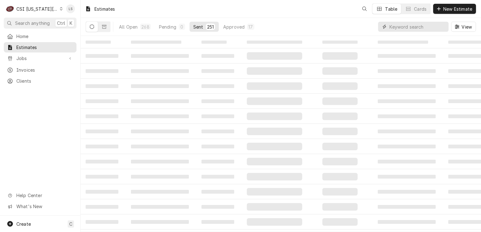
paste input "300725"
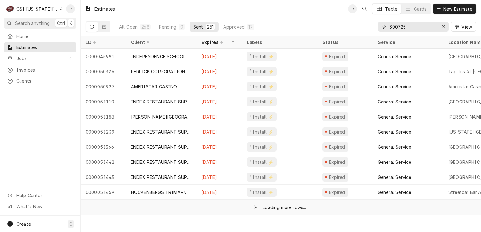
click at [428, 30] on input "300725" at bounding box center [413, 27] width 47 height 10
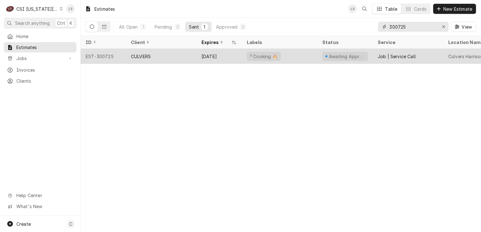
type input "300725"
click at [109, 55] on div "EST-300725" at bounding box center [103, 56] width 45 height 15
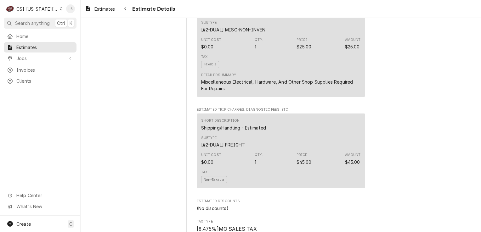
scroll to position [1645, 0]
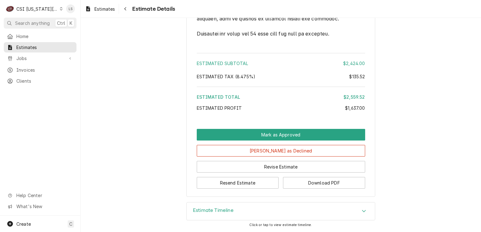
click at [356, 209] on div "Estimate Timeline" at bounding box center [281, 212] width 188 height 18
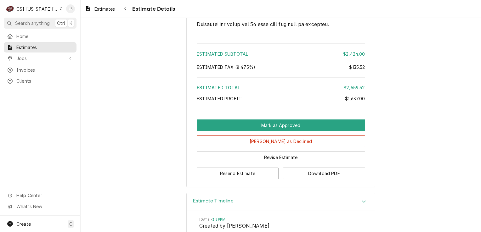
scroll to position [1725, 0]
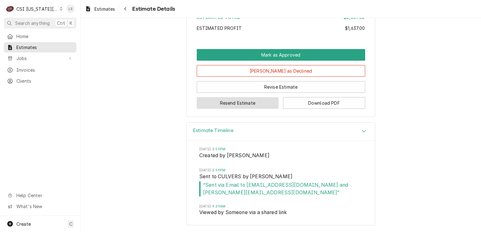
click at [203, 106] on button "Resend Estimate" at bounding box center [238, 103] width 82 height 12
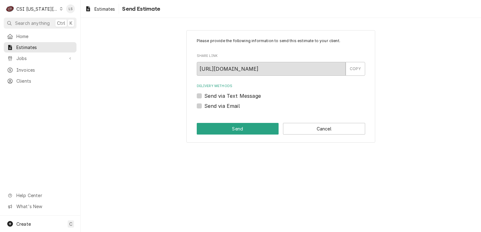
click at [204, 105] on label "Send via Email" at bounding box center [222, 106] width 36 height 8
click at [204, 105] on input "Send via Email" at bounding box center [288, 109] width 168 height 14
checkbox input "true"
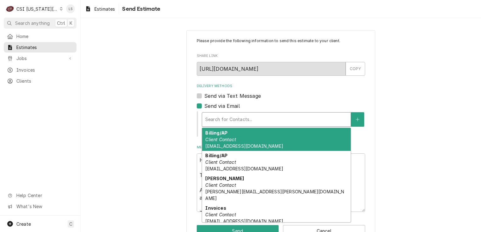
click at [226, 117] on div "Delivery Methods" at bounding box center [276, 119] width 142 height 11
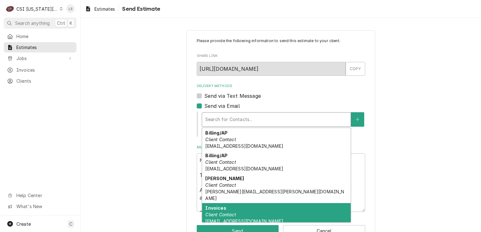
click at [220, 212] on em "Client Contact" at bounding box center [220, 214] width 31 height 5
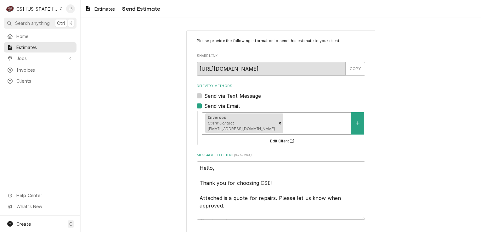
click at [296, 125] on div "Delivery Methods" at bounding box center [316, 123] width 63 height 11
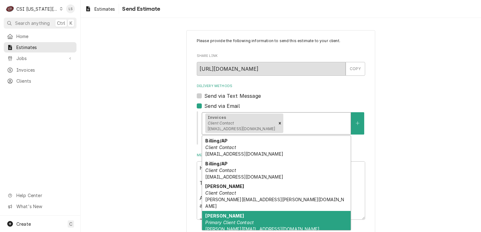
click at [230, 214] on strong "Patrick Connaughty" at bounding box center [224, 216] width 39 height 5
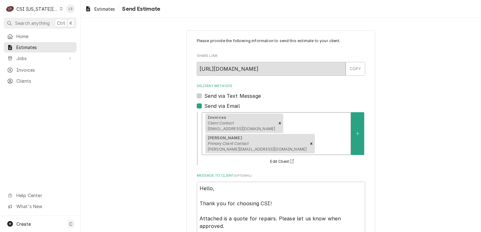
scroll to position [25, 0]
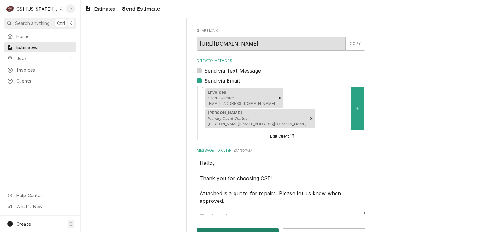
click at [252, 229] on button "Send" at bounding box center [238, 235] width 82 height 12
type textarea "x"
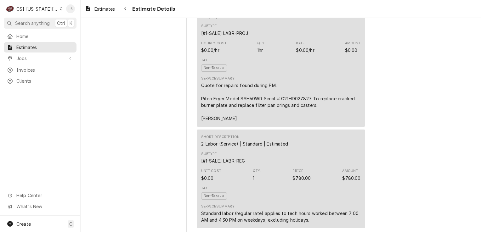
scroll to position [409, 0]
click at [60, 8] on icon "Dynamic Content Wrapper" at bounding box center [61, 8] width 3 height 3
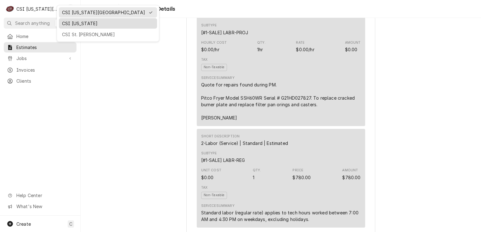
click at [68, 26] on div "CSI [US_STATE]" at bounding box center [108, 23] width 92 height 7
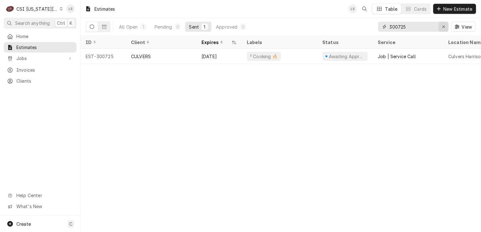
click at [446, 27] on div "Erase input" at bounding box center [444, 27] width 6 height 6
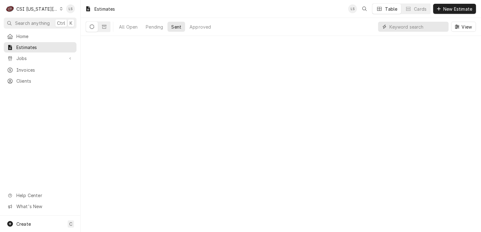
paste input "300726"
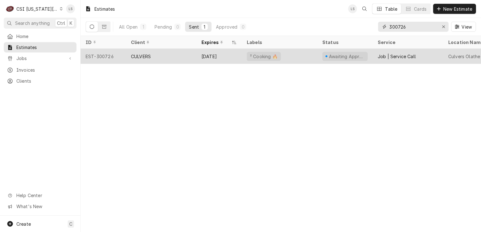
type input "300726"
click at [110, 57] on div "EST-300726" at bounding box center [103, 56] width 45 height 15
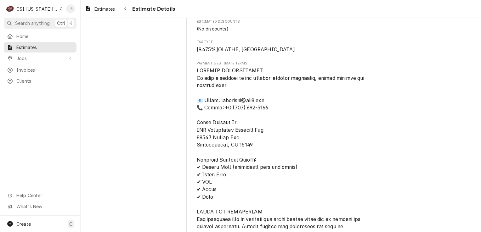
scroll to position [1361, 0]
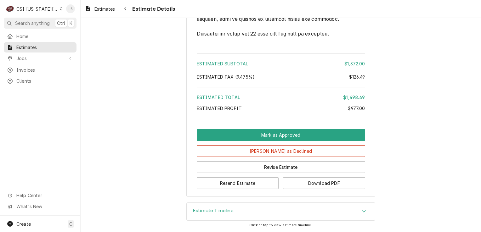
click at [363, 215] on div "Accordion Header" at bounding box center [363, 212] width 9 height 8
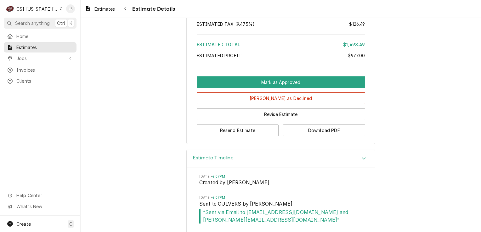
scroll to position [1462, 0]
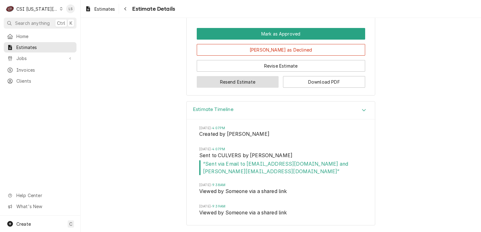
click at [208, 83] on button "Resend Estimate" at bounding box center [238, 82] width 82 height 12
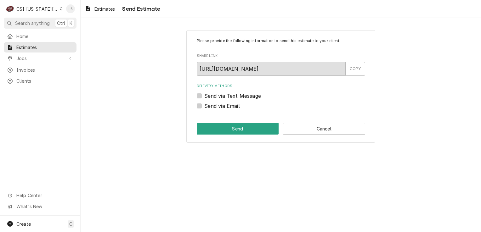
click at [204, 107] on label "Send via Email" at bounding box center [222, 106] width 36 height 8
click at [204, 107] on input "Send via Email" at bounding box center [288, 109] width 168 height 14
checkbox input "true"
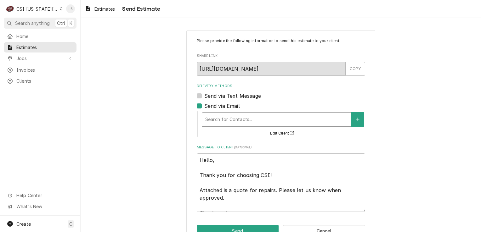
click at [214, 121] on div "Delivery Methods" at bounding box center [276, 119] width 142 height 11
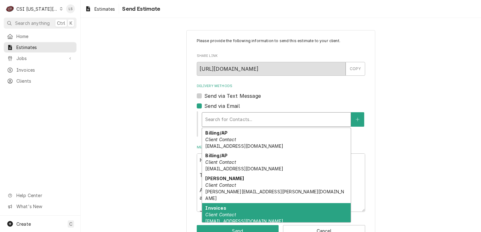
click at [220, 212] on em "Client Contact" at bounding box center [220, 214] width 31 height 5
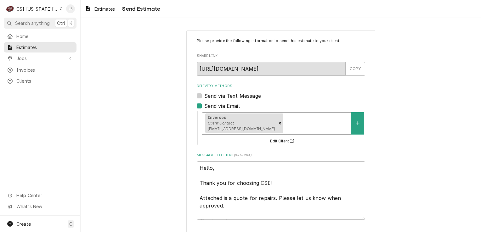
click at [291, 127] on div "Delivery Methods" at bounding box center [316, 123] width 63 height 11
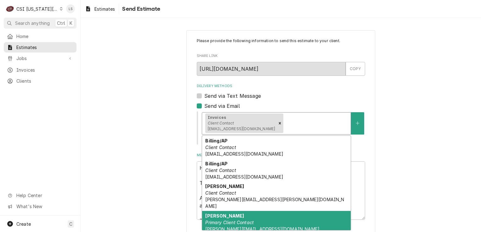
click at [239, 212] on div "Patrick Connaughty Primary Client Contact patrick@mphdining.com" at bounding box center [276, 222] width 149 height 23
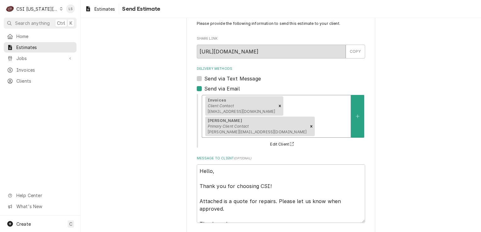
scroll to position [25, 0]
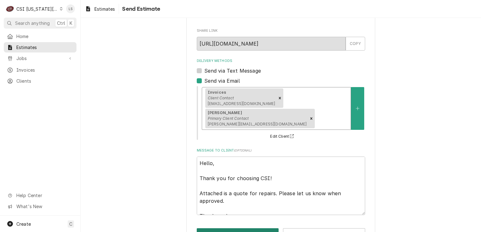
click at [217, 229] on button "Send" at bounding box center [238, 235] width 82 height 12
type textarea "x"
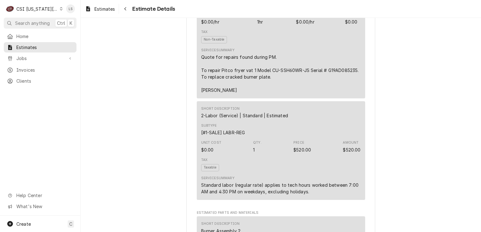
scroll to position [441, 0]
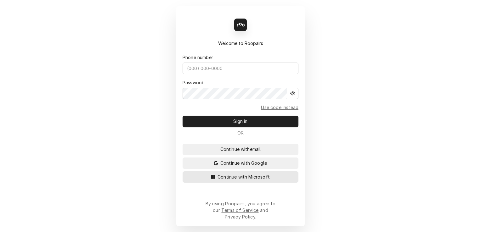
click at [280, 183] on button "Continue with Microsoft" at bounding box center [241, 177] width 116 height 11
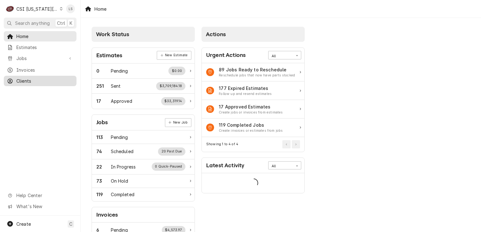
drag, startPoint x: 42, startPoint y: 79, endPoint x: 45, endPoint y: 79, distance: 3.5
click at [42, 79] on span "Clients" at bounding box center [44, 81] width 57 height 7
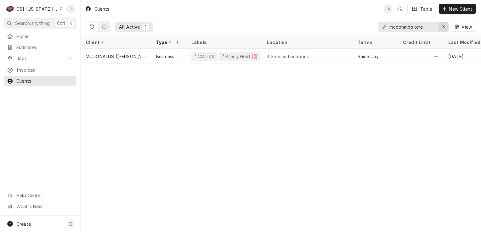
click at [441, 27] on div "Erase input" at bounding box center [444, 27] width 6 height 6
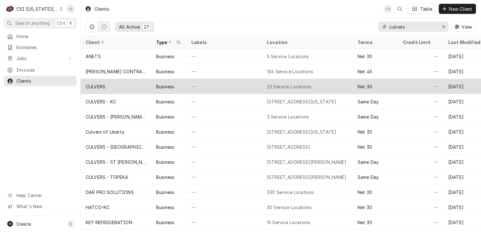
type input "culvers"
click at [103, 88] on div "CULVERS" at bounding box center [96, 86] width 20 height 7
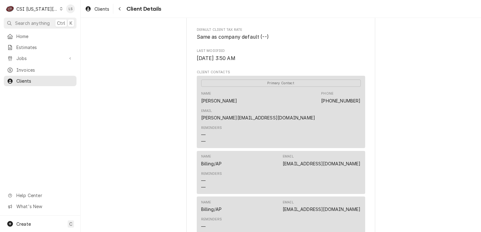
scroll to position [157, 0]
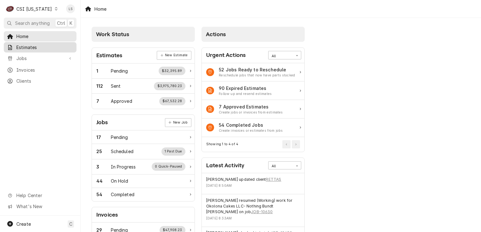
drag, startPoint x: 31, startPoint y: 47, endPoint x: 34, endPoint y: 49, distance: 3.7
click at [31, 47] on span "Estimates" at bounding box center [44, 47] width 57 height 7
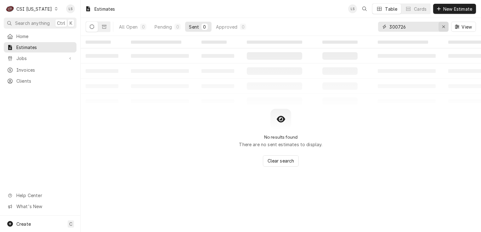
click at [442, 30] on button "Erase input" at bounding box center [444, 27] width 10 height 10
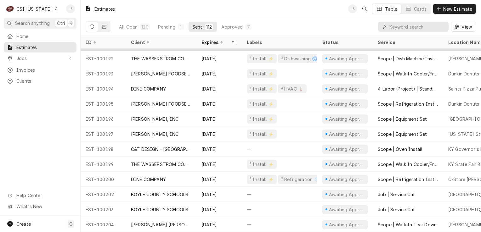
scroll to position [1513, 0]
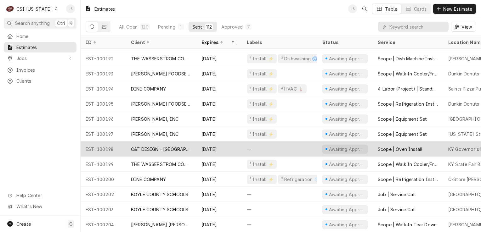
click at [173, 146] on div "C&T DESIGN - [GEOGRAPHIC_DATA]" at bounding box center [161, 149] width 60 height 7
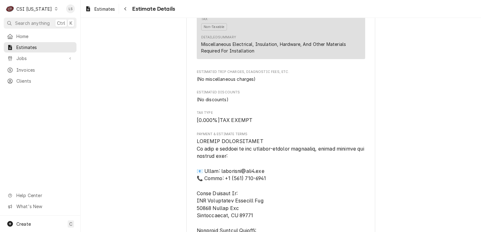
scroll to position [1096, 0]
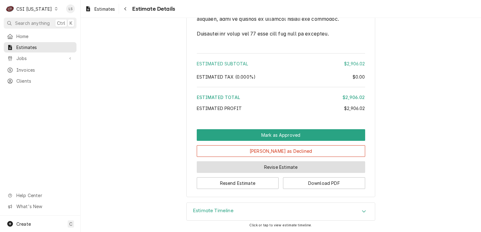
click at [274, 168] on button "Revise Estimate" at bounding box center [281, 168] width 168 height 12
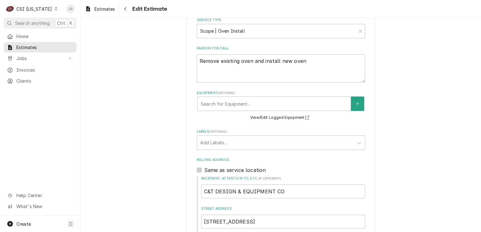
type textarea "x"
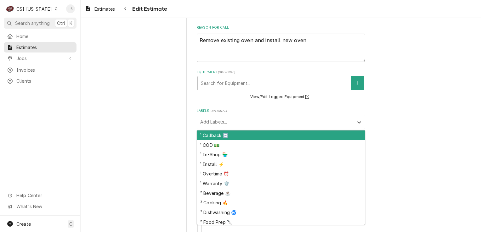
click at [222, 117] on div "Labels" at bounding box center [275, 122] width 150 height 11
type input "in"
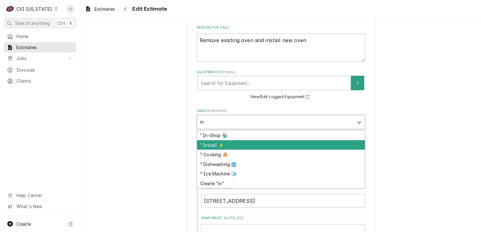
click at [211, 144] on div "¹ Install ⚡️" at bounding box center [281, 145] width 168 height 10
type textarea "x"
type input "c"
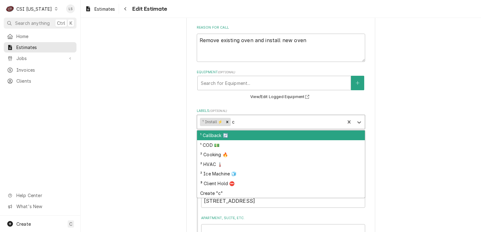
type textarea "x"
type input "co"
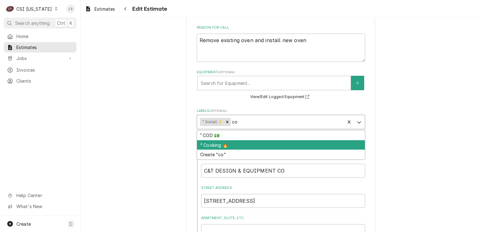
click at [210, 143] on div "² Cooking 🔥" at bounding box center [281, 145] width 168 height 10
type textarea "x"
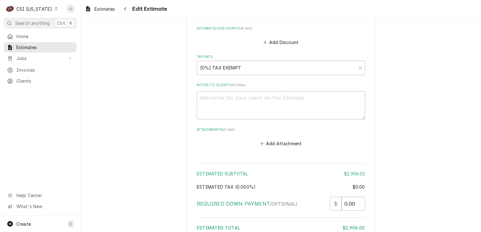
scroll to position [1208, 0]
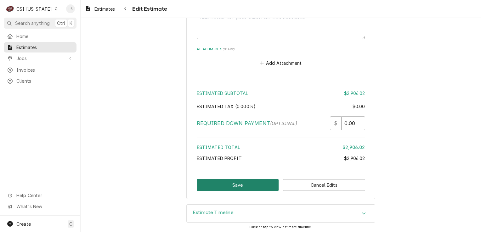
click at [251, 185] on button "Save" at bounding box center [238, 186] width 82 height 12
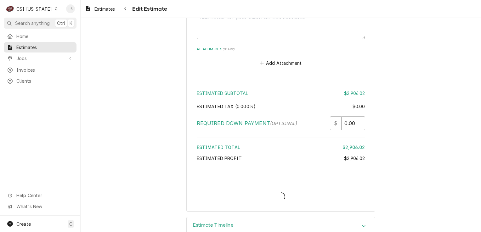
type textarea "x"
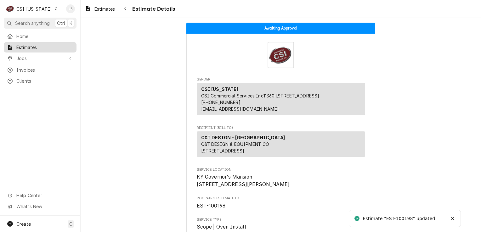
click at [34, 46] on span "Estimates" at bounding box center [44, 47] width 57 height 7
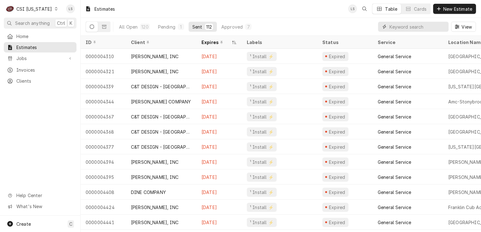
click at [417, 26] on input "Dynamic Content Wrapper" at bounding box center [418, 27] width 56 height 10
paste input "100159"
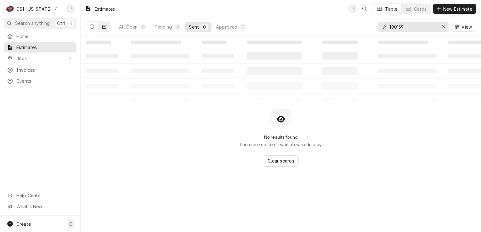
type input "100159"
click at [110, 25] on button "Dynamic Content Wrapper" at bounding box center [104, 27] width 12 height 10
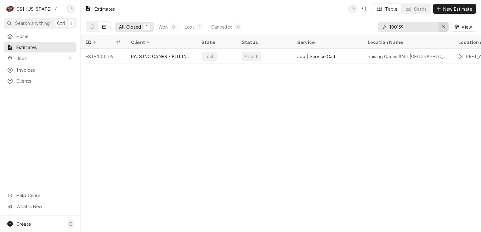
click at [445, 26] on icon "Erase input" at bounding box center [443, 27] width 3 height 3
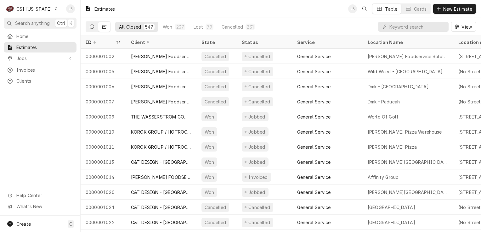
click at [94, 27] on button "Dynamic Content Wrapper" at bounding box center [92, 27] width 12 height 10
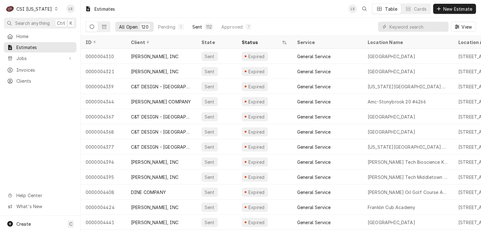
click at [199, 26] on div "Sent" at bounding box center [197, 27] width 10 height 7
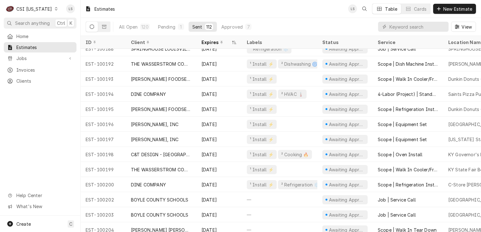
scroll to position [1513, 0]
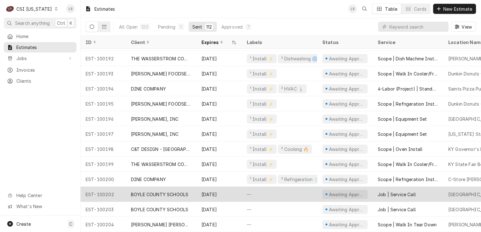
click at [173, 191] on div "BOYLE COUNTY SCHOOLS" at bounding box center [159, 194] width 57 height 7
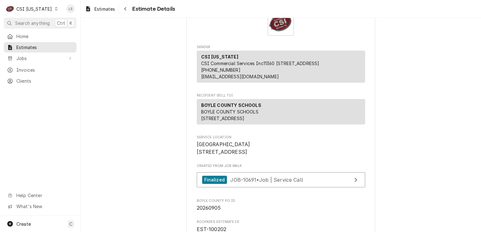
scroll to position [31, 0]
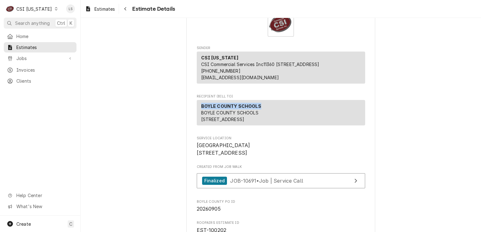
drag, startPoint x: 260, startPoint y: 113, endPoint x: 191, endPoint y: 111, distance: 69.9
copy strong "BOYLE COUNTY SCHOOLS"
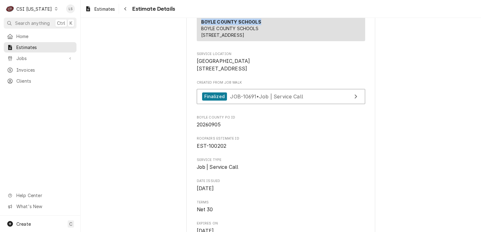
scroll to position [126, 0]
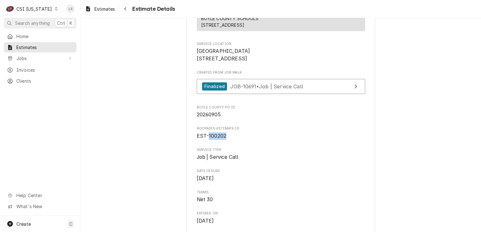
drag, startPoint x: 227, startPoint y: 159, endPoint x: 204, endPoint y: 159, distance: 22.4
click at [204, 140] on span "EST-100202" at bounding box center [281, 137] width 168 height 8
copy span "100202"
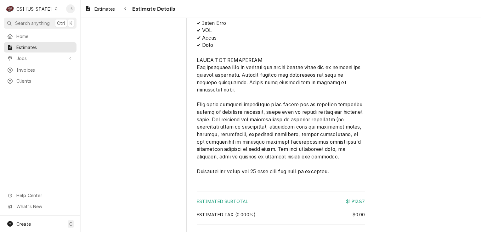
scroll to position [1769, 0]
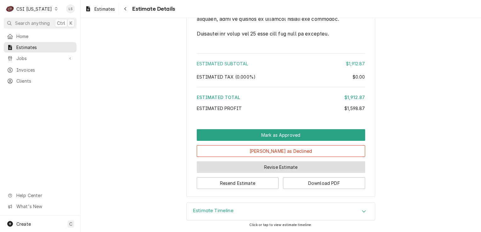
click at [291, 165] on button "Revise Estimate" at bounding box center [281, 168] width 168 height 12
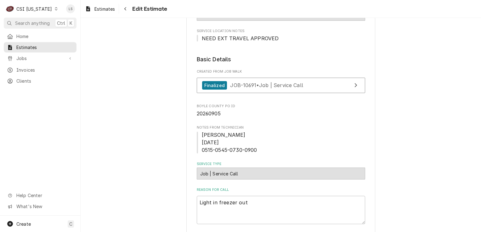
type textarea "x"
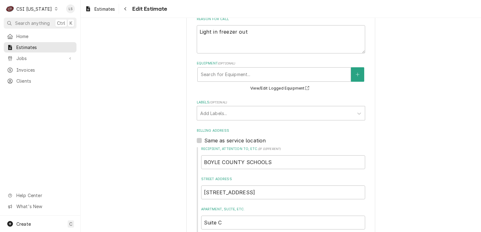
scroll to position [283, 0]
click at [214, 114] on div "Labels" at bounding box center [275, 112] width 150 height 11
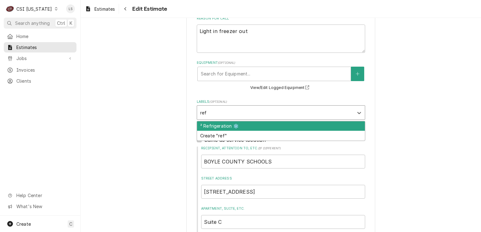
type input "ref"
click at [218, 126] on div "² Refrigeration ❄️" at bounding box center [281, 127] width 168 height 10
type textarea "x"
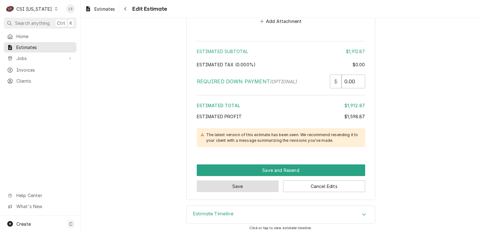
click at [232, 183] on button "Save" at bounding box center [238, 187] width 82 height 12
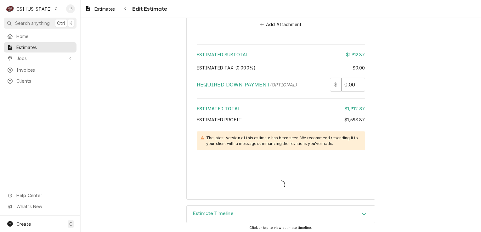
type textarea "x"
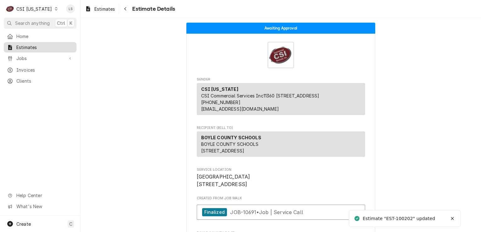
click at [30, 47] on span "Estimates" at bounding box center [44, 47] width 57 height 7
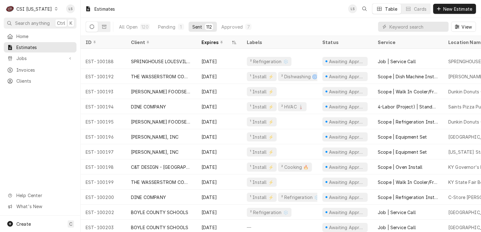
scroll to position [1513, 0]
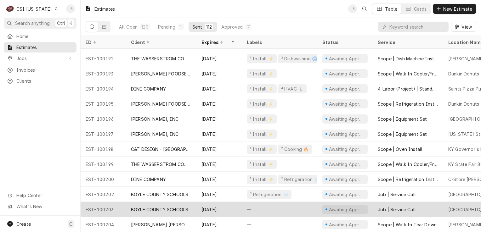
click at [171, 207] on div "BOYLE COUNTY SCHOOLS" at bounding box center [159, 210] width 57 height 7
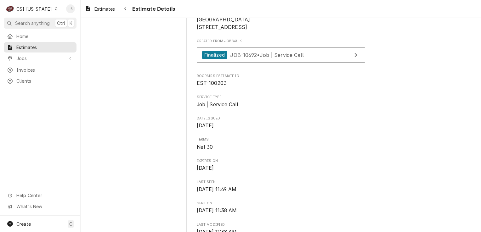
scroll to position [126, 0]
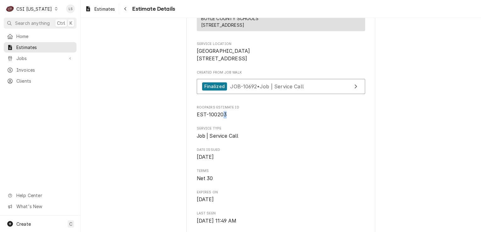
drag, startPoint x: 225, startPoint y: 139, endPoint x: 221, endPoint y: 139, distance: 3.8
drag, startPoint x: 221, startPoint y: 139, endPoint x: 241, endPoint y: 152, distance: 24.4
click at [238, 131] on span "Service Type" at bounding box center [281, 128] width 168 height 5
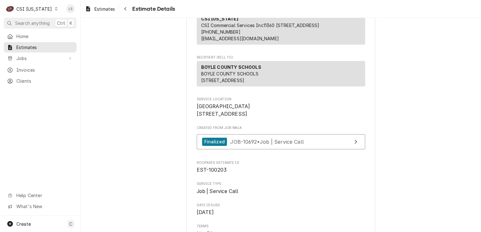
scroll to position [31, 0]
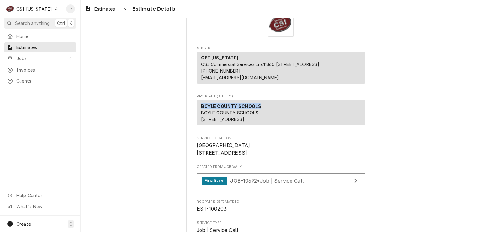
drag, startPoint x: 262, startPoint y: 113, endPoint x: 191, endPoint y: 112, distance: 70.5
copy strong "BOYLE COUNTY SCHOOLS"
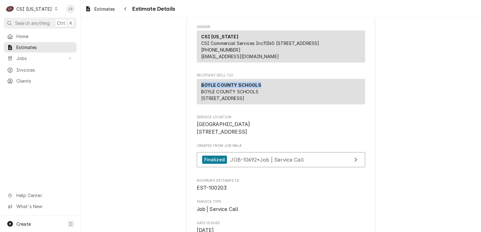
scroll to position [63, 0]
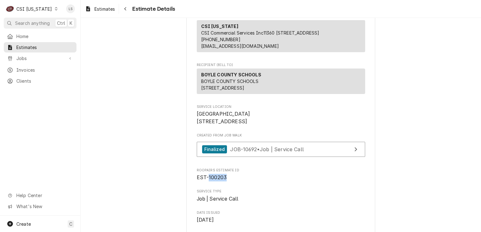
drag, startPoint x: 214, startPoint y: 200, endPoint x: 205, endPoint y: 199, distance: 8.2
click at [205, 182] on span "EST-100203" at bounding box center [281, 178] width 168 height 8
copy span "100203"
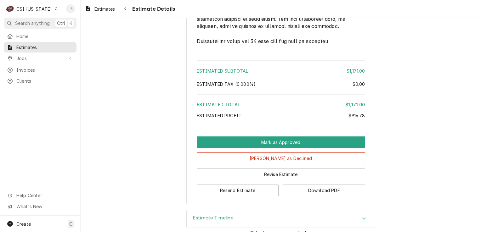
scroll to position [1728, 0]
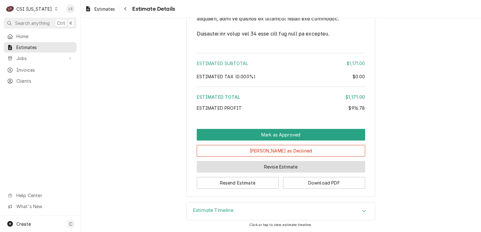
click at [269, 165] on button "Revise Estimate" at bounding box center [281, 167] width 168 height 12
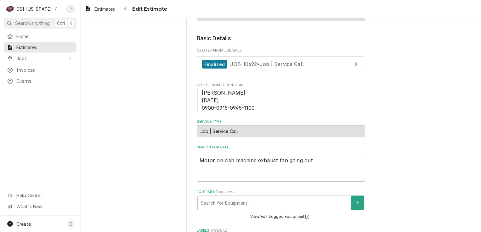
type textarea "x"
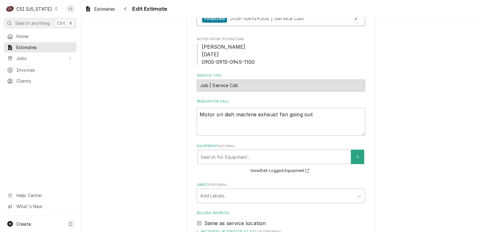
scroll to position [252, 0]
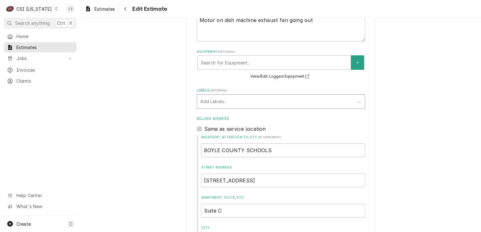
click at [217, 102] on div "Labels" at bounding box center [275, 101] width 150 height 11
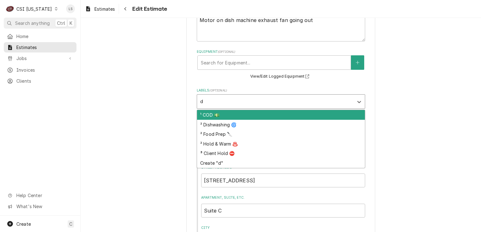
type input "di"
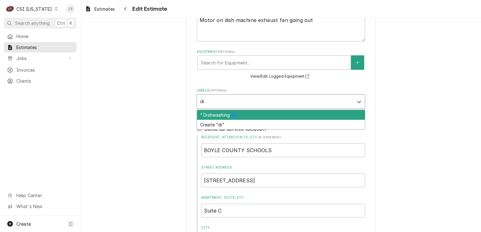
click at [214, 117] on div "² Dishwashing 🌀" at bounding box center [281, 115] width 168 height 10
type textarea "x"
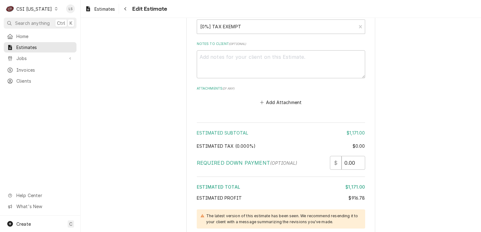
scroll to position [1967, 0]
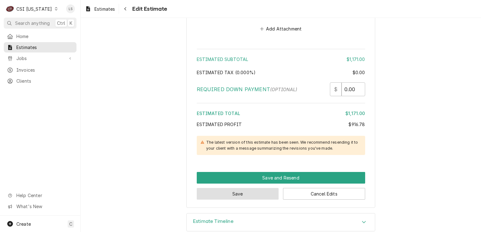
click at [251, 188] on button "Save" at bounding box center [238, 194] width 82 height 12
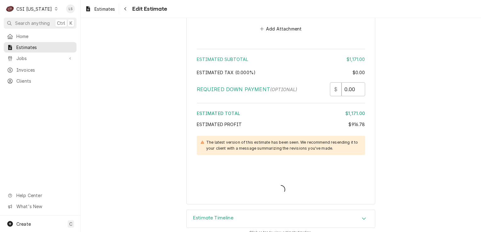
scroll to position [1964, 0]
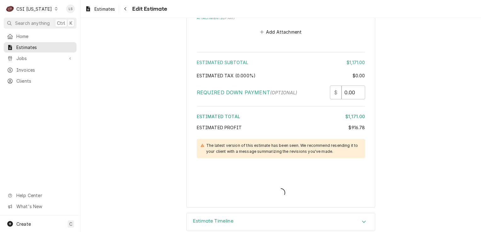
type textarea "x"
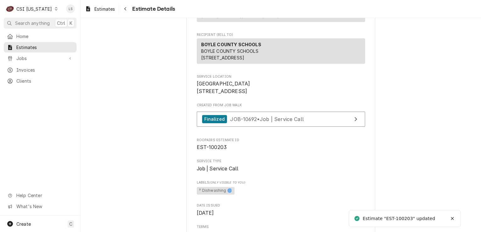
scroll to position [94, 0]
click at [48, 49] on span "Estimates" at bounding box center [44, 47] width 57 height 7
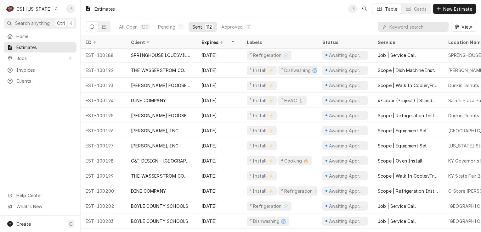
scroll to position [1513, 0]
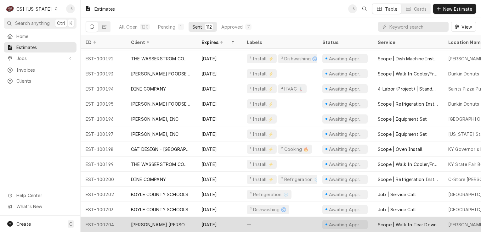
click at [195, 218] on div "[PERSON_NAME] [PERSON_NAME]" at bounding box center [161, 224] width 71 height 15
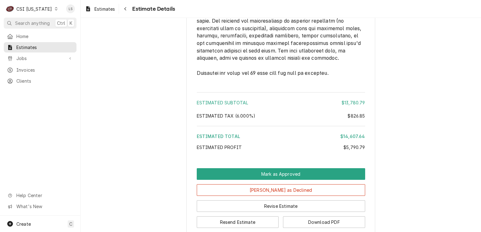
scroll to position [1539, 0]
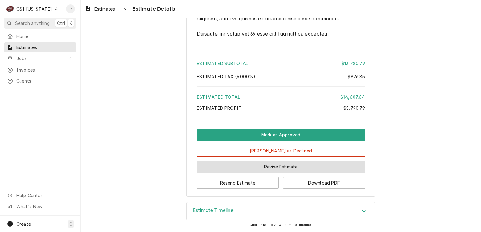
click at [287, 171] on button "Revise Estimate" at bounding box center [281, 167] width 168 height 12
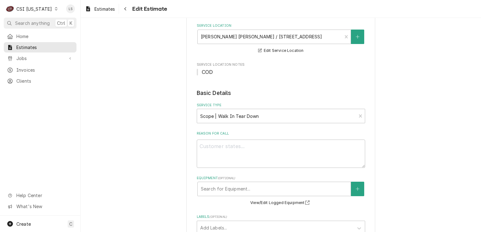
type textarea "x"
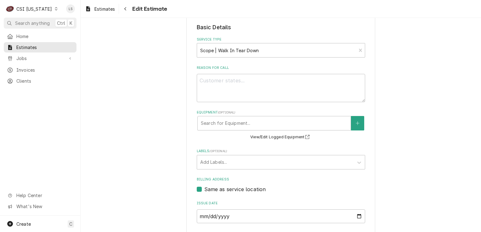
scroll to position [189, 0]
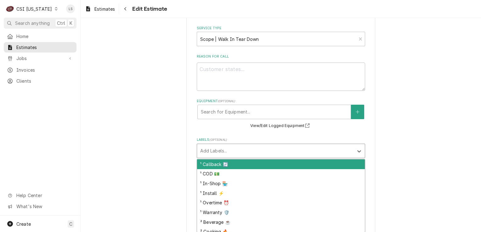
click at [223, 151] on div "Labels" at bounding box center [275, 151] width 150 height 11
type input "in"
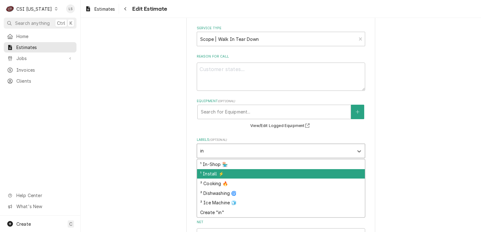
click at [221, 173] on div "¹ Install ⚡️" at bounding box center [281, 174] width 168 height 10
type textarea "x"
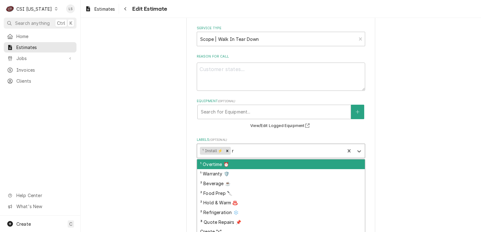
type input "re"
type textarea "x"
type input "ref"
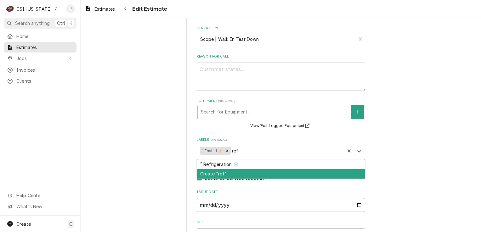
click at [220, 168] on div "² Refrigeration ❄️" at bounding box center [281, 165] width 168 height 10
type textarea "x"
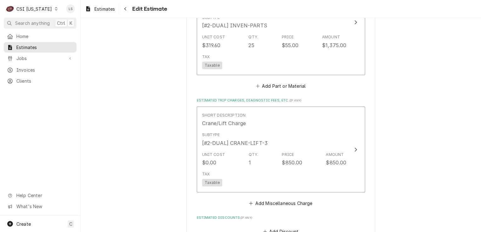
scroll to position [1651, 0]
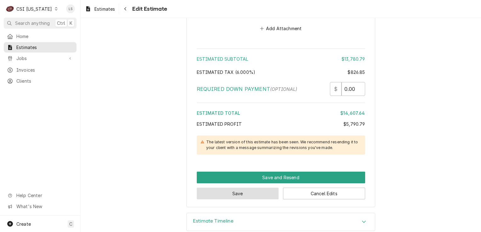
click at [256, 188] on button "Save" at bounding box center [238, 194] width 82 height 12
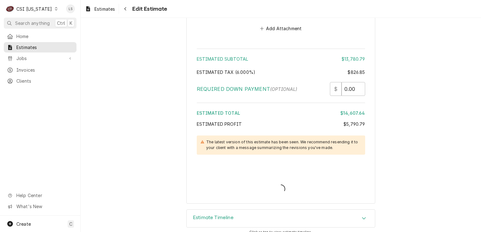
scroll to position [1648, 0]
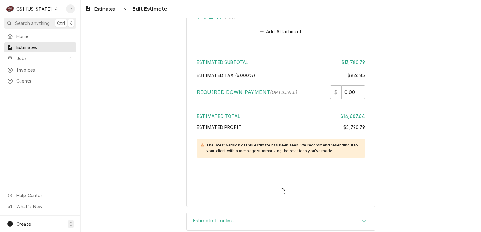
type textarea "x"
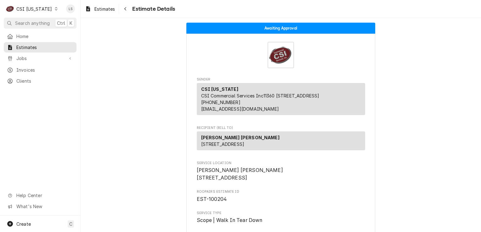
click at [49, 12] on div "C CSI Kentucky" at bounding box center [32, 9] width 56 height 13
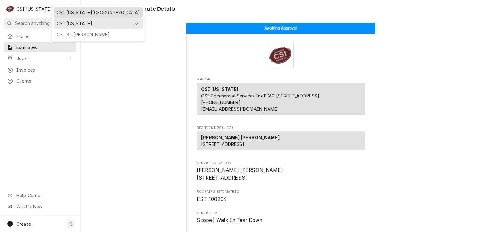
click at [61, 14] on div "CSI [US_STATE][GEOGRAPHIC_DATA]" at bounding box center [98, 12] width 83 height 7
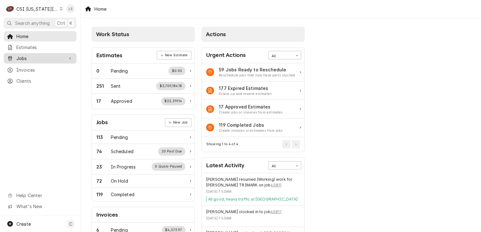
click at [44, 59] on span "Jobs" at bounding box center [40, 58] width 48 height 7
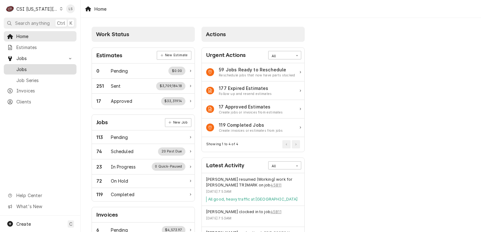
click at [32, 67] on span "Jobs" at bounding box center [44, 69] width 57 height 7
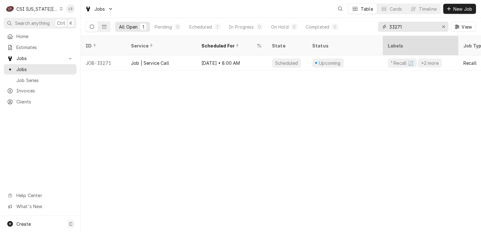
drag, startPoint x: 442, startPoint y: 27, endPoint x: 431, endPoint y: 37, distance: 15.0
click at [440, 28] on button "Erase input" at bounding box center [444, 27] width 10 height 10
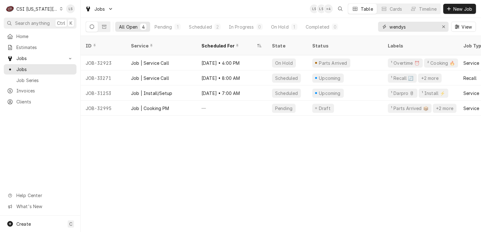
type input "wendys"
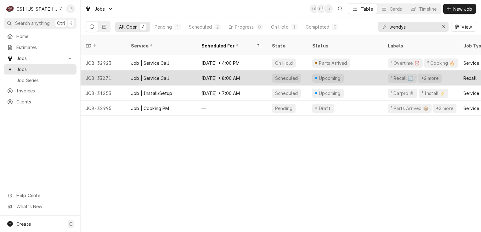
click at [99, 72] on div "JOB-33271" at bounding box center [103, 78] width 45 height 15
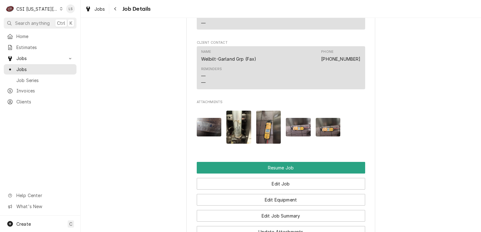
scroll to position [1417, 0]
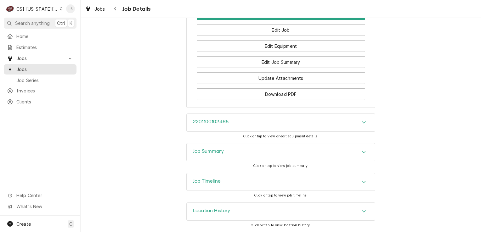
click at [358, 159] on div "Job Summary" at bounding box center [281, 153] width 188 height 18
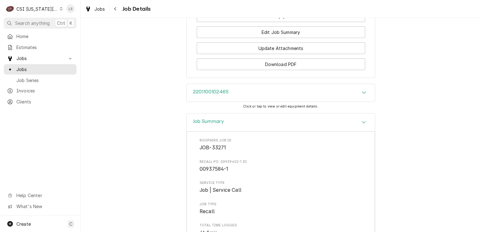
click at [359, 126] on div "Accordion Header" at bounding box center [363, 123] width 9 height 8
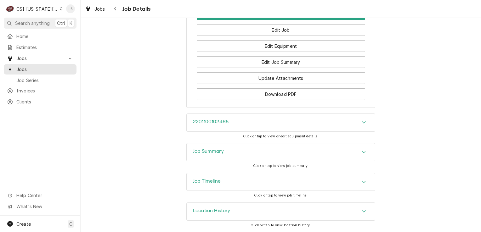
scroll to position [1419, 0]
click at [364, 121] on div "Accordion Header" at bounding box center [363, 123] width 9 height 8
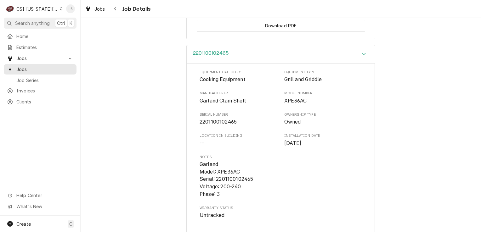
click at [362, 58] on div "Accordion Header" at bounding box center [363, 54] width 9 height 8
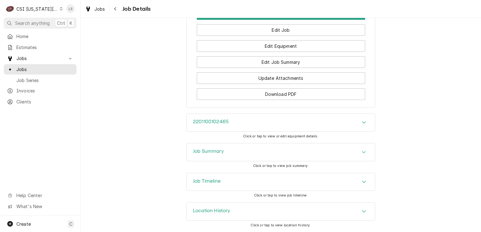
click at [362, 182] on icon "Accordion Header" at bounding box center [364, 182] width 4 height 2
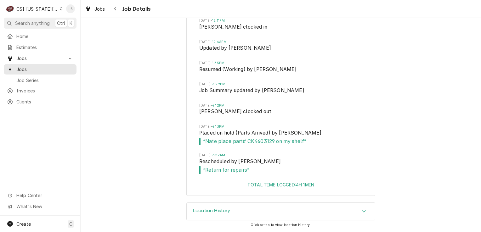
scroll to position [1662, 0]
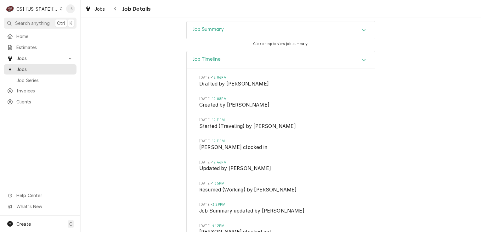
click at [358, 69] on div "Job Timeline" at bounding box center [281, 60] width 188 height 18
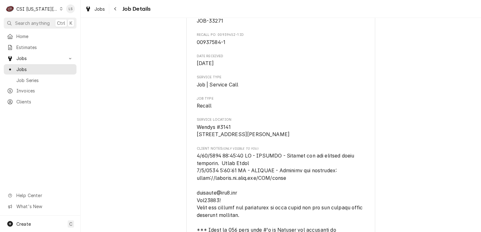
scroll to position [0, 0]
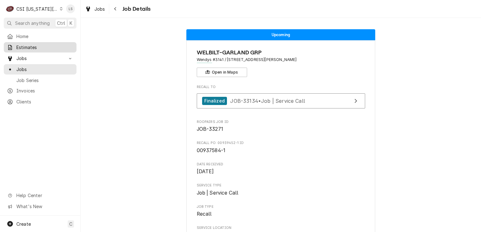
click at [40, 47] on span "Estimates" at bounding box center [44, 47] width 57 height 7
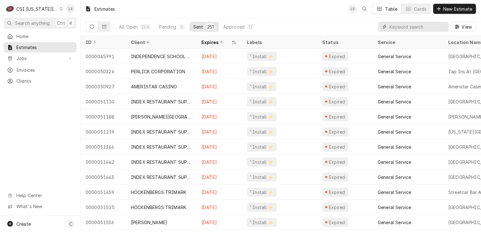
paste input "300721"
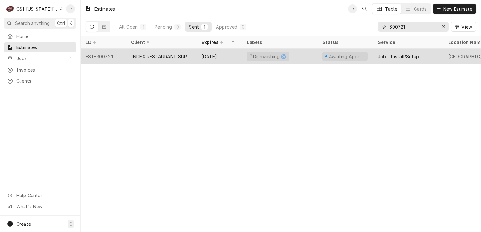
type input "300721"
click at [101, 56] on div "EST-300721" at bounding box center [103, 56] width 45 height 15
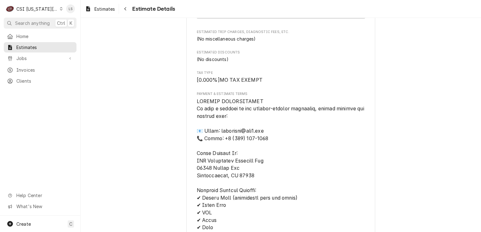
scroll to position [1313, 0]
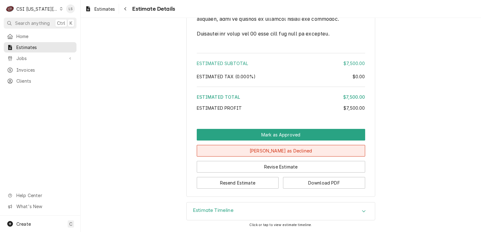
click at [283, 148] on button "Mark as Declined" at bounding box center [281, 151] width 168 height 12
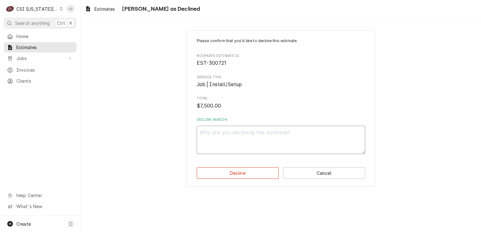
click at [250, 150] on textarea "Decline Reason" at bounding box center [281, 140] width 168 height 28
type textarea "x"
type textarea "D"
type textarea "x"
type textarea "De"
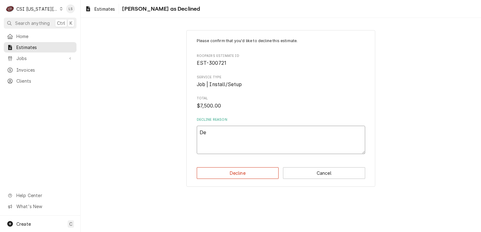
type textarea "x"
type textarea "Dec"
type textarea "x"
type textarea "Decl"
type textarea "x"
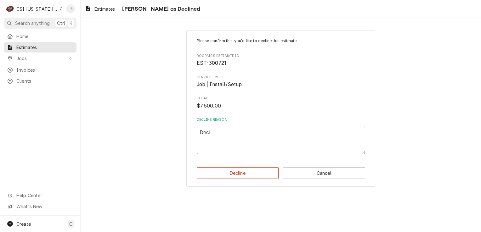
type textarea "Decli"
type textarea "x"
type textarea "Declin"
type textarea "x"
type textarea "Declini"
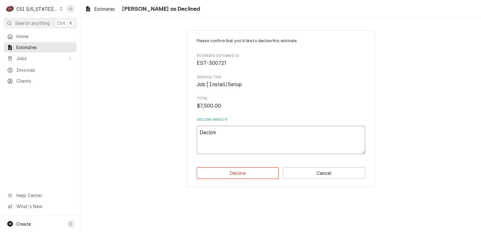
type textarea "x"
type textarea "Declinin"
type textarea "x"
type textarea "Declining"
type textarea "x"
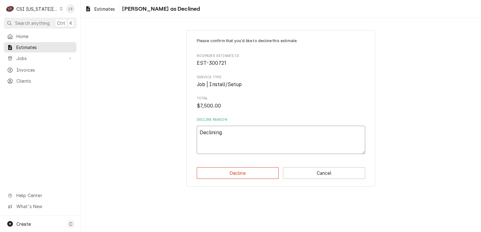
type textarea "Declining,"
type textarea "x"
type textarea "Declining,"
type textarea "x"
type textarea "Declining, cu"
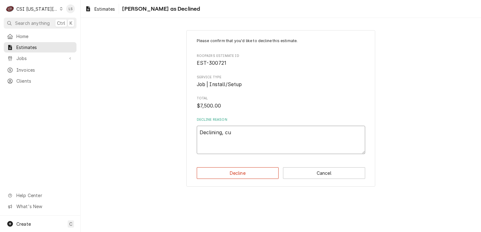
type textarea "x"
type textarea "Declining, cus"
type textarea "x"
type textarea "Declining, cust"
type textarea "x"
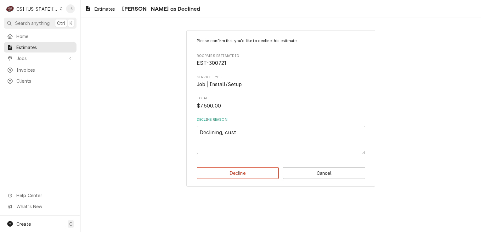
type textarea "Declining, custo"
type textarea "x"
type textarea "Declining, custom"
type textarea "x"
type textarea "Declining, custome"
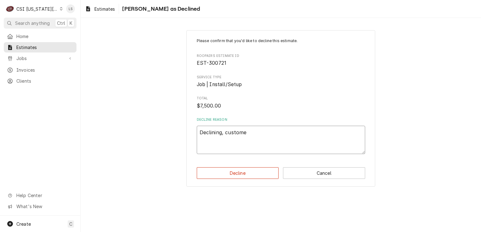
type textarea "x"
type textarea "Declining, customer"
type textarea "x"
type textarea "Declining, customer"
type textarea "x"
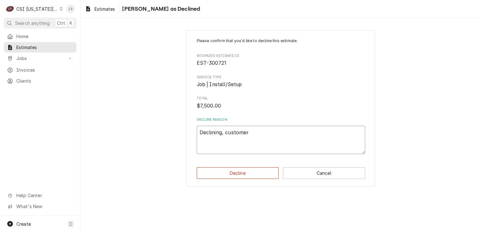
type textarea "Declining, customer w"
type textarea "x"
type textarea "Declining, customer we"
type textarea "x"
type textarea "Declining, customer wen"
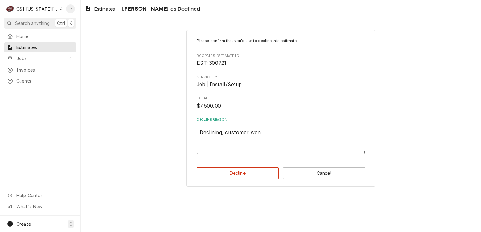
type textarea "x"
type textarea "Declining, customer went"
type textarea "x"
type textarea "Declining, customer went"
type textarea "x"
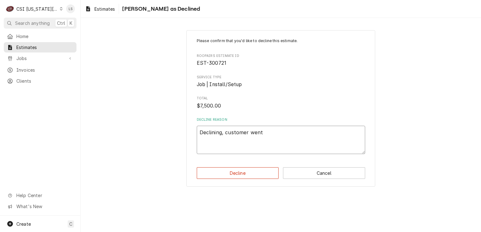
type textarea "Declining, customer went w"
type textarea "x"
type textarea "Declining, customer went wi"
type textarea "x"
type textarea "Declining, customer went wit"
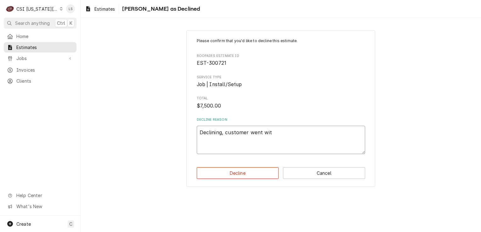
type textarea "x"
type textarea "Declining, customer went with"
type textarea "x"
type textarea "Declining, customer went with a"
type textarea "x"
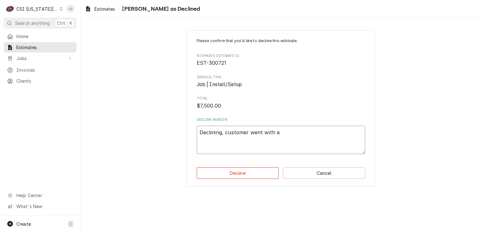
type textarea "Declining, customer went with an"
type textarea "x"
type textarea "Declining, customer went with ano"
type textarea "x"
type textarea "Declining, customer went with anot"
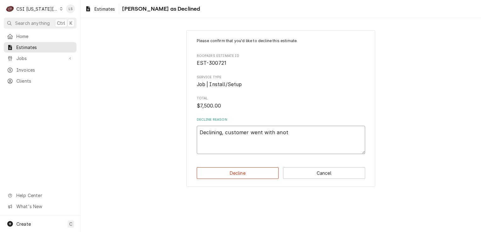
type textarea "x"
type textarea "Declining, customer went with anoth"
type textarea "x"
type textarea "Declining, customer went with anothe"
type textarea "x"
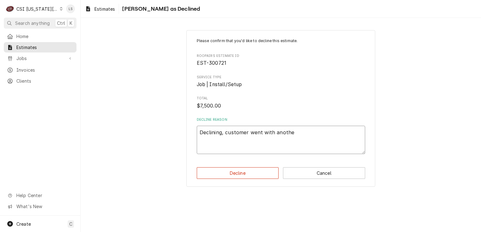
type textarea "Declining, customer went with another"
type textarea "x"
type textarea "Declining, customer went with another"
type textarea "x"
type textarea "Declining, customer went with another c"
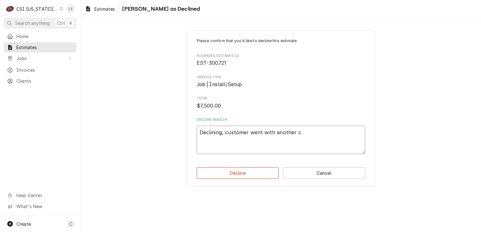
type textarea "x"
type textarea "Declining, customer went with another co"
type textarea "x"
type textarea "Declining, customer went with another com"
type textarea "x"
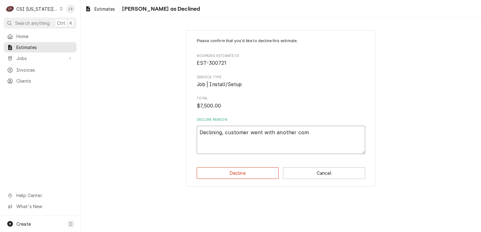
type textarea "Declining, customer went with another comp"
type textarea "x"
type textarea "Declining, customer went with another compa"
type textarea "x"
type textarea "Declining, customer went with another compan"
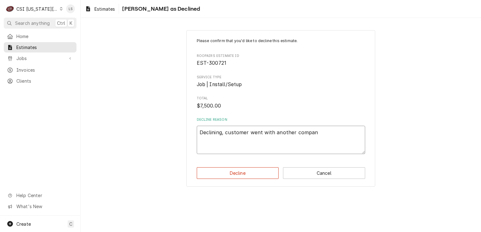
type textarea "x"
type textarea "Declining, customer went with another company"
type textarea "x"
type textarea "Declining, customer went with another company."
type textarea "x"
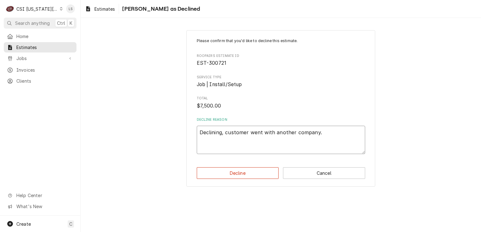
type textarea "Declining, customer went with another company."
click at [256, 176] on button "Decline" at bounding box center [238, 174] width 82 height 12
type textarea "x"
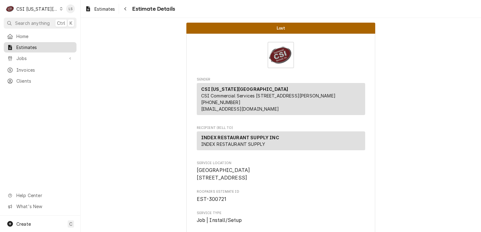
click at [36, 47] on span "Estimates" at bounding box center [44, 47] width 57 height 7
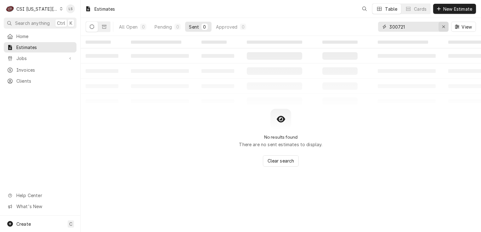
click at [443, 26] on icon "Erase input" at bounding box center [443, 27] width 3 height 4
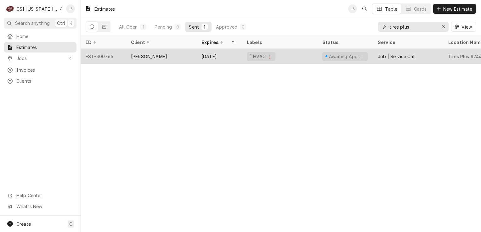
type input "tires plus"
click at [113, 56] on div "EST-300765" at bounding box center [103, 56] width 45 height 15
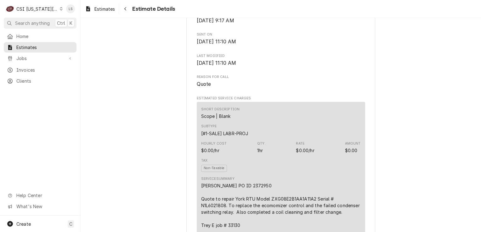
scroll to position [378, 0]
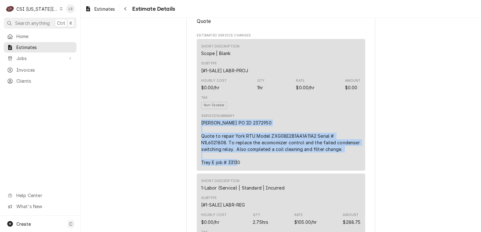
drag, startPoint x: 243, startPoint y: 186, endPoint x: 188, endPoint y: 144, distance: 68.8
copy div "Lane Valente PO ID 2372950 Quote to repair York RTU Model ZXG08E2B1AA1A11A2 Ser…"
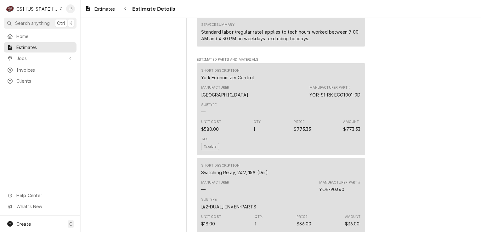
scroll to position [724, 0]
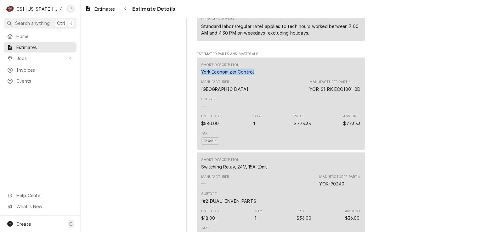
drag, startPoint x: 255, startPoint y: 95, endPoint x: 192, endPoint y: 94, distance: 63.0
copy div "York Economizer Control"
drag, startPoint x: 360, startPoint y: 111, endPoint x: 302, endPoint y: 111, distance: 58.3
click at [302, 111] on div "Short Description York Economizer Control Manufacturer York Manufacturer Part #…" at bounding box center [281, 104] width 168 height 92
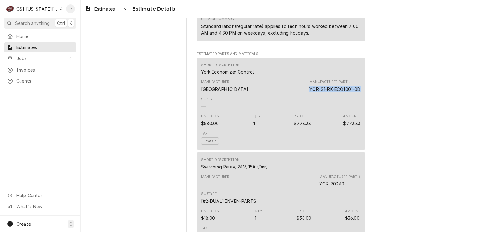
copy div "YOR-S1-RK-ECO1001-0D"
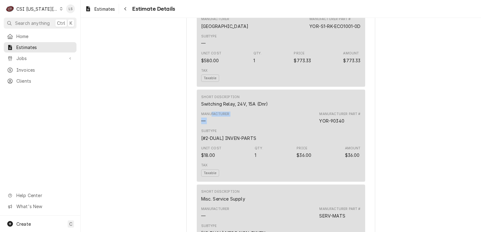
drag, startPoint x: 253, startPoint y: 128, endPoint x: 209, endPoint y: 128, distance: 43.8
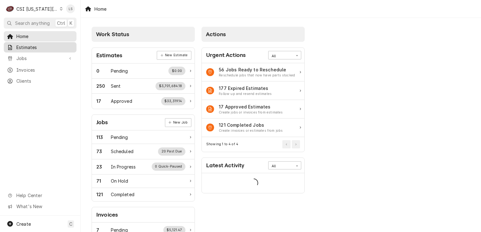
click at [22, 45] on span "Estimates" at bounding box center [44, 47] width 57 height 7
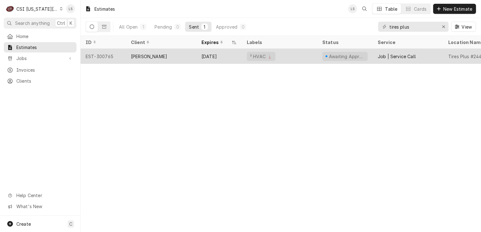
click at [104, 56] on div "EST-300765" at bounding box center [103, 56] width 45 height 15
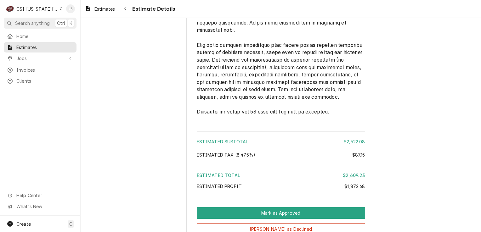
scroll to position [1779, 0]
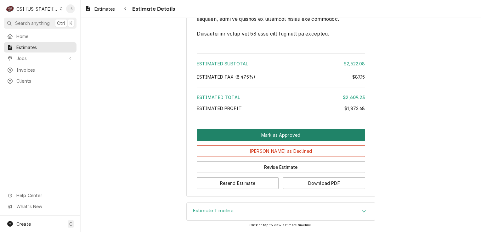
click at [303, 138] on button "Mark as Approved" at bounding box center [281, 135] width 168 height 12
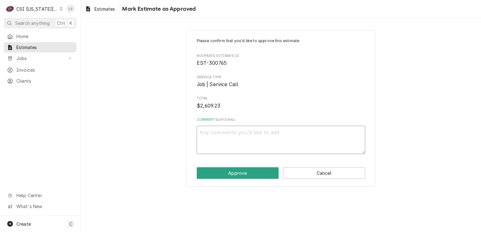
click at [263, 148] on textarea "Comments ( optional )" at bounding box center [281, 140] width 168 height 28
type textarea "x"
type textarea "A"
type textarea "x"
type textarea "Ap"
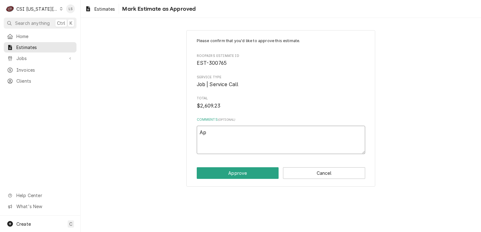
type textarea "x"
type textarea "App"
type textarea "x"
type textarea "Appro"
type textarea "x"
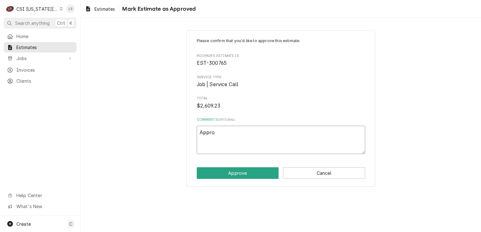
type textarea "Approv"
type textarea "x"
type textarea "Approve"
type textarea "x"
type textarea "Approved"
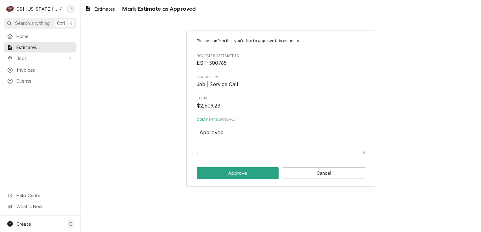
type textarea "x"
type textarea "Approved v"
type textarea "x"
type textarea "Approved vi"
type textarea "x"
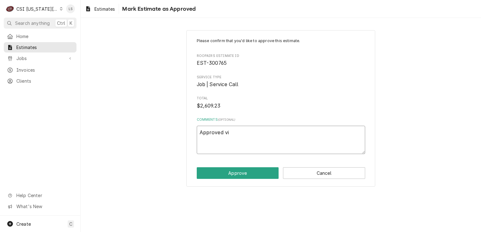
type textarea "Approved via"
type textarea "x"
type textarea "Approved via"
type textarea "x"
type textarea "Approved via em"
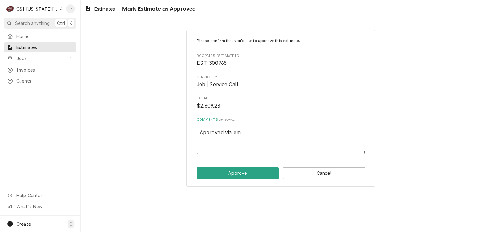
type textarea "x"
type textarea "Approved via ema"
type textarea "x"
type textarea "Approved via emai"
type textarea "x"
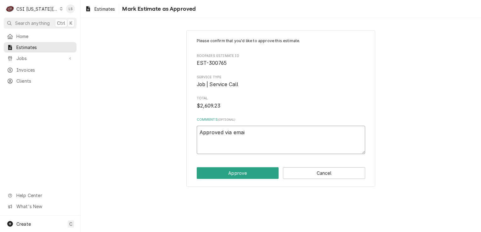
type textarea "Approved via email"
type textarea "x"
type textarea "Approved via email."
type textarea "x"
type textarea "Approved via email."
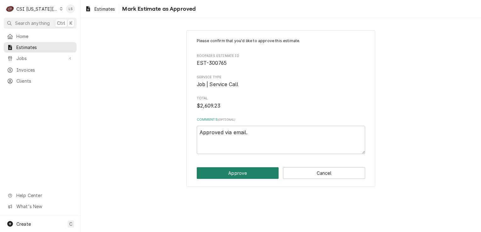
click at [237, 176] on button "Approve" at bounding box center [238, 174] width 82 height 12
type textarea "x"
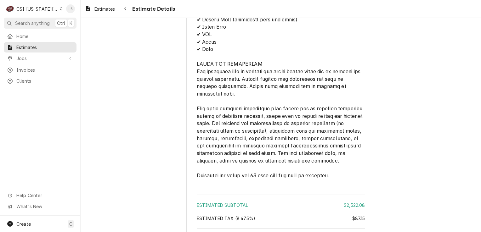
scroll to position [1784, 0]
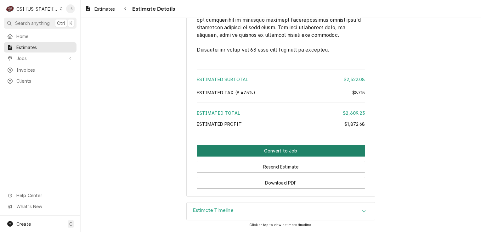
click at [300, 152] on button "Convert to Job" at bounding box center [281, 151] width 168 height 12
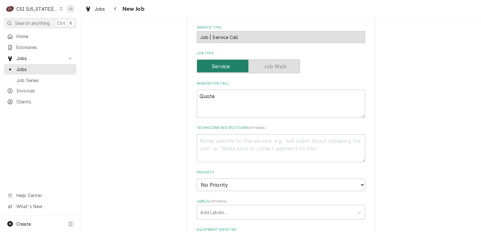
scroll to position [409, 0]
drag, startPoint x: 191, startPoint y: 98, endPoint x: 207, endPoint y: 104, distance: 17.0
click at [189, 98] on div "Please provide the following information to create a job: Client Details Client…" at bounding box center [280, 43] width 189 height 845
type textarea "x"
paste textarea "[PERSON_NAME] PO ID 2372950 Quote to repair York RTU Model ZXG08E2B1AA1A11A2 Se…"
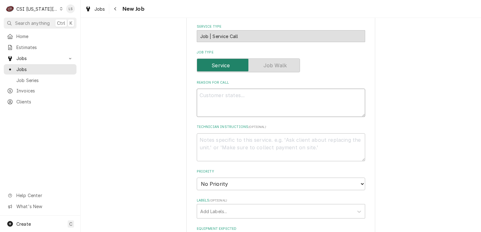
type textarea "x"
type textarea "[PERSON_NAME] PO ID 2372950 Quote to repair York RTU Model ZXG08E2B1AA1A11A2 Se…"
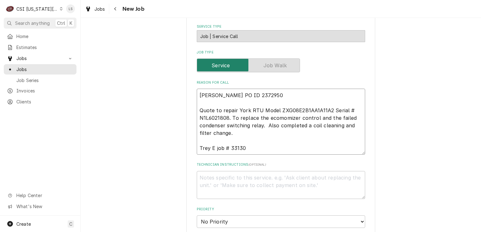
type textarea "x"
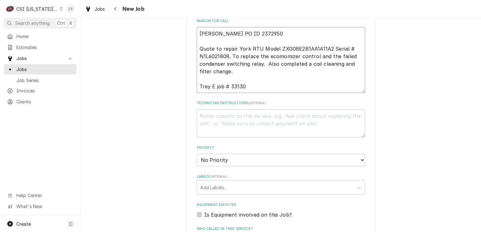
scroll to position [472, 0]
type textarea "[PERSON_NAME] PO ID 2372950 Quote to repair York RTU Model ZXG08E2B1AA1A11A2 Se…"
click at [219, 113] on textarea "Technician Instructions ( optional )" at bounding box center [281, 122] width 168 height 28
paste textarea "York Economizer Control"
type textarea "x"
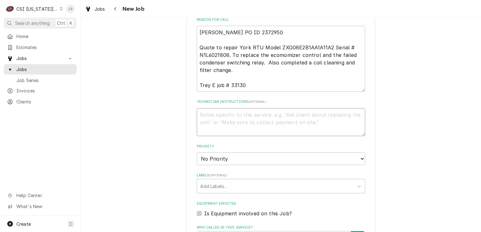
type textarea "York Economizer Control"
type textarea "x"
type textarea "York Economizer Control"
type textarea "x"
type textarea "York Economizer Control -"
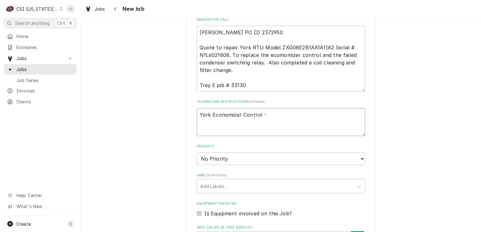
type textarea "x"
type textarea "York Economizer Control -"
type textarea "x"
type textarea "York Economizer Control -"
paste textarea "YOR-S1-RK-ECO1001-0D"
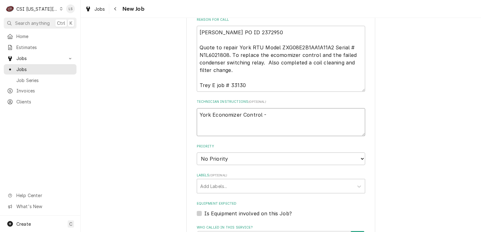
type textarea "x"
type textarea "York Economizer Control - YOR-S1-RK-ECO1001-0D"
type textarea "x"
type textarea "York Economizer Control - YOR-S1-RK-ECO1001-0D"
type textarea "x"
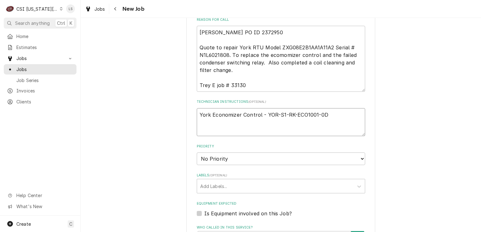
type textarea "York Economizer Control - YOR-S1-RK-ECO1001-0D -"
type textarea "x"
type textarea "York Economizer Control - YOR-S1-RK-ECO1001-0D -"
type textarea "x"
type textarea "York Economizer Control - YOR-S1-RK-ECO1001-0D - q"
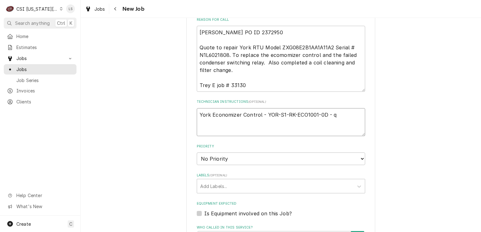
type textarea "x"
type textarea "York Economizer Control - YOR-S1-RK-ECO1001-0D - qt"
type textarea "x"
type textarea "York Economizer Control - YOR-S1-RK-ECO1001-0D - qty"
type textarea "x"
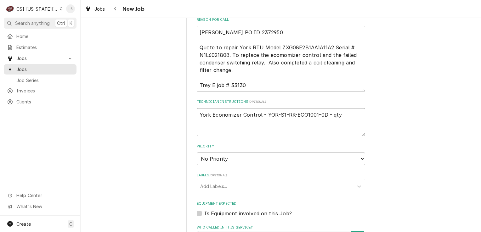
type textarea "York Economizer Control - YOR-S1-RK-ECO1001-0D - qty 1"
type textarea "x"
type textarea "York Economizer Control - YOR-S1-RK-ECO1001-0D - qty 1"
type textarea "x"
type textarea "York Economizer Control - YOR-S1-RK-ECO1001-0D - qty 1"
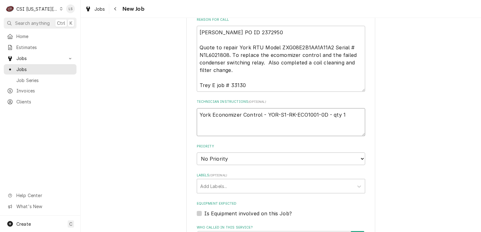
paste textarea "Switching Relay, 24V, 15A (Dnr)"
type textarea "x"
type textarea "York Economizer Control - YOR-S1-RK-ECO1001-0D - qty 1 Switching Relay, 24V, 15…"
type textarea "x"
type textarea "York Economizer Control - YOR-S1-RK-ECO1001-0D - qty 1 Switching Relay, 24V, 15…"
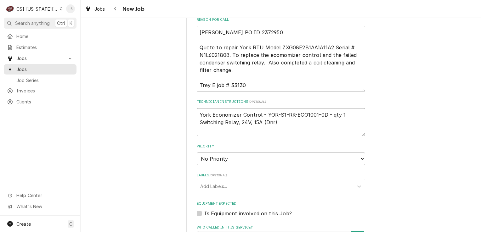
type textarea "x"
type textarea "York Economizer Control - YOR-S1-RK-ECO1001-0D - qty 1 Switching Relay, 24V, 15…"
type textarea "x"
type textarea "York Economizer Control - YOR-S1-RK-ECO1001-0D - qty 1 Switching Relay, 24V, 15…"
type textarea "x"
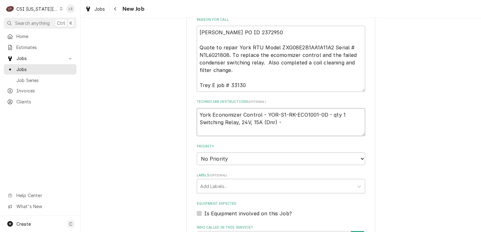
type textarea "York Economizer Control - YOR-S1-RK-ECO1001-0D - qty 1 Switching Relay, 24V, 15…"
paste textarea "YOR-90340"
type textarea "x"
type textarea "York Economizer Control - YOR-S1-RK-ECO1001-0D - qty 1 Switching Relay, 24V, 15…"
type textarea "x"
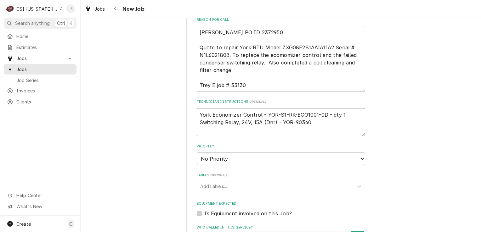
type textarea "York Economizer Control - YOR-S1-RK-ECO1001-0D - qty 1 Switching Relay, 24V, 15…"
type textarea "x"
type textarea "York Economizer Control - YOR-S1-RK-ECO1001-0D - qty 1 Switching Relay, 24V, 15…"
type textarea "x"
type textarea "York Economizer Control - YOR-S1-RK-ECO1001-0D - qty 1 Switching Relay, 24V, 15…"
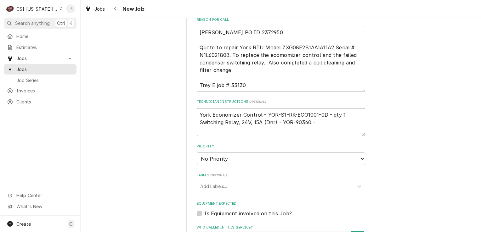
type textarea "x"
type textarea "York Economizer Control - YOR-S1-RK-ECO1001-0D - qty 1 Switching Relay, 24V, 15…"
type textarea "x"
type textarea "York Economizer Control - YOR-S1-RK-ECO1001-0D - qty 1 Switching Relay, 24V, 15…"
type textarea "x"
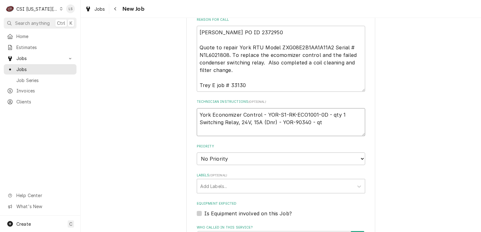
type textarea "York Economizer Control - YOR-S1-RK-ECO1001-0D - qty 1 Switching Relay, 24V, 15…"
type textarea "x"
type textarea "York Economizer Control - YOR-S1-RK-ECO1001-0D - qty 1 Switching Relay, 24V, 15…"
type textarea "x"
type textarea "York Economizer Control - YOR-S1-RK-ECO1001-0D - qty 1 Switching Relay, 24V, 15…"
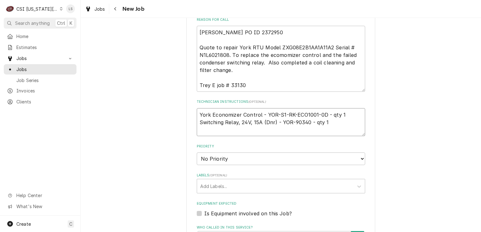
type textarea "x"
type textarea "York Economizer Control - YOR-S1-RK-ECO1001-0D - qty 1 Switching Relay, 24V, 15…"
type textarea "x"
type textarea "York Economizer Control - YOR-S1-RK-ECO1001-0D - qty 1 Switching Relay, 24V, 15…"
paste textarea "Misc. Service Supply"
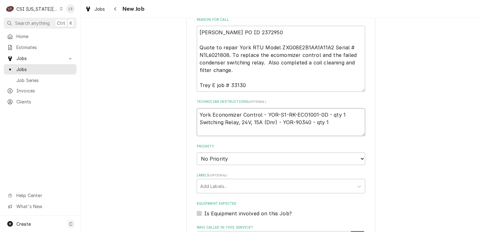
type textarea "x"
type textarea "York Economizer Control - YOR-S1-RK-ECO1001-0D - qty 1 Switching Relay, 24V, 15…"
type textarea "x"
type textarea "York Economizer Control - YOR-S1-RK-ECO1001-0D - qty 1 Switching Relay, 24V, 15…"
type textarea "x"
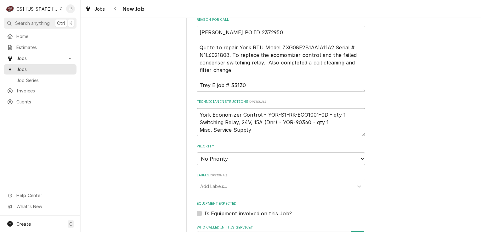
type textarea "York Economizer Control - YOR-S1-RK-ECO1001-0D - qty 1 Switching Relay, 24V, 15…"
type textarea "x"
type textarea "York Economizer Control - YOR-S1-RK-ECO1001-0D - qty 1 Switching Relay, 24V, 15…"
type textarea "x"
type textarea "York Economizer Control - YOR-S1-RK-ECO1001-0D - qty 1 Switching Relay, 24V, 15…"
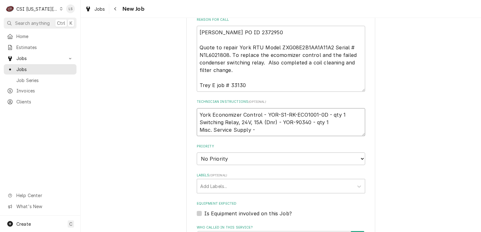
paste textarea "SERV-MATS"
type textarea "x"
type textarea "York Economizer Control - YOR-S1-RK-ECO1001-0D - qty 1 Switching Relay, 24V, 15…"
type textarea "x"
type textarea "York Economizer Control - YOR-S1-RK-ECO1001-0D - qty 1 Switching Relay, 24V, 15…"
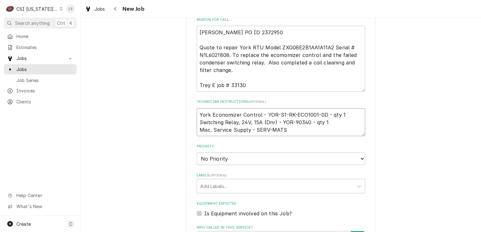
type textarea "x"
type textarea "York Economizer Control - YOR-S1-RK-ECO1001-0D - qty 1 Switching Relay, 24V, 15…"
type textarea "x"
type textarea "York Economizer Control - YOR-S1-RK-ECO1001-0D - qty 1 Switching Relay, 24V, 15…"
type textarea "x"
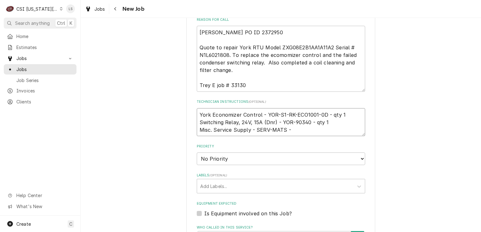
type textarea "York Economizer Control - YOR-S1-RK-ECO1001-0D - qty 1 Switching Relay, 24V, 15…"
type textarea "x"
type textarea "York Economizer Control - YOR-S1-RK-ECO1001-0D - qty 1 Switching Relay, 24V, 15…"
type textarea "x"
type textarea "York Economizer Control - YOR-S1-RK-ECO1001-0D - qty 1 Switching Relay, 24V, 15…"
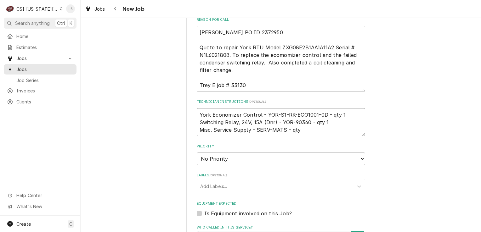
type textarea "x"
type textarea "York Economizer Control - YOR-S1-RK-ECO1001-0D - qty 1 Switching Relay, 24V, 15…"
type textarea "x"
type textarea "York Economizer Control - YOR-S1-RK-ECO1001-0D - qty 1 Switching Relay, 24V, 15…"
type textarea "x"
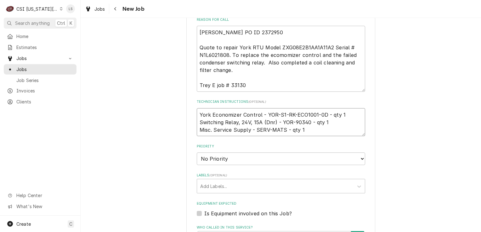
type textarea "York Economizer Control - YOR-S1-RK-ECO1001-0D - qty 1 Switching Relay, 24V, 15…"
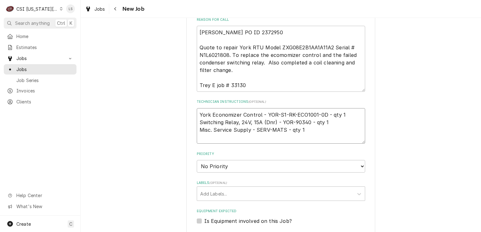
type textarea "x"
type textarea "York Economizer Control - YOR-S1-RK-ECO1001-0D - qty 1 Switching Relay, 24V, 15…"
paste textarea "Pleated Filter 44"
type textarea "x"
type textarea "York Economizer Control - YOR-S1-RK-ECO1001-0D - qty 1 Switching Relay, 24V, 15…"
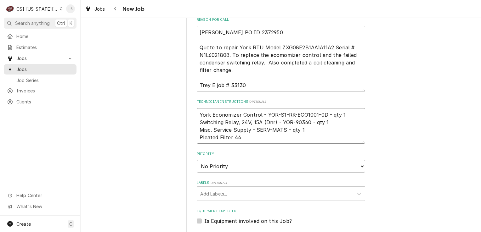
type textarea "x"
type textarea "York Economizer Control - YOR-S1-RK-ECO1001-0D - qty 1 Switching Relay, 24V, 15…"
type textarea "x"
type textarea "York Economizer Control - YOR-S1-RK-ECO1001-0D - qty 1 Switching Relay, 24V, 15…"
type textarea "x"
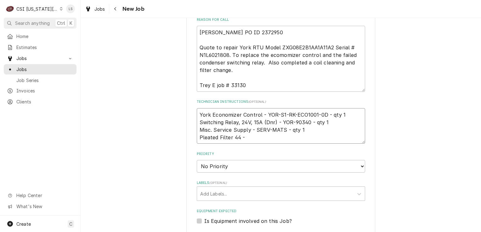
type textarea "York Economizer Control - YOR-S1-RK-ECO1001-0D - qty 1 Switching Relay, 24V, 15…"
type textarea "x"
type textarea "York Economizer Control - YOR-S1-RK-ECO1001-0D - qty 1 Switching Relay, 24V, 15…"
paste textarea "16X16X2P"
type textarea "x"
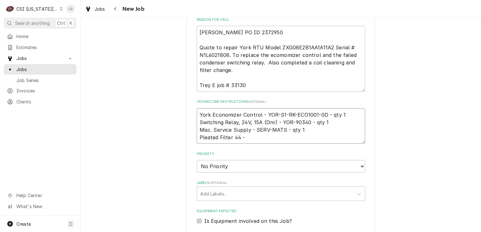
type textarea "York Economizer Control - YOR-S1-RK-ECO1001-0D - qty 1 Switching Relay, 24V, 15…"
type textarea "x"
type textarea "York Economizer Control - YOR-S1-RK-ECO1001-0D - qty 1 Switching Relay, 24V, 15…"
type textarea "x"
type textarea "York Economizer Control - YOR-S1-RK-ECO1001-0D - qty 1 Switching Relay, 24V, 15…"
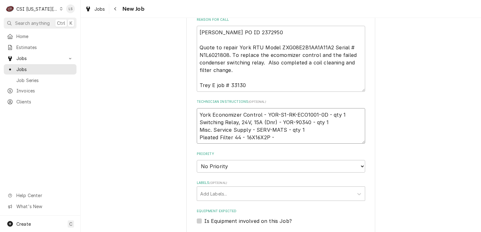
type textarea "x"
type textarea "York Economizer Control - YOR-S1-RK-ECO1001-0D - qty 1 Switching Relay, 24V, 15…"
type textarea "x"
type textarea "York Economizer Control - YOR-S1-RK-ECO1001-0D - qty 1 Switching Relay, 24V, 15…"
type textarea "x"
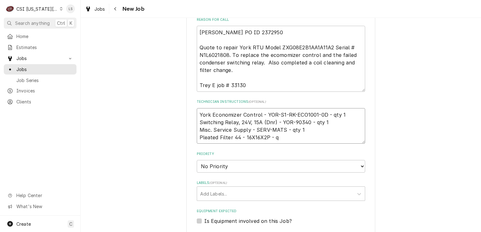
type textarea "York Economizer Control - YOR-S1-RK-ECO1001-0D - qty 1 Switching Relay, 24V, 15…"
type textarea "x"
type textarea "York Economizer Control - YOR-S1-RK-ECO1001-0D - qty 1 Switching Relay, 24V, 15…"
type textarea "x"
type textarea "York Economizer Control - YOR-S1-RK-ECO1001-0D - qty 1 Switching Relay, 24V, 15…"
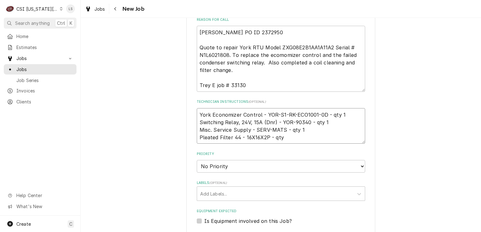
type textarea "x"
type textarea "York Economizer Control - YOR-S1-RK-ECO1001-0D - qty 1 Switching Relay, 24V, 15…"
type textarea "x"
type textarea "York Economizer Control - YOR-S1-RK-ECO1001-0D - qty 1 Switching Relay, 24V, 15…"
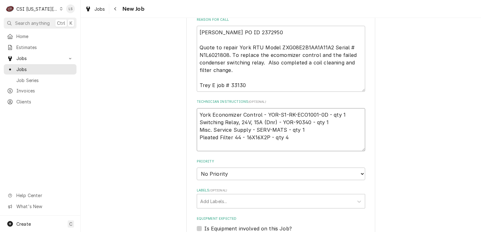
type textarea "x"
type textarea "York Economizer Control - YOR-S1-RK-ECO1001-0D - qty 1 Switching Relay, 24V, 15…"
paste textarea "Coil Cleaner"
type textarea "x"
type textarea "York Economizer Control - YOR-S1-RK-ECO1001-0D - qty 1 Switching Relay, 24V, 15…"
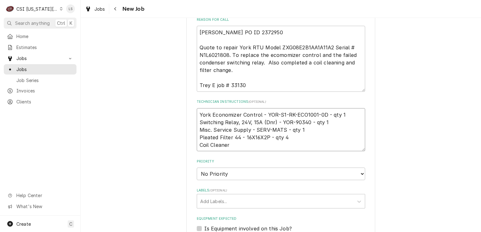
type textarea "x"
type textarea "York Economizer Control - YOR-S1-RK-ECO1001-0D - qty 1 Switching Relay, 24V, 15…"
type textarea "x"
type textarea "York Economizer Control - YOR-S1-RK-ECO1001-0D - qty 1 Switching Relay, 24V, 15…"
type textarea "x"
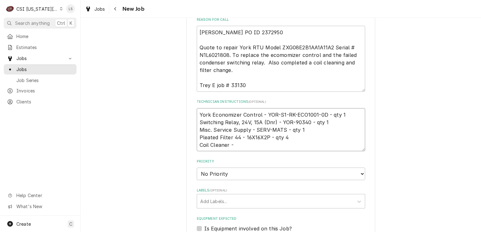
type textarea "York Economizer Control - YOR-S1-RK-ECO1001-0D - qty 1 Switching Relay, 24V, 15…"
type textarea "x"
type textarea "York Economizer Control - YOR-S1-RK-ECO1001-0D - qty 1 Switching Relay, 24V, 15…"
paste textarea "COIL-CLEAN"
type textarea "x"
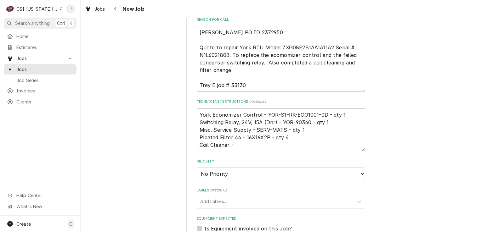
type textarea "York Economizer Control - YOR-S1-RK-ECO1001-0D - qty 1 Switching Relay, 24V, 15…"
type textarea "x"
type textarea "York Economizer Control - YOR-S1-RK-ECO1001-0D - qty 1 Switching Relay, 24V, 15…"
type textarea "x"
type textarea "York Economizer Control - YOR-S1-RK-ECO1001-0D - qty 1 Switching Relay, 24V, 15…"
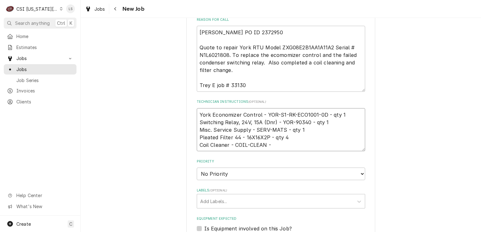
type textarea "x"
type textarea "York Economizer Control - YOR-S1-RK-ECO1001-0D - qty 1 Switching Relay, 24V, 15…"
type textarea "x"
type textarea "York Economizer Control - YOR-S1-RK-ECO1001-0D - qty 1 Switching Relay, 24V, 15…"
type textarea "x"
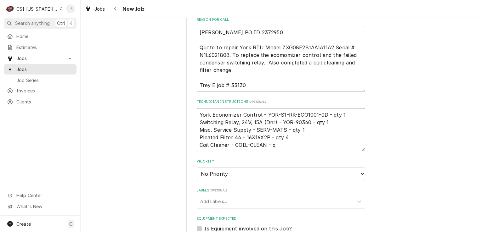
type textarea "York Economizer Control - YOR-S1-RK-ECO1001-0D - qty 1 Switching Relay, 24V, 15…"
type textarea "x"
type textarea "York Economizer Control - YOR-S1-RK-ECO1001-0D - qty 1 Switching Relay, 24V, 15…"
type textarea "x"
type textarea "York Economizer Control - YOR-S1-RK-ECO1001-0D - qty 1 Switching Relay, 24V, 15…"
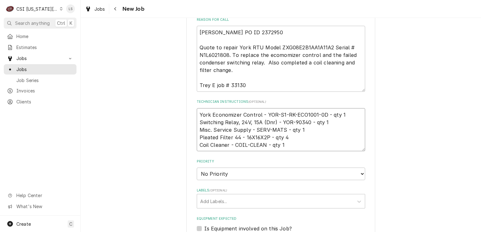
type textarea "x"
type textarea "York Economizer Control - YOR-S1-RK-ECO1001-0D - qty 1 Switching Relay, 24V, 15…"
click at [198, 112] on textarea "York Economizer Control - YOR-S1-RK-ECO1001-0D - qty 1 Switching Relay, 24V, 15…" at bounding box center [281, 129] width 168 height 43
type textarea "x"
type textarea "York Economizer Control - YOR-S1-RK-ECO1001-0D - qty 1 Switching Relay, 24V, 15…"
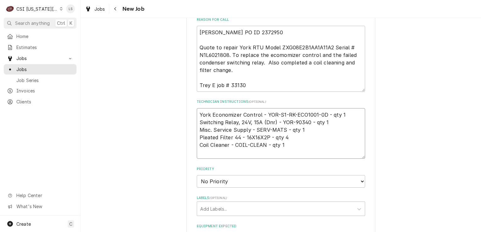
type textarea "x"
type textarea "York Economizer Control - YOR-S1-RK-ECO1001-0D - qty 1 Switching Relay, 24V, 15…"
click at [198, 112] on textarea "York Economizer Control - YOR-S1-RK-ECO1001-0D - qty 1 Switching Relay, 24V, 15…" at bounding box center [281, 133] width 168 height 51
type textarea "x"
type textarea "e York Economizer Control - YOR-S1-RK-ECO1001-0D - qty 1 Switching Relay, 24V, …"
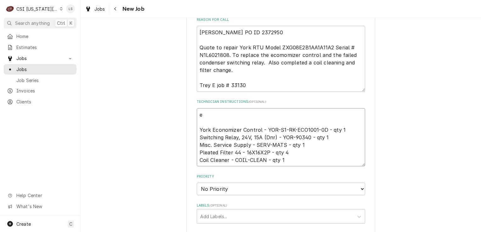
type textarea "x"
type textarea "em York Economizer Control - YOR-S1-RK-ECO1001-0D - qty 1 Switching Relay, 24V,…"
type textarea "x"
type textarea "ema York Economizer Control - YOR-S1-RK-ECO1001-0D - qty 1 Switching Relay, 24V…"
type textarea "x"
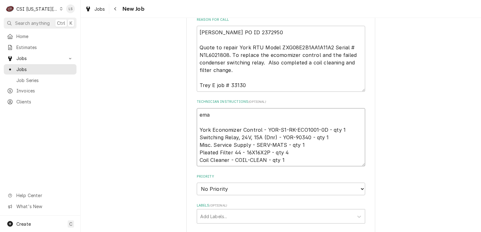
type textarea "emai York Economizer Control - YOR-S1-RK-ECO1001-0D - qty 1 Switching Relay, 24…"
type textarea "x"
type textarea "email York Economizer Control - YOR-S1-RK-ECO1001-0D - qty 1 Switching Relay, 2…"
type textarea "x"
type textarea "emaile York Economizer Control - YOR-S1-RK-ECO1001-0D - qty 1 Switching Relay, …"
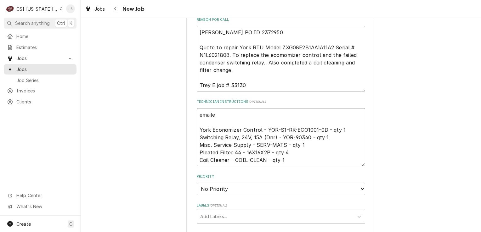
type textarea "x"
type textarea "emailed York Economizer Control - YOR-S1-RK-ECO1001-0D - qty 1 Switching Relay,…"
type textarea "x"
type textarea "emailed p York Economizer Control - YOR-S1-RK-ECO1001-0D - qty 1 Switching Rela…"
type textarea "x"
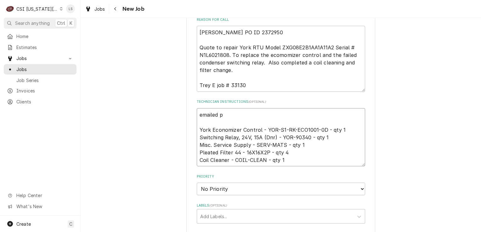
type textarea "emailed pa York Economizer Control - YOR-S1-RK-ECO1001-0D - qty 1 Switching Rel…"
type textarea "x"
type textarea "emailed par York Economizer Control - YOR-S1-RK-ECO1001-0D - qty 1 Switching Re…"
type textarea "x"
type textarea "emailed part York Economizer Control - YOR-S1-RK-ECO1001-0D - qty 1 Switching R…"
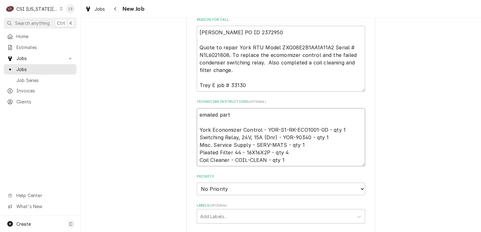
type textarea "x"
type textarea "emailed parts York Economizer Control - YOR-S1-RK-ECO1001-0D - qty 1 Switching …"
type textarea "x"
type textarea "emailed parts a York Economizer Control - YOR-S1-RK-ECO1001-0D - qty 1 Switchin…"
type textarea "x"
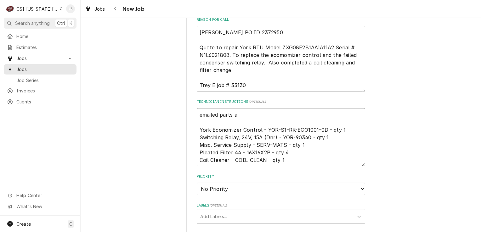
type textarea "emailed parts an York Economizer Control - YOR-S1-RK-ECO1001-0D - qty 1 Switchi…"
type textarea "x"
type textarea "emailed parts and York Economizer Control - YOR-S1-RK-ECO1001-0D - qty 1 Switch…"
type textarea "x"
type textarea "emailed parts and York Economizer Control - YOR-S1-RK-ECO1001-0D - qty 1 Switch…"
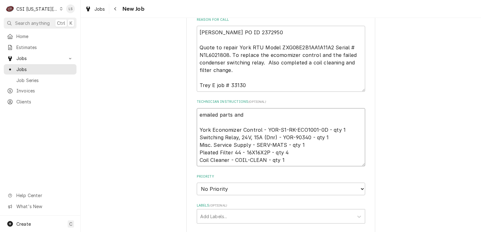
type textarea "x"
type textarea "emailed parts and l York Economizer Control - YOR-S1-RK-ECO1001-0D - qty 1 Swit…"
type textarea "x"
type textarea "emailed parts and li York Economizer Control - YOR-S1-RK-ECO1001-0D - qty 1 Swi…"
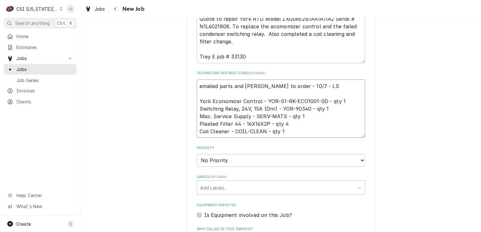
scroll to position [535, 0]
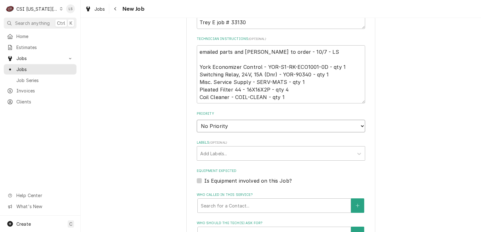
drag, startPoint x: 217, startPoint y: 128, endPoint x: 217, endPoint y: 132, distance: 3.8
click at [217, 128] on select "No Priority Urgent High Medium Low" at bounding box center [281, 126] width 168 height 13
click at [197, 120] on select "No Priority Urgent High Medium Low" at bounding box center [281, 126] width 168 height 13
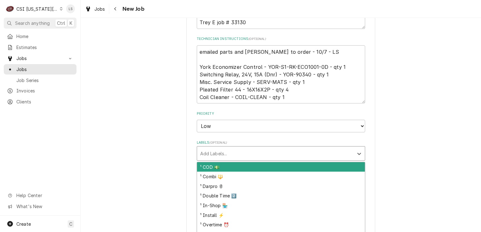
click at [210, 159] on div "Add Labels..." at bounding box center [281, 153] width 168 height 14
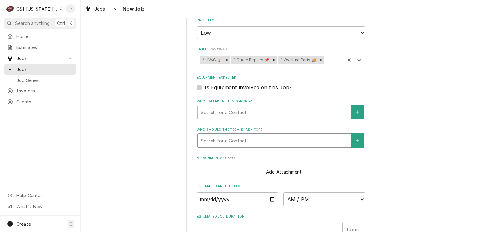
scroll to position [630, 0]
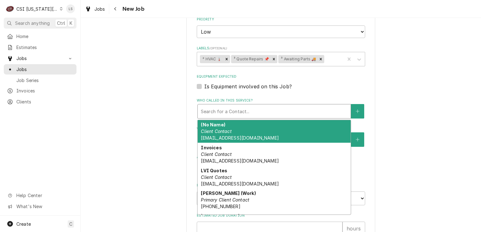
click at [224, 109] on div "Who called in this service?" at bounding box center [274, 111] width 147 height 11
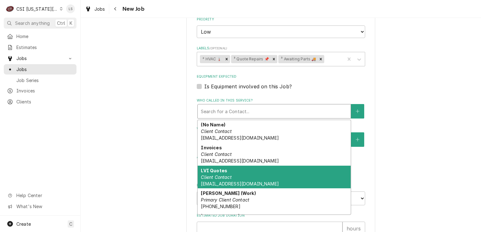
click at [220, 172] on div "LVI Quotes Client Contact quotes@lviusa.com" at bounding box center [274, 177] width 153 height 23
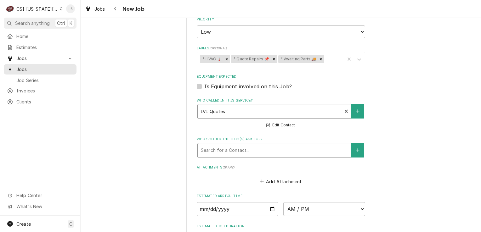
click at [246, 154] on div "Search for a Contact..." at bounding box center [274, 151] width 153 height 14
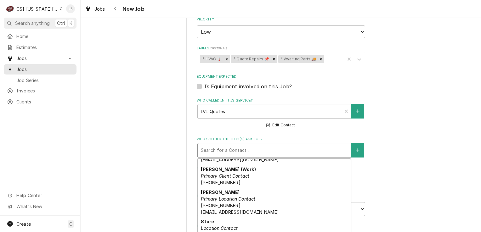
scroll to position [92, 0]
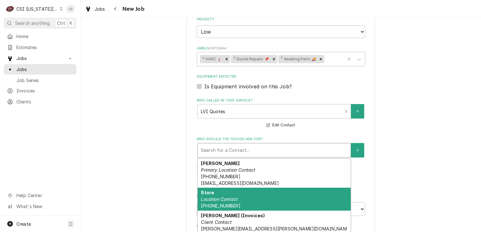
click at [241, 197] on div "Store Location Contact (816) 356-3711" at bounding box center [274, 199] width 153 height 23
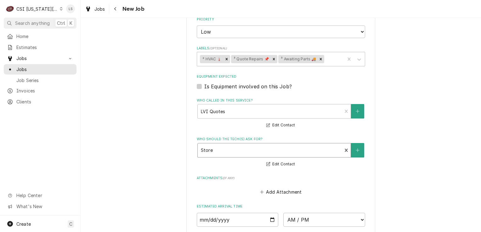
scroll to position [735, 0]
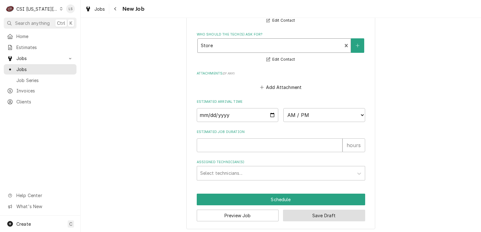
click at [296, 218] on button "Save Draft" at bounding box center [324, 216] width 82 height 12
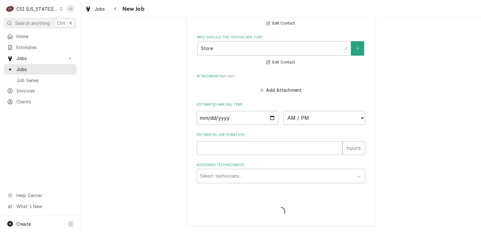
scroll to position [729, 0]
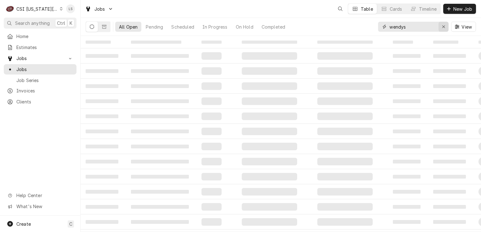
click at [445, 31] on button "Erase input" at bounding box center [444, 27] width 10 height 10
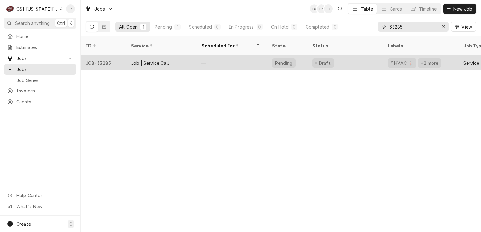
type input "33285"
click at [109, 60] on div "JOB-33285" at bounding box center [103, 62] width 45 height 15
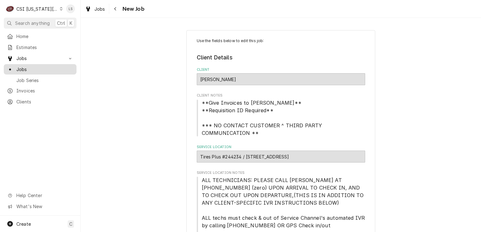
type textarea "x"
click at [29, 68] on span "Jobs" at bounding box center [44, 69] width 57 height 7
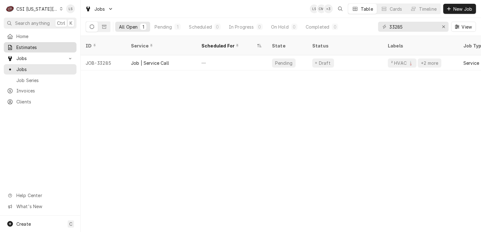
click at [33, 46] on span "Estimates" at bounding box center [44, 47] width 57 height 7
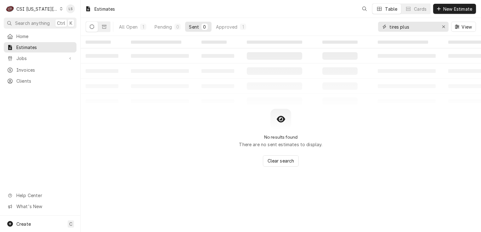
click at [446, 28] on div "Erase input" at bounding box center [444, 27] width 6 height 6
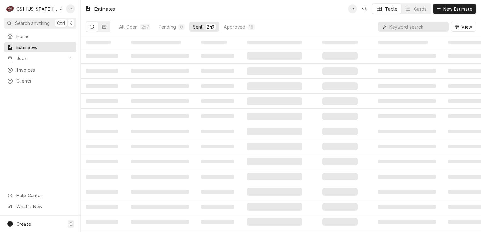
paste input "300766"
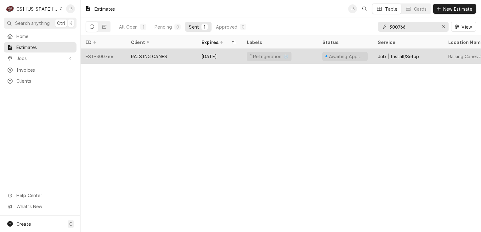
type input "300766"
click at [100, 56] on div "EST-300766" at bounding box center [103, 56] width 45 height 15
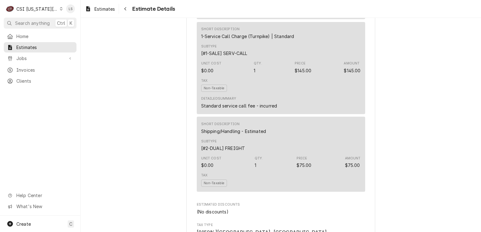
scroll to position [1727, 0]
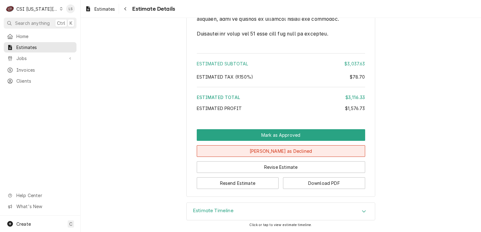
click at [300, 150] on button "[PERSON_NAME] as Declined" at bounding box center [281, 152] width 168 height 12
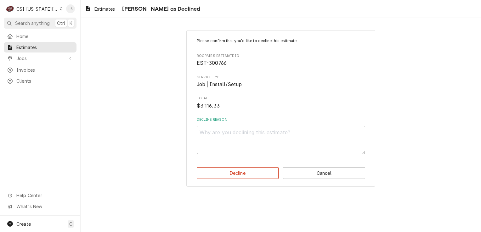
click at [267, 152] on textarea "Decline Reason" at bounding box center [281, 140] width 168 height 28
type textarea "x"
type textarea "D"
type textarea "x"
type textarea "De"
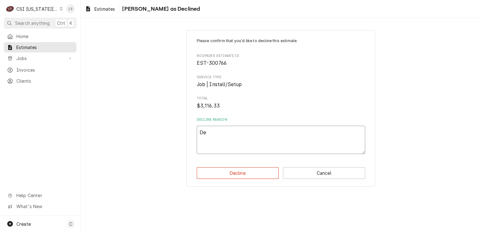
type textarea "x"
type textarea "Dec"
type textarea "x"
type textarea "Decl"
type textarea "x"
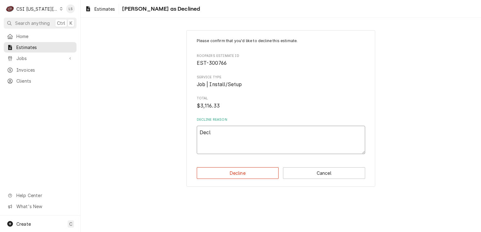
type textarea "Decli"
type textarea "x"
type textarea "Declin"
type textarea "x"
type textarea "Declini"
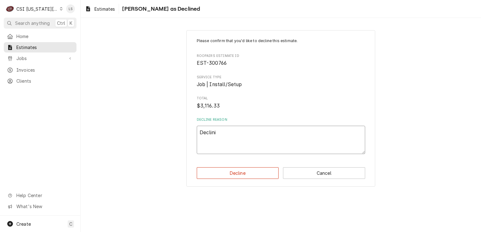
type textarea "x"
type textarea "Declinin"
type textarea "x"
type textarea "Declining"
type textarea "x"
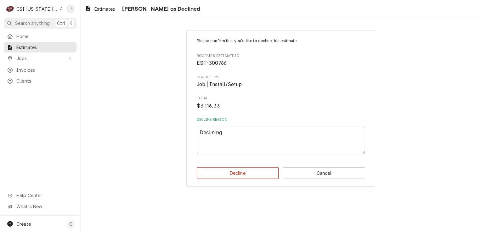
type textarea "Declining,"
type textarea "x"
type textarea "Declining,"
type textarea "x"
type textarea "Declining, r"
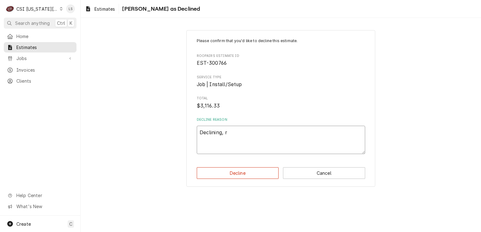
type textarea "x"
type textarea "Declining, re"
type textarea "x"
type textarea "Declining, rej"
type textarea "x"
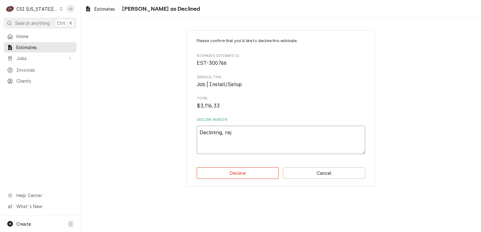
type textarea "Declining, reje"
type textarea "x"
type textarea "Declining, rejec"
type textarea "x"
type textarea "Declining, reject"
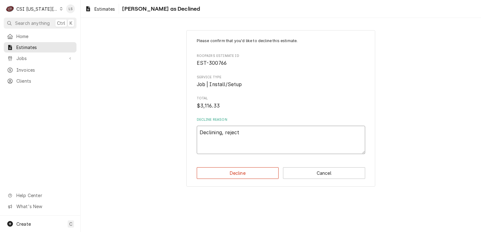
type textarea "x"
type textarea "Declining, rejecte"
type textarea "x"
type textarea "Declining, rejected"
type textarea "x"
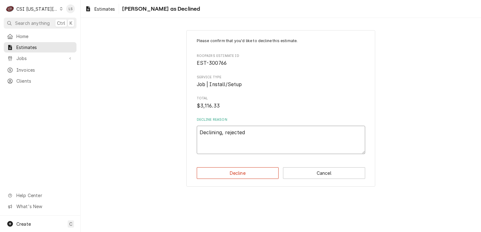
type textarea "Declining, rejected b"
type textarea "x"
type textarea "Declining, rejected by"
type textarea "x"
type textarea "Declining, rejected by"
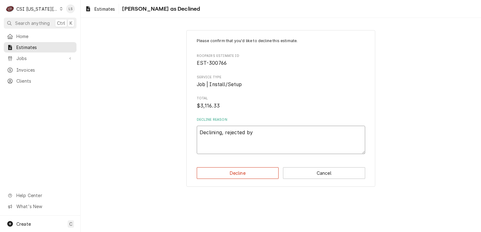
type textarea "x"
type textarea "Declining, rejected by c"
type textarea "x"
type textarea "Declining, rejected by cu"
type textarea "x"
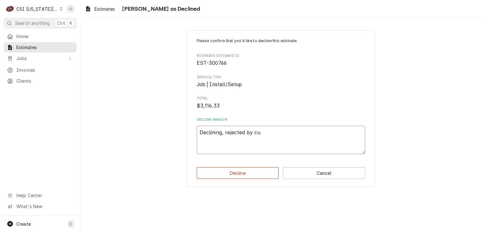
type textarea "Declining, rejected by cus"
type textarea "x"
type textarea "Declining, rejected by cust"
type textarea "x"
type textarea "Declining, rejected by [PERSON_NAME]"
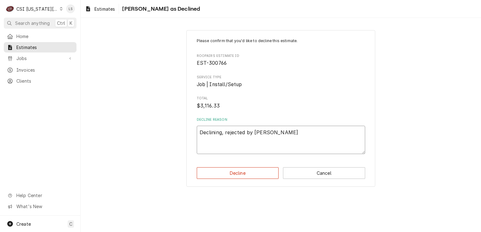
type textarea "x"
type textarea "Declining, rejected by custom"
type textarea "x"
type textarea "Declining, rejected by custome"
type textarea "x"
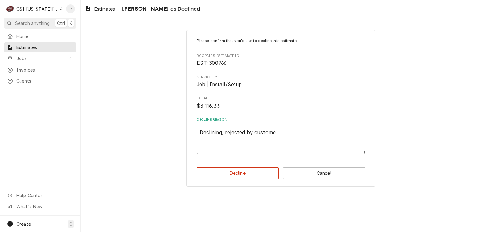
type textarea "Declining, rejected by customer"
type textarea "x"
type textarea "Declining, rejected by customer."
type textarea "x"
type textarea "Declining, rejected by customer."
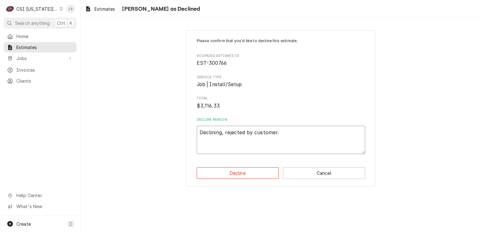
paste textarea "Billed on original INV 303423"
type textarea "x"
type textarea "Declining, rejected by customer. Billed on original INV 303423"
type textarea "x"
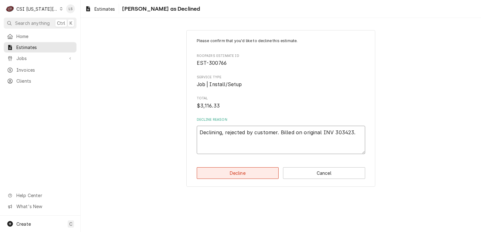
type textarea "Declining, rejected by customer. Billed on original INV 303423."
click at [254, 175] on button "Decline" at bounding box center [238, 174] width 82 height 12
type textarea "x"
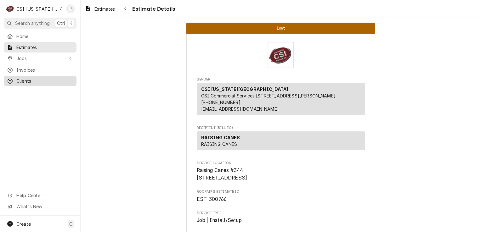
click at [28, 83] on link "Clients" at bounding box center [40, 81] width 73 height 10
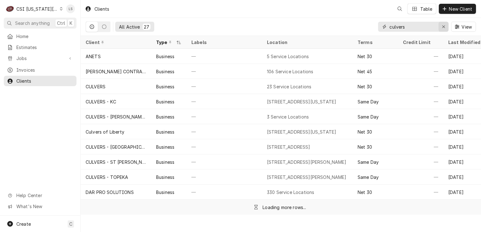
click at [440, 28] on button "Erase input" at bounding box center [444, 27] width 10 height 10
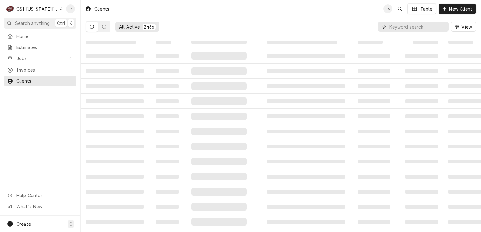
paste input "Q39-Antioch"
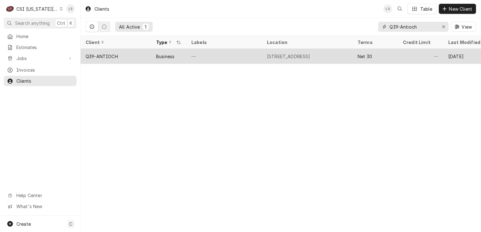
type input "Q39-Antioch"
click at [107, 58] on div "Q39-ANTIOCH" at bounding box center [102, 56] width 32 height 7
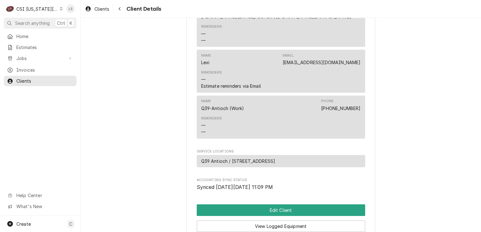
scroll to position [532, 0]
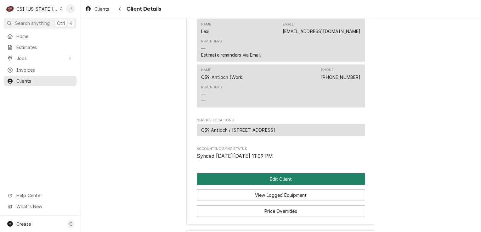
click at [265, 174] on button "Edit Client" at bounding box center [281, 180] width 168 height 12
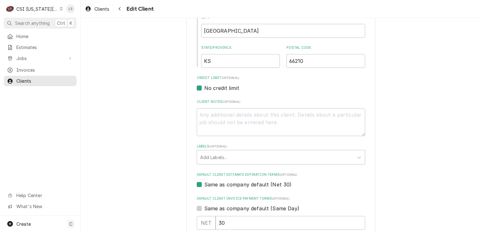
scroll to position [252, 0]
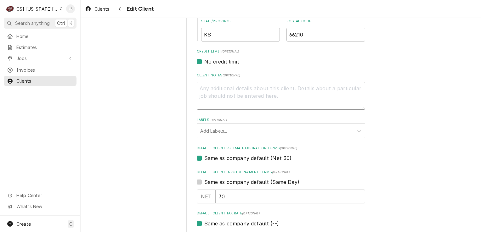
click at [247, 104] on textarea "Client Notes ( optional )" at bounding box center [281, 96] width 168 height 28
type textarea "x"
type textarea "S"
type textarea "x"
type textarea "Se"
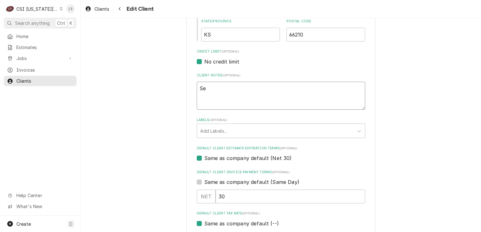
type textarea "x"
type textarea "Sen"
type textarea "x"
type textarea "Send"
type textarea "x"
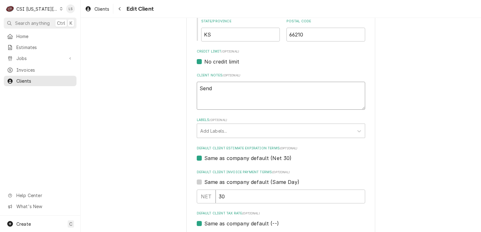
type textarea "Send"
type textarea "x"
type textarea "Send q"
type textarea "x"
type textarea "Send qu"
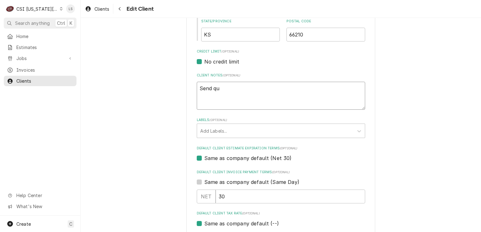
type textarea "x"
type textarea "Send quo"
type textarea "x"
type textarea "Send quot"
type textarea "x"
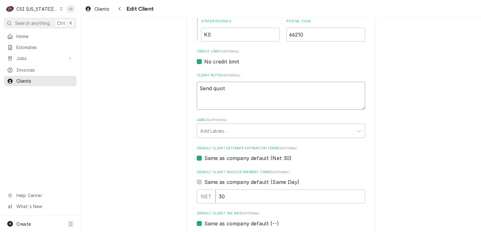
type textarea "Send quote"
type textarea "x"
type textarea "Send quotes"
type textarea "x"
type textarea "Send quotes"
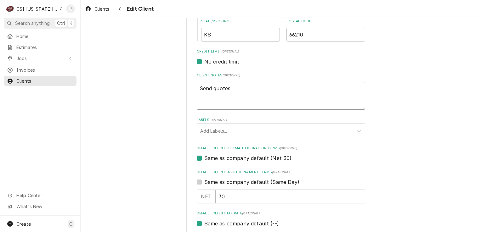
type textarea "x"
type textarea "Send quotes t"
type textarea "x"
type textarea "Send quotes to"
type textarea "x"
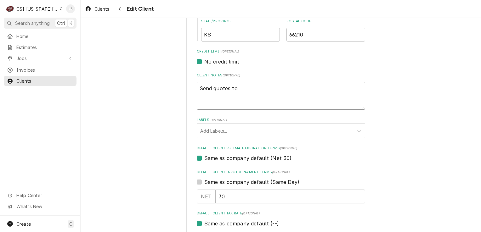
type textarea "Send quotes to"
type textarea "x"
type textarea "Send quotes to t"
type textarea "x"
type textarea "Send quotes to th"
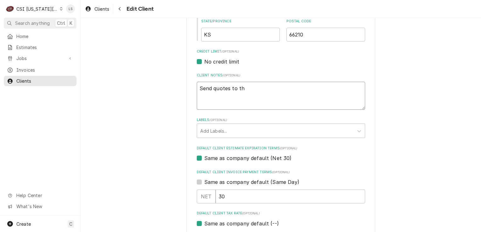
type textarea "x"
type textarea "Send quotes to the"
type textarea "x"
type textarea "Send quotes to the"
type textarea "x"
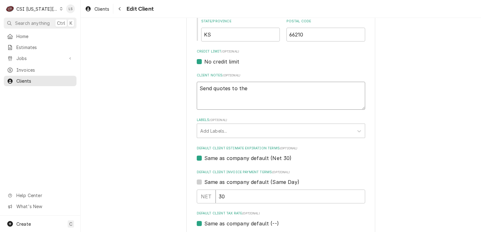
type textarea "Send quotes to the f"
type textarea "x"
type textarea "Send quotes to the fo"
type textarea "x"
type textarea "Send quotes to the fol"
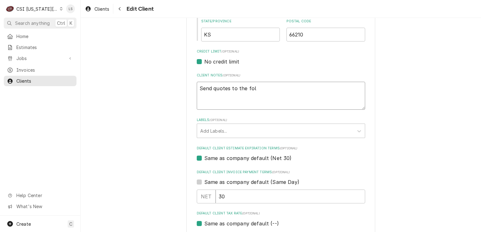
type textarea "x"
type textarea "Send quotes to the foll"
type textarea "x"
type textarea "Send quotes to the follo"
type textarea "x"
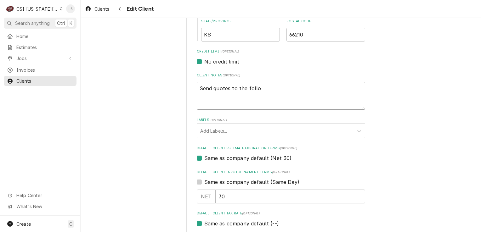
type textarea "Send quotes to the follow"
type textarea "x"
type textarea "Send quotes to the followi"
type textarea "x"
type textarea "Send quotes to the followin"
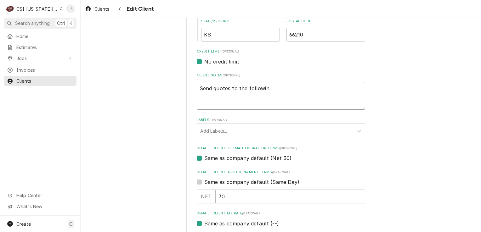
type textarea "x"
type textarea "Send quotes to the following"
type textarea "x"
type textarea "Send quotes to the following:"
type textarea "x"
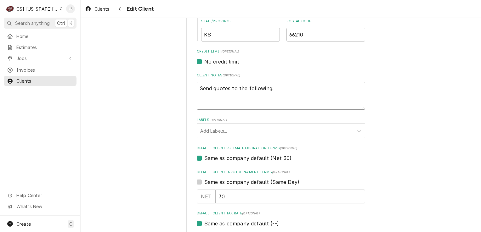
type textarea "Send quotes to the following:"
paste textarea "send quotes to Xavier@q39kc.com, Dario@q39kc.com, and patrick@q39kc.com"
type textarea "x"
type textarea "Send quotes to the following: send quotes to Xavier@q39kc.com, Dario@q39kc.com,…"
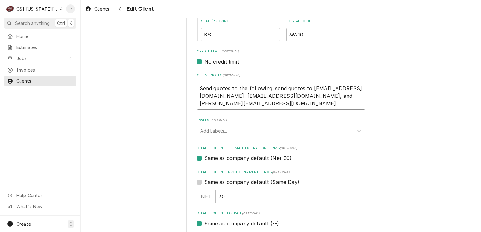
drag, startPoint x: 307, startPoint y: 87, endPoint x: 271, endPoint y: 87, distance: 35.9
click at [271, 87] on textarea "Send quotes to the following: send quotes to Xavier@q39kc.com, Dario@q39kc.com,…" at bounding box center [281, 96] width 168 height 28
type textarea "x"
type textarea "Send quotes to the following: Xavier@q39kc.com, Dario@q39kc.com, and patrick@q3…"
type textarea "x"
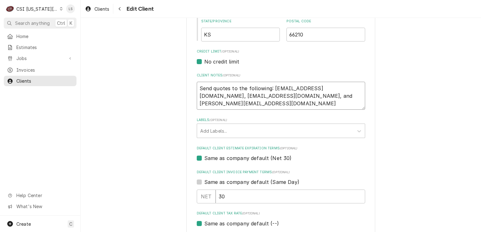
type textarea "Send quotes to the following: Xavier@q39kc.com, Dario@q39kc.com, and patrick@q3…"
click at [244, 97] on textarea "Send quotes to the following: Xavier@q39kc.com, Dario@q39kc.com, and patrick@q3…" at bounding box center [281, 96] width 168 height 28
type textarea "x"
type textarea "Send quotes to the following: Xavier@q39kc.co, Dario@q39kc.com, and patrick@q39…"
type textarea "x"
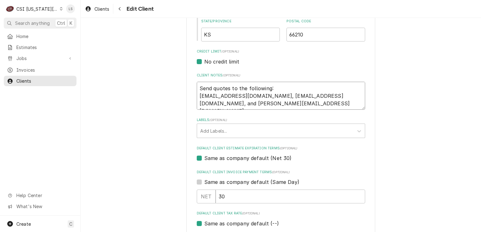
type textarea "Send quotes to the following: Xavier@q39kc.com, Dario@q39kc.com, and patrick@q3…"
click at [244, 99] on textarea "Send quotes to the following: Xavier@q39kc.com, Dario@q39kc.com, and patrick@q3…" at bounding box center [281, 96] width 168 height 28
type textarea "x"
type textarea "Send quotes to the following: Xavier@q39kc.com Dario@q39kc.com, and patrick@q39…"
type textarea "x"
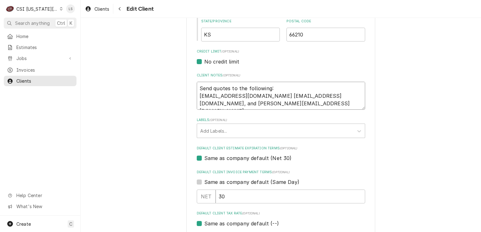
type textarea "Send quotes to the following: Xavier@q39kc.com Dario@q39kc.com, and patrick@q39…"
click at [245, 105] on textarea "Send quotes to the following: Xavier@q39kc.com Dario@q39kc.com, and patrick@q39…" at bounding box center [281, 96] width 168 height 28
type textarea "x"
type textarea "Send quotes to the following: Xavier@q39kc.com Dario@q39kc.com and patrick@q39k…"
click at [254, 103] on textarea "Send quotes to the following: Xavier@q39kc.com Dario@q39kc.com and patrick@q39k…" at bounding box center [281, 96] width 168 height 28
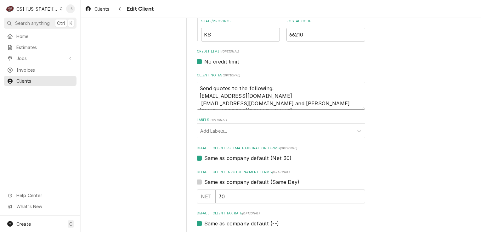
type textarea "x"
type textarea "Send quotes to the following: Xavier@q39kc.com Dario@q39kc.com andpatrick@q39kc…"
type textarea "x"
type textarea "Send quotes to the following: Xavier@q39kc.com Dario@q39kc.com anpatrick@q39kc.…"
type textarea "x"
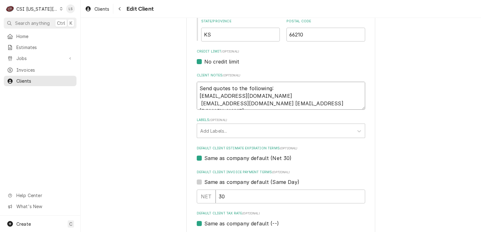
type textarea "Send quotes to the following: Xavier@q39kc.com Dario@q39kc.com apatrick@q39kc.c…"
type textarea "x"
type textarea "Send quotes to the following: Xavier@q39kc.com Dario@q39kc.com patrick@q39kc.com"
type textarea "x"
type textarea "Send quotes to the following: Xavier@q39kc.com Dario@q39kc.com patrick@q39kc.com"
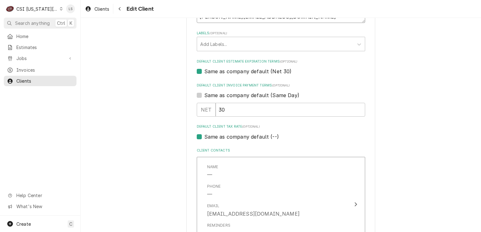
scroll to position [315, 0]
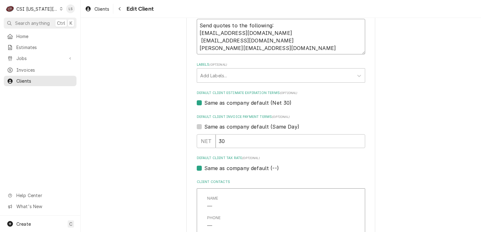
click at [198, 40] on textarea "Send quotes to the following: Xavier@q39kc.com Dario@q39kc.com patrick@q39kc.com" at bounding box center [281, 37] width 168 height 36
type textarea "x"
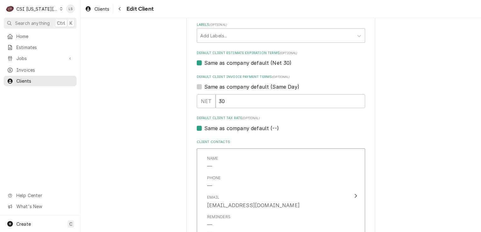
scroll to position [378, 0]
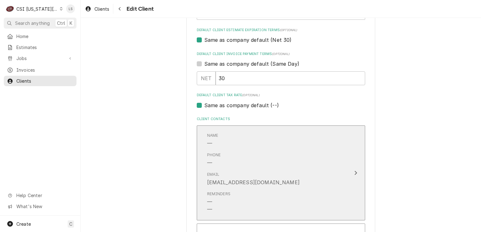
type textarea "Send quotes to the following: [EMAIL_ADDRESS][DOMAIN_NAME] [EMAIL_ADDRESS][DOMA…"
click at [228, 148] on div "Name —" at bounding box center [274, 140] width 134 height 20
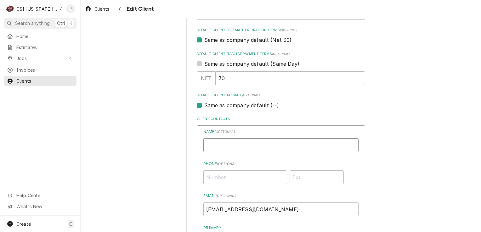
click at [214, 147] on input "Business Name" at bounding box center [280, 146] width 155 height 14
type input "Q"
drag, startPoint x: 267, startPoint y: 144, endPoint x: 227, endPoint y: 142, distance: 40.7
click at [227, 142] on input "[PERSON_NAME] - send quotes here" at bounding box center [280, 146] width 155 height 14
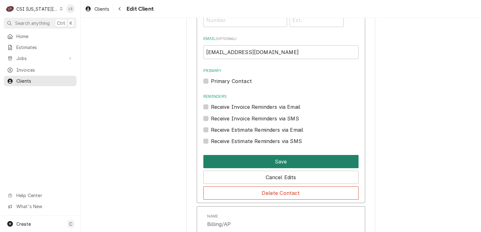
type input "[PERSON_NAME] - send quotes here"
click at [240, 157] on button "Save" at bounding box center [280, 161] width 155 height 13
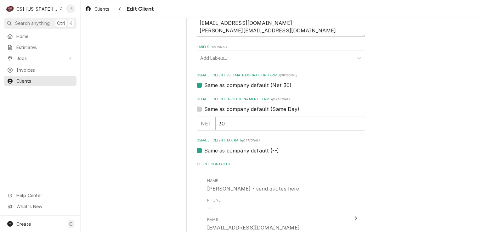
scroll to position [270, 0]
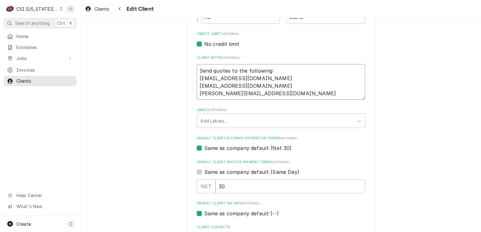
drag, startPoint x: 229, startPoint y: 87, endPoint x: 190, endPoint y: 87, distance: 39.1
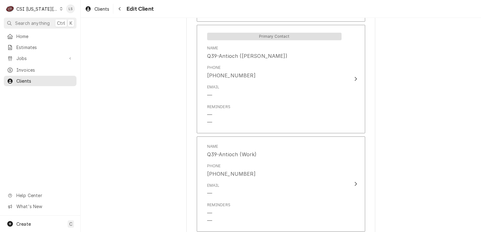
scroll to position [1167, 0]
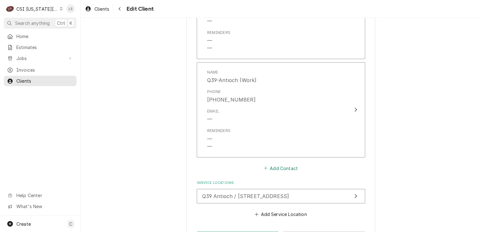
click at [285, 164] on button "Add Contact" at bounding box center [281, 168] width 36 height 9
type textarea "x"
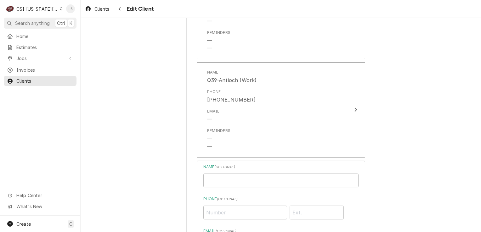
paste input "[EMAIL_ADDRESS][DOMAIN_NAME]"
type input "[EMAIL_ADDRESS][DOMAIN_NAME]"
click at [223, 174] on input "Business Name" at bounding box center [280, 181] width 155 height 14
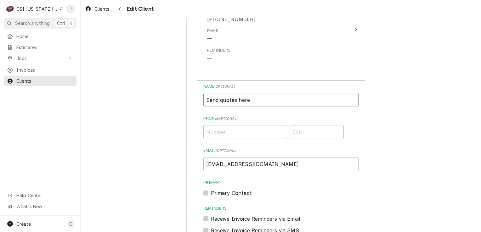
scroll to position [1293, 0]
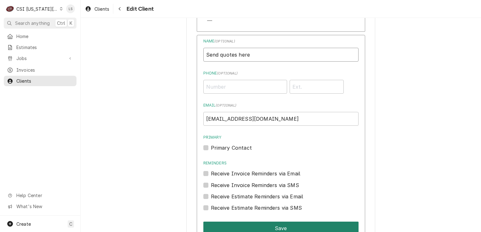
type input "Send quotes here"
click at [253, 222] on button "Save" at bounding box center [280, 228] width 155 height 13
type textarea "x"
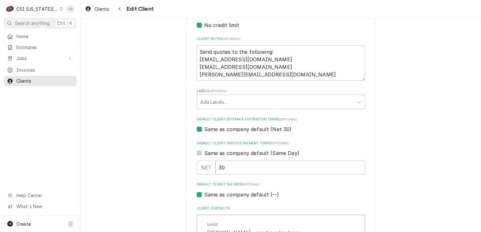
scroll to position [257, 0]
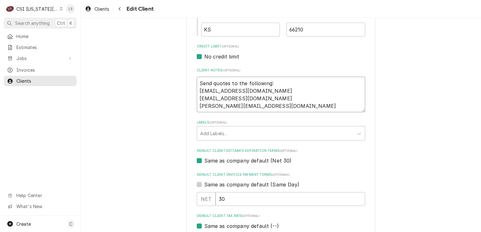
drag, startPoint x: 248, startPoint y: 104, endPoint x: 192, endPoint y: 106, distance: 56.1
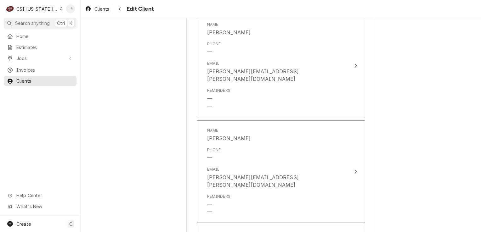
scroll to position [792, 0]
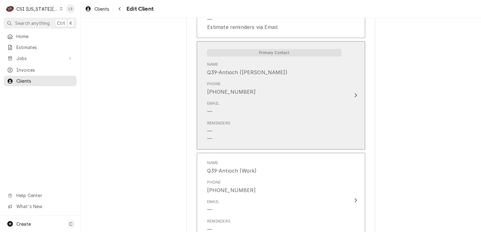
click at [231, 98] on div "Email —" at bounding box center [274, 108] width 134 height 20
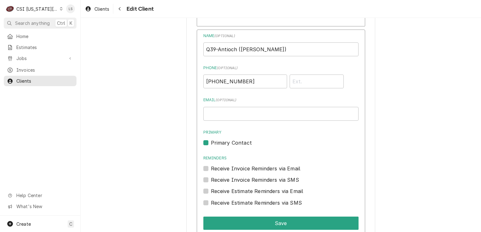
scroll to position [1076, 0]
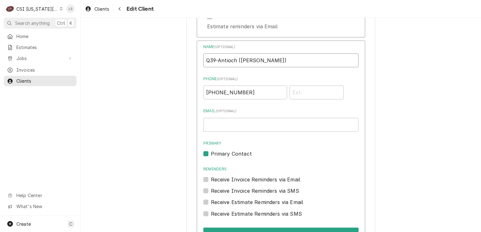
drag, startPoint x: 241, startPoint y: 34, endPoint x: 186, endPoint y: 34, distance: 54.5
click at [229, 54] on input "Gasper)" at bounding box center [280, 61] width 155 height 14
type input "[PERSON_NAME]"
click at [282, 228] on button "Save" at bounding box center [280, 234] width 155 height 13
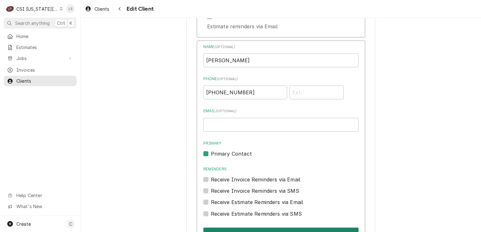
type textarea "x"
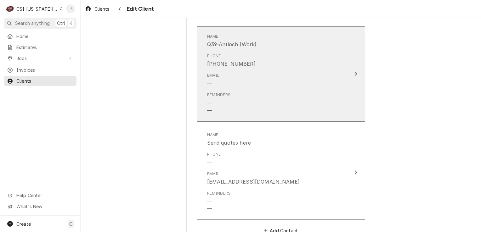
click at [244, 70] on div "Email —" at bounding box center [274, 80] width 134 height 20
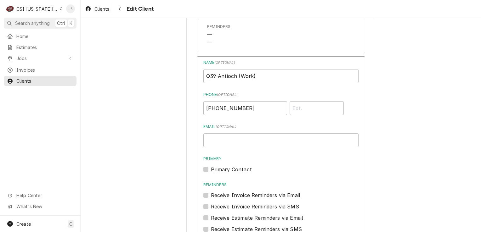
scroll to position [1122, 0]
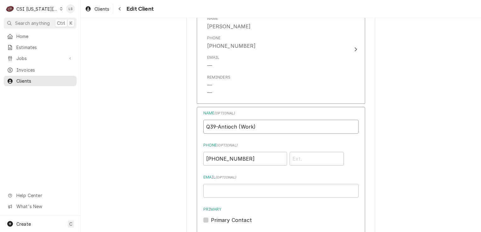
drag, startPoint x: 240, startPoint y: 104, endPoint x: 196, endPoint y: 104, distance: 43.5
click at [197, 107] on div "Name ( optional ) Q39-Antioch (Work) Phone ( optional ) (913) 951-4500 Email ( …" at bounding box center [281, 225] width 168 height 236
click at [242, 120] on input "Work)" at bounding box center [280, 127] width 155 height 14
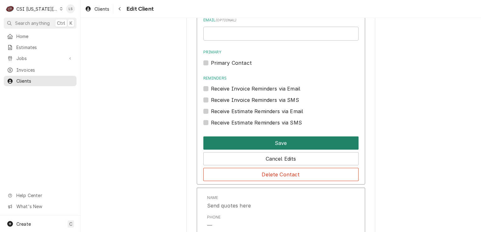
type input "Work"
click at [211, 137] on button "Save" at bounding box center [280, 143] width 155 height 13
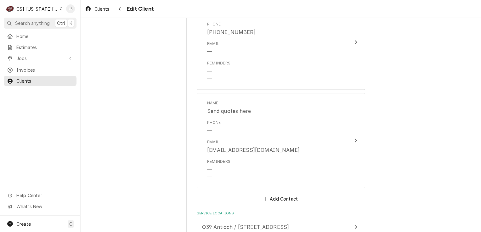
scroll to position [1265, 0]
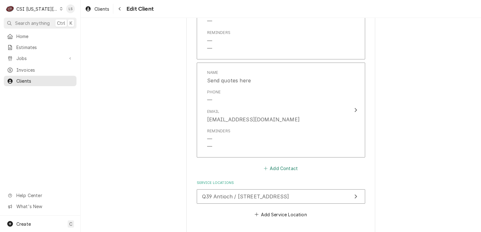
click at [275, 164] on button "Add Contact" at bounding box center [281, 168] width 36 height 9
type textarea "x"
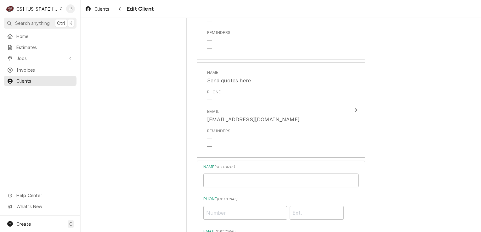
paste input "[PERSON_NAME][EMAIL_ADDRESS][DOMAIN_NAME]"
type input "[PERSON_NAME][EMAIL_ADDRESS][DOMAIN_NAME]"
click at [227, 174] on input "Business Name" at bounding box center [280, 181] width 155 height 14
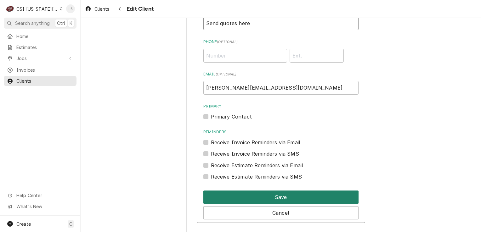
type input "Send quotes here"
click at [259, 191] on button "Save" at bounding box center [280, 197] width 155 height 13
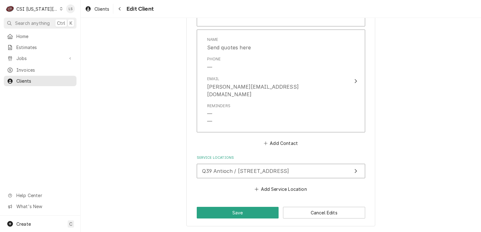
scroll to position [1363, 0]
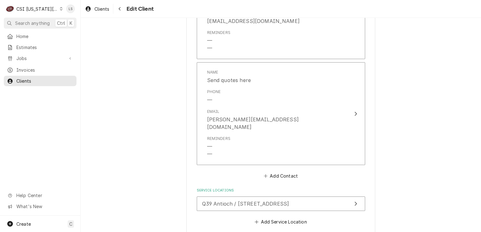
type textarea "x"
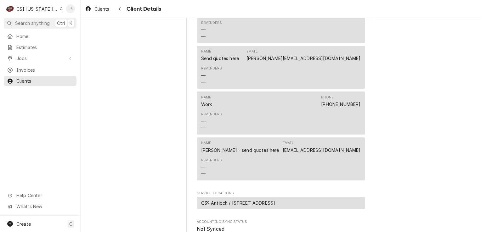
scroll to position [598, 0]
